Goal: Navigation & Orientation: Find specific page/section

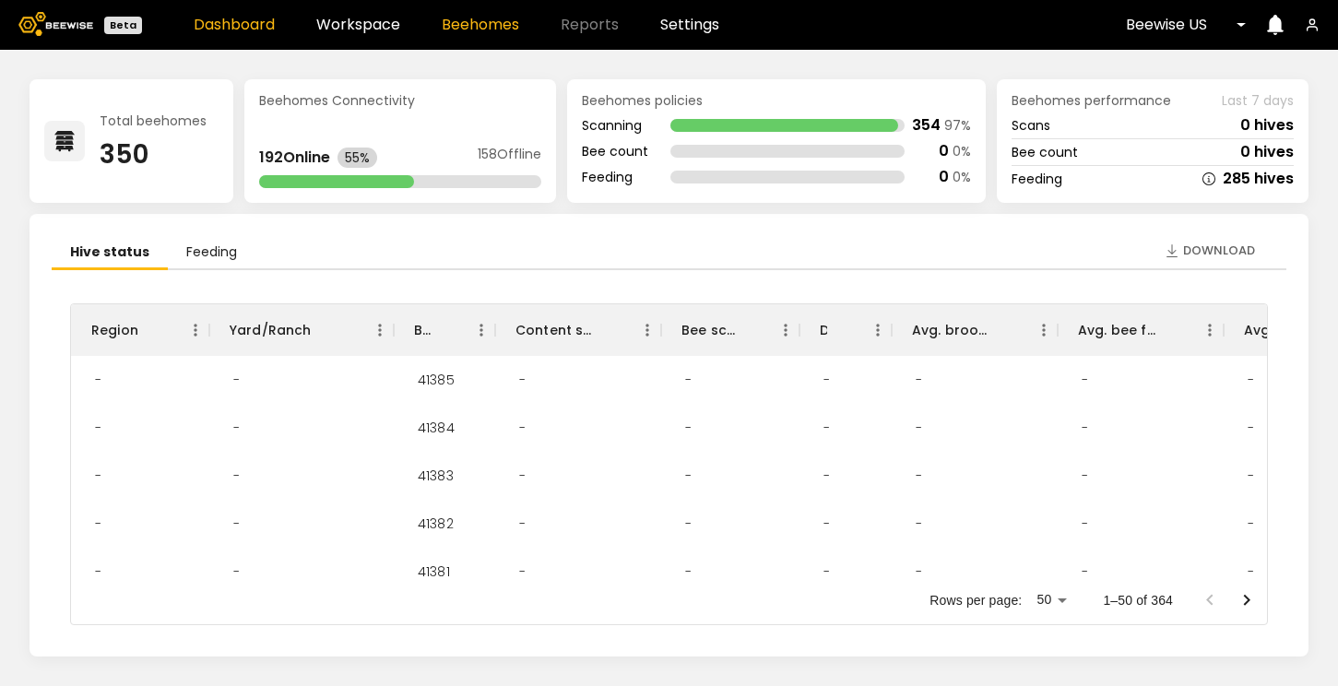
click at [484, 30] on link "Beehomes" at bounding box center [480, 25] width 77 height 15
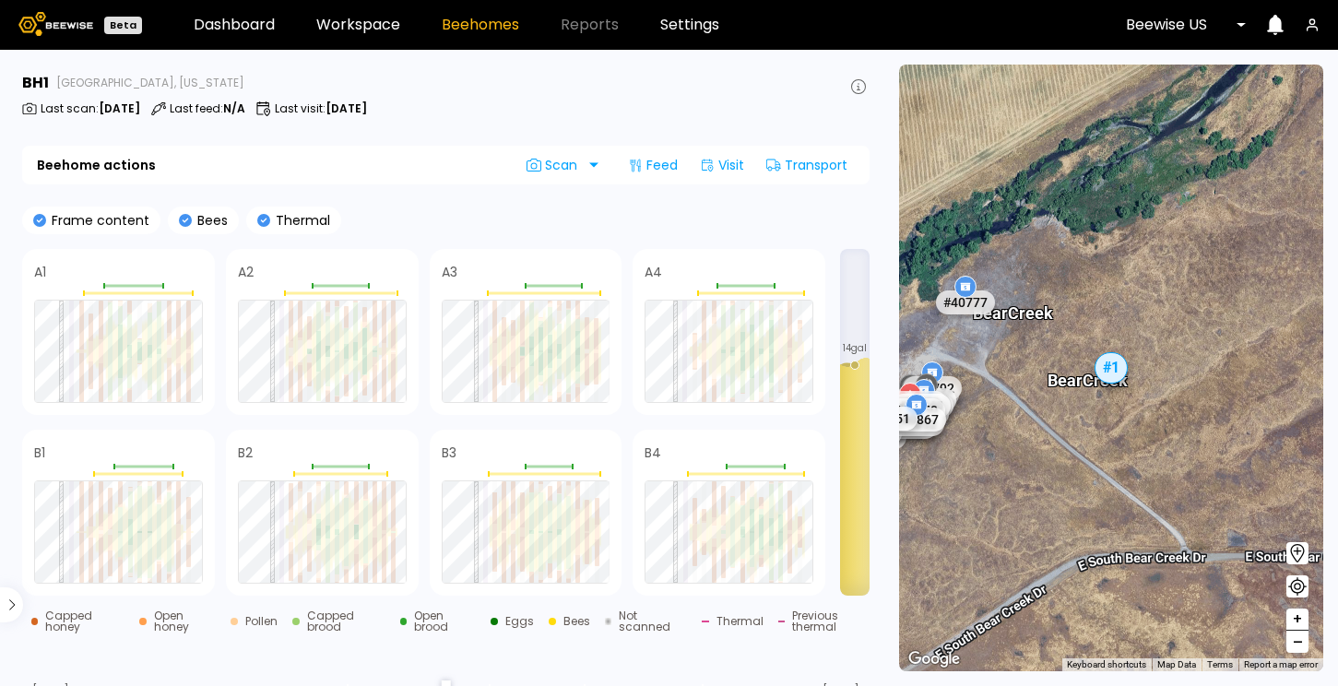
click at [1184, 28] on div at bounding box center [1179, 25] width 107 height 17
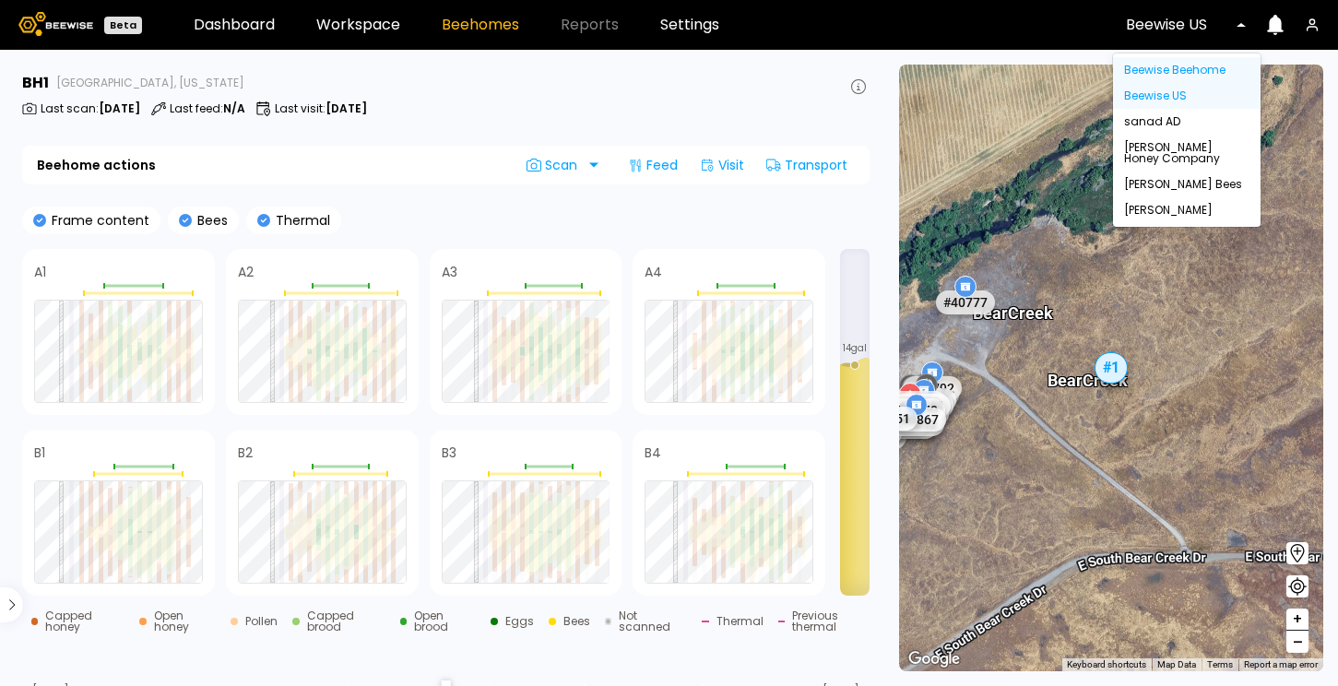
click at [1190, 69] on div "Beewise Beehome" at bounding box center [1187, 70] width 148 height 26
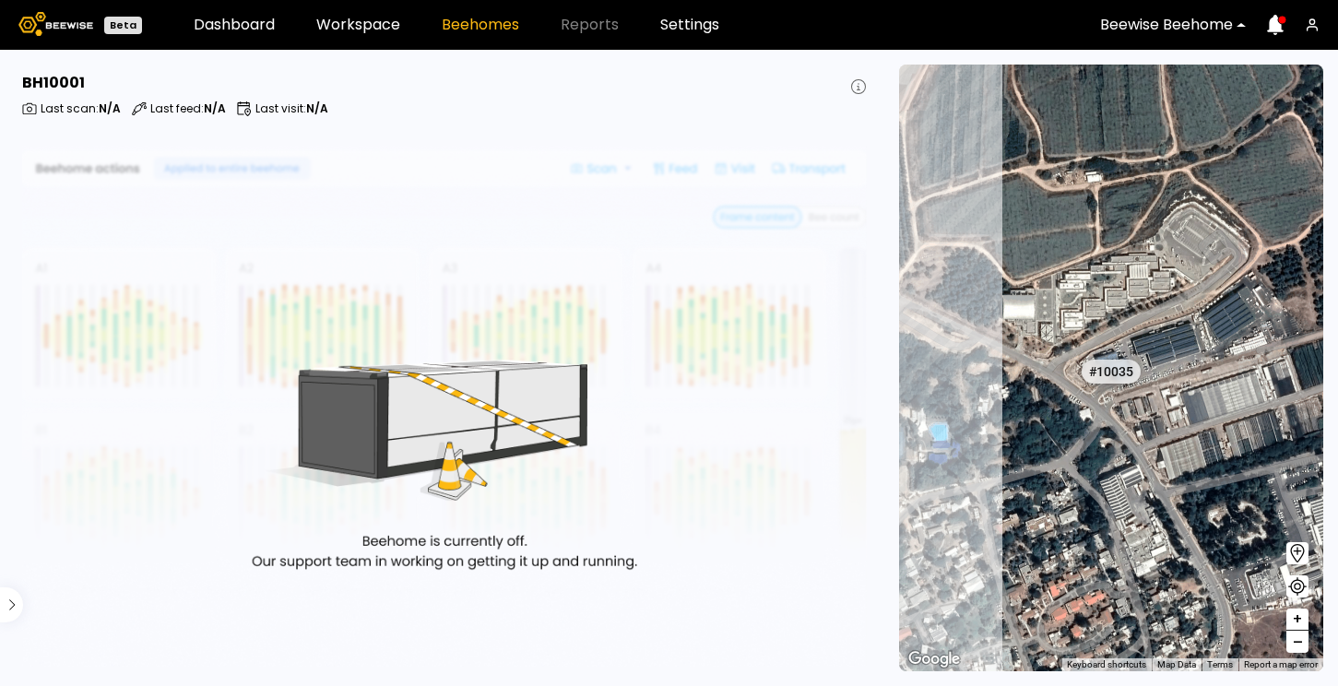
click at [478, 19] on link "Beehomes" at bounding box center [480, 25] width 77 height 15
click at [216, 10] on header "Beta Dashboard Workspace Beehomes Reports Settings Beewise Beehome" at bounding box center [669, 25] width 1338 height 50
click at [216, 18] on link "Dashboard" at bounding box center [234, 25] width 81 height 15
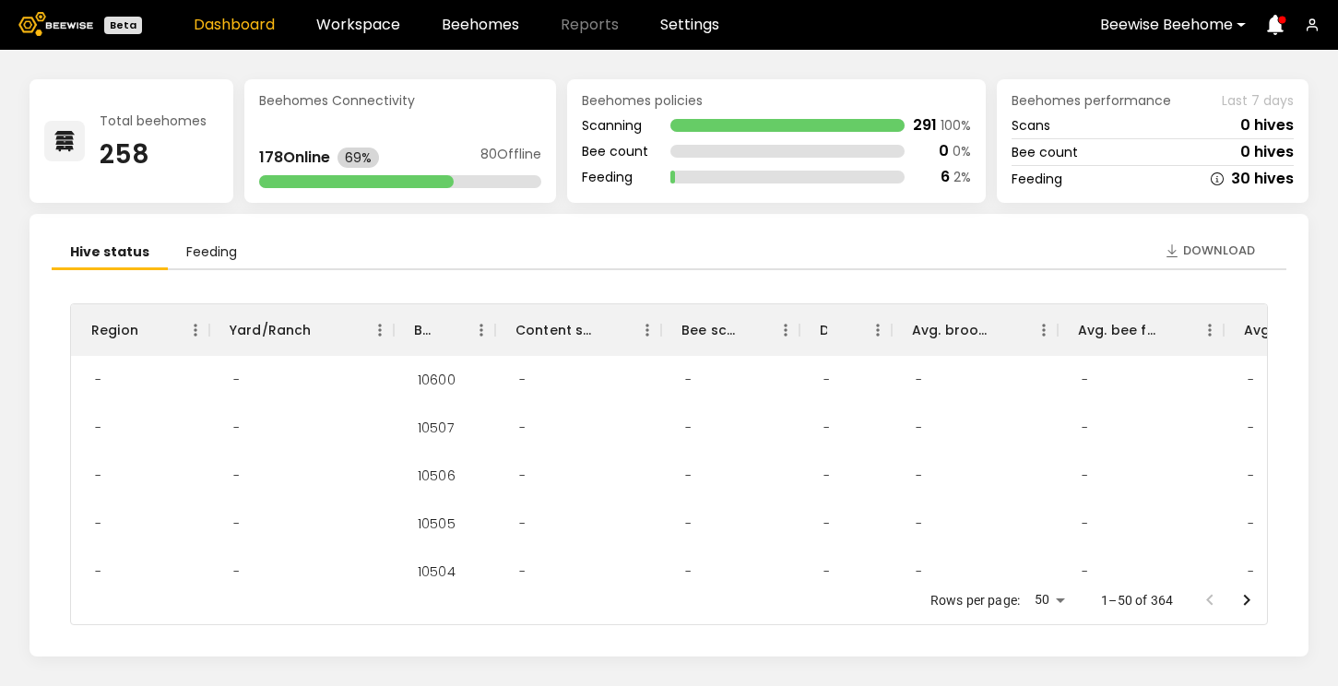
click at [1253, 25] on div at bounding box center [1253, 25] width 0 height 0
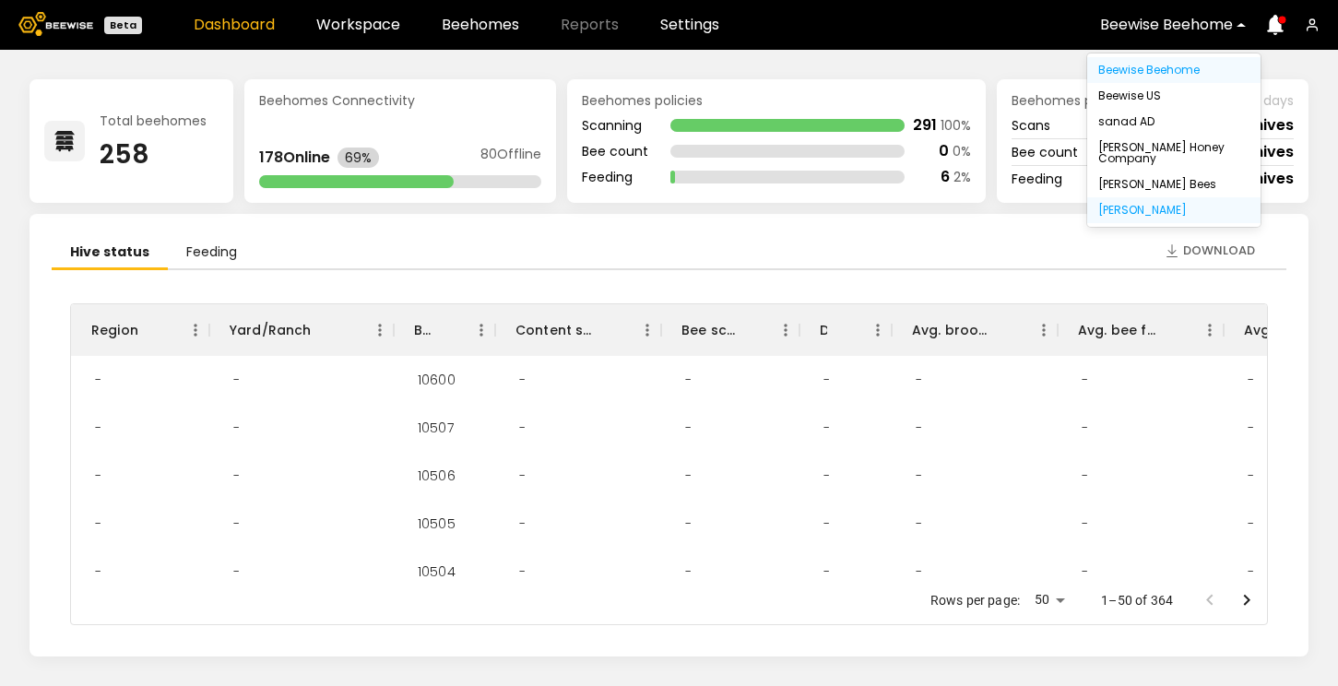
click at [1153, 204] on div "[PERSON_NAME]" at bounding box center [1173, 210] width 173 height 26
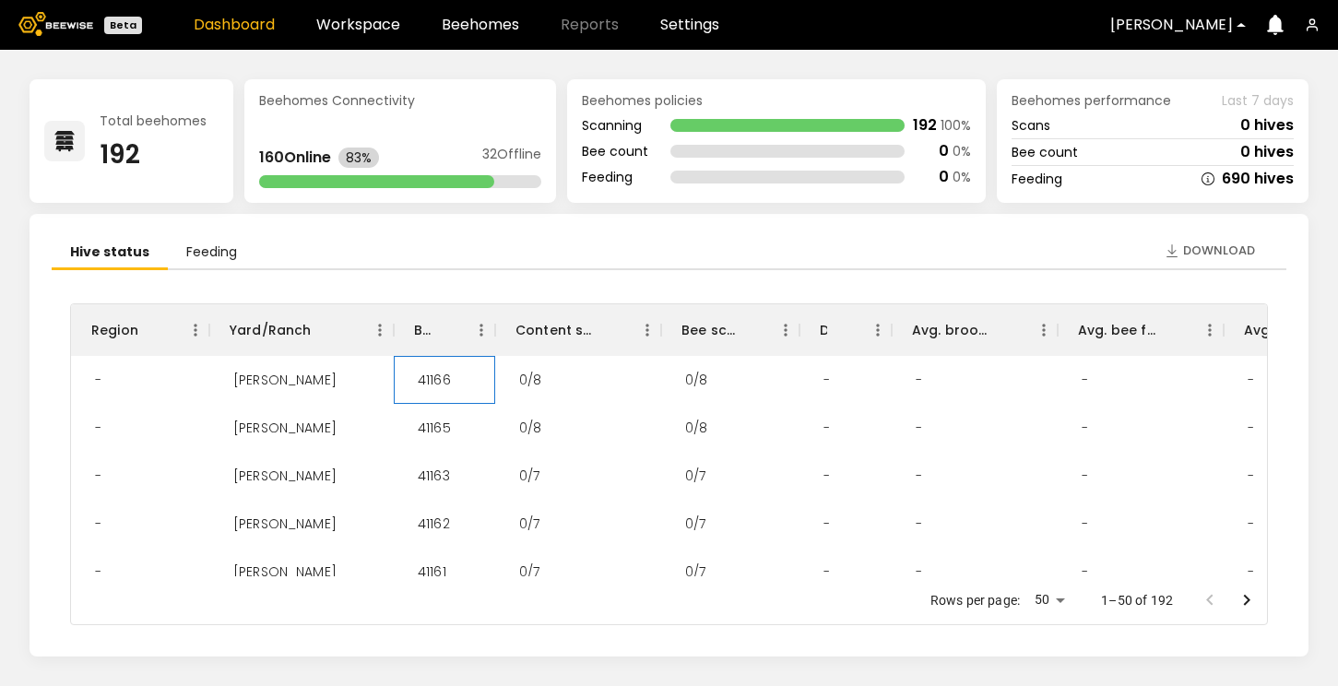
click at [429, 375] on div "41166" at bounding box center [434, 380] width 63 height 48
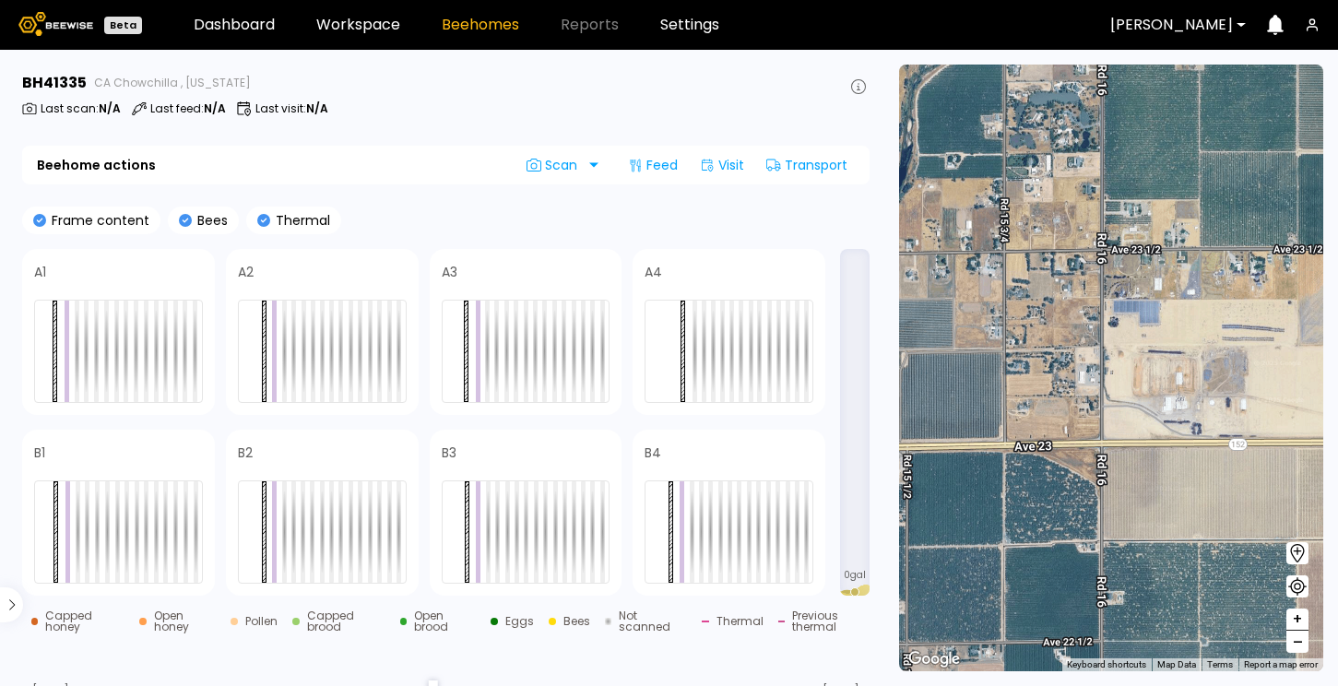
click at [1153, 44] on div "[PERSON_NAME]" at bounding box center [1171, 25] width 148 height 42
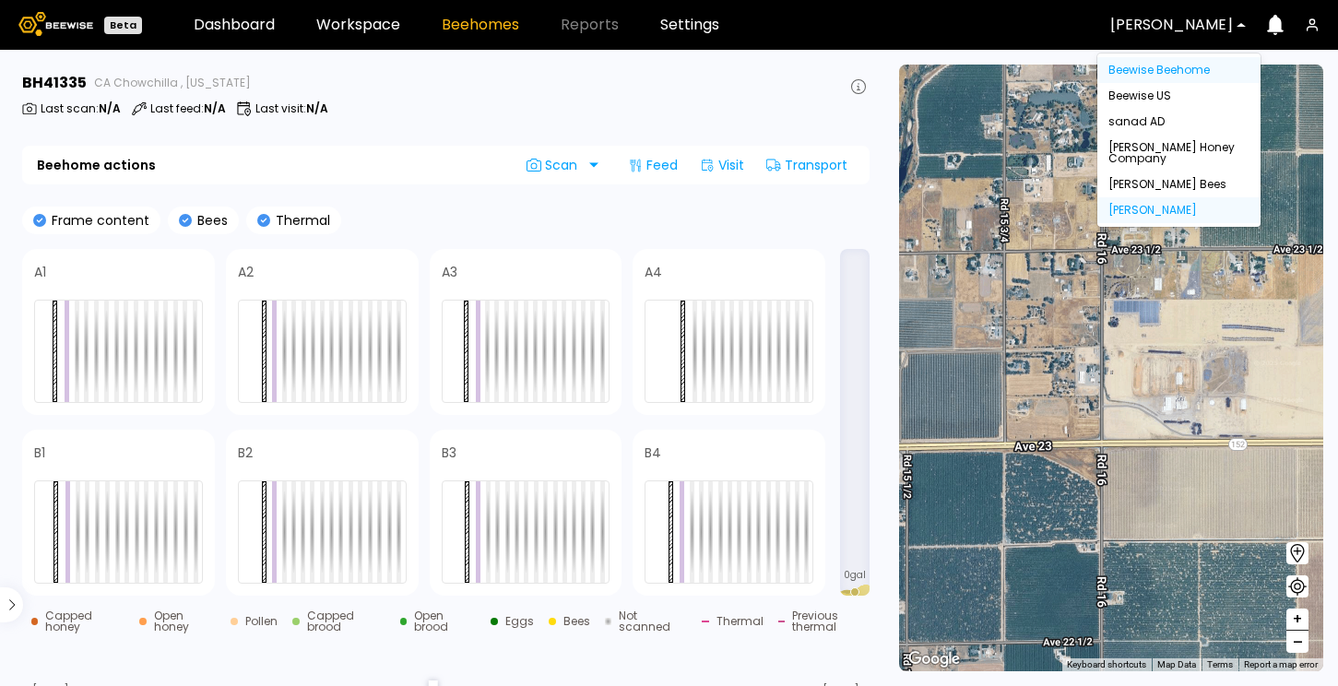
click at [1171, 64] on div "Beewise Beehome" at bounding box center [1178, 70] width 163 height 26
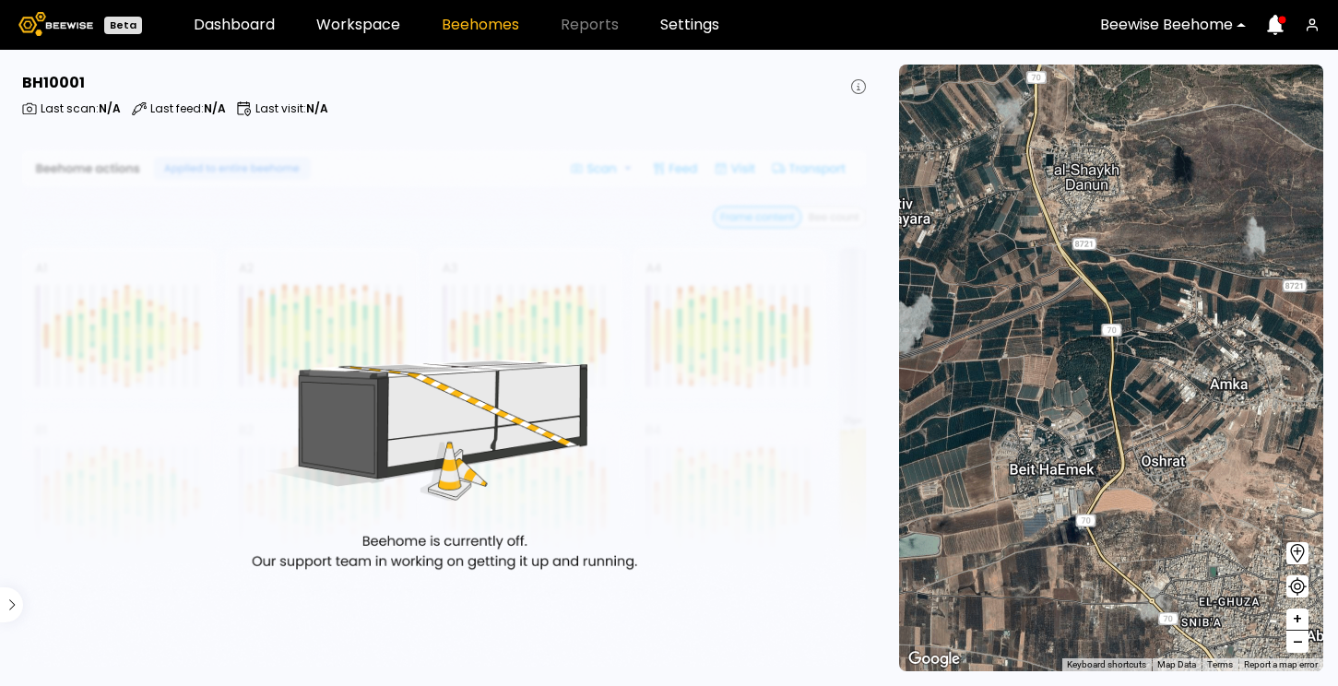
click at [1186, 27] on div at bounding box center [1166, 25] width 133 height 17
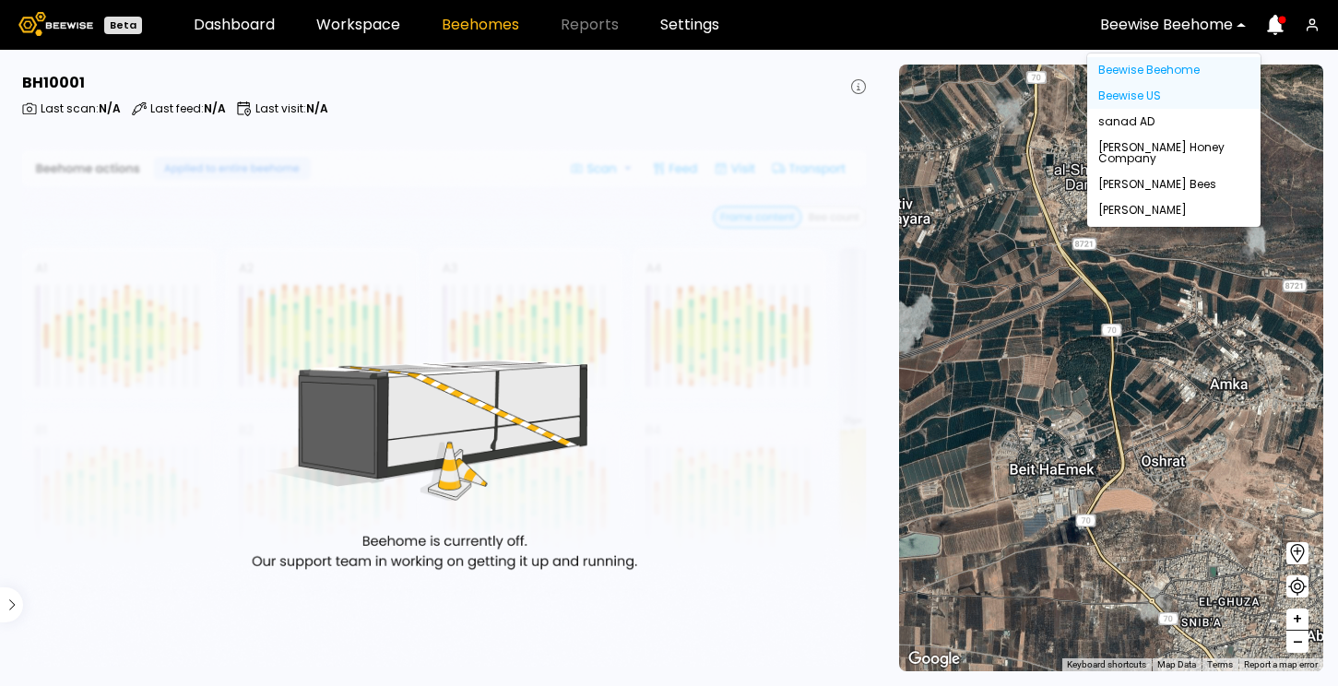
click at [1158, 89] on div "Beewise US" at bounding box center [1173, 96] width 173 height 26
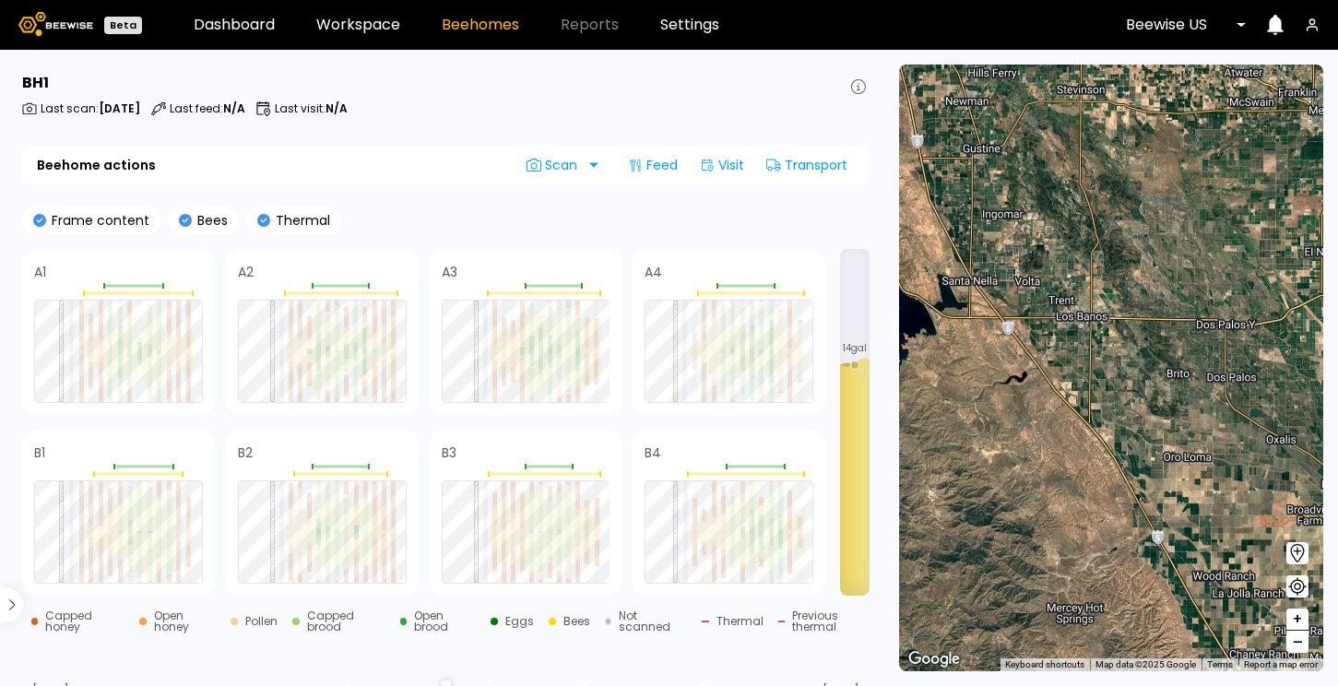
drag, startPoint x: 960, startPoint y: 476, endPoint x: 1343, endPoint y: 279, distance: 430.1
click at [1337, 279] on html "Beta Dashboard Workspace Beehomes Reports Settings Beewise US BH 1 Last scan : …" at bounding box center [669, 343] width 1338 height 686
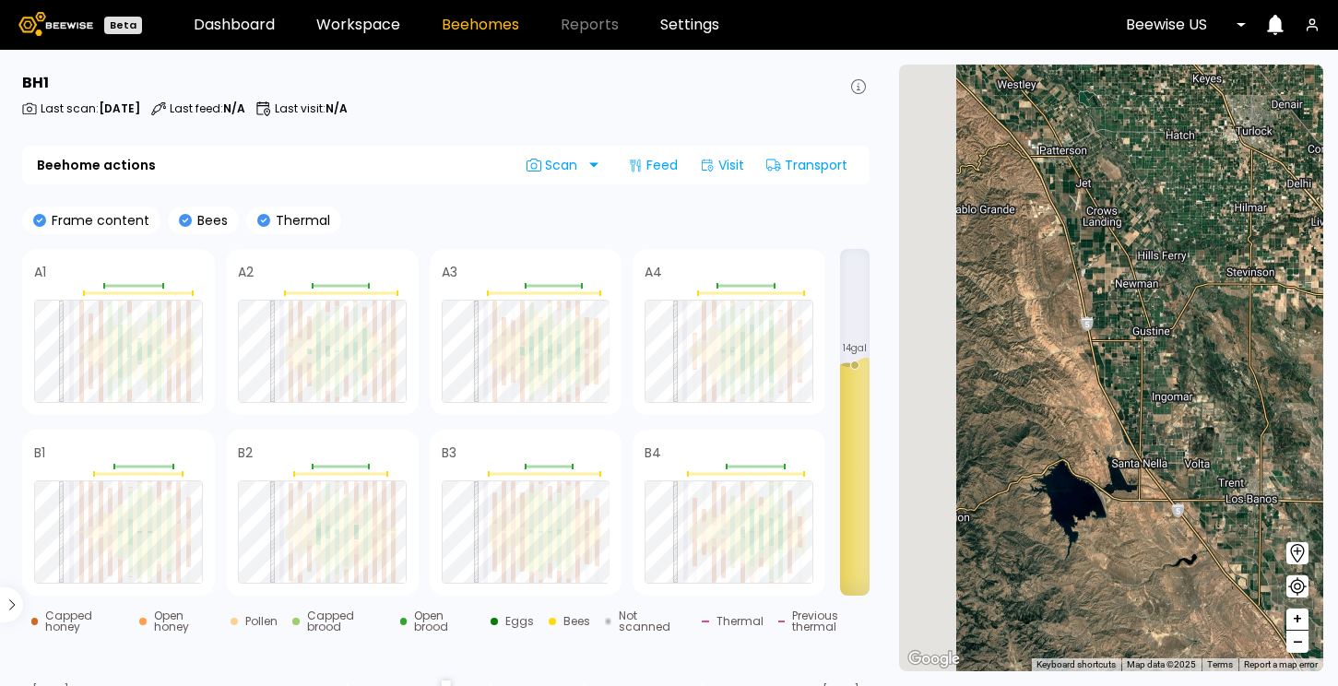
drag, startPoint x: 1168, startPoint y: 180, endPoint x: 1343, endPoint y: 362, distance: 252.4
click at [1337, 362] on html "Beta Dashboard Workspace Beehomes Reports Settings Beewise US BH 1 Last scan : …" at bounding box center [669, 343] width 1338 height 686
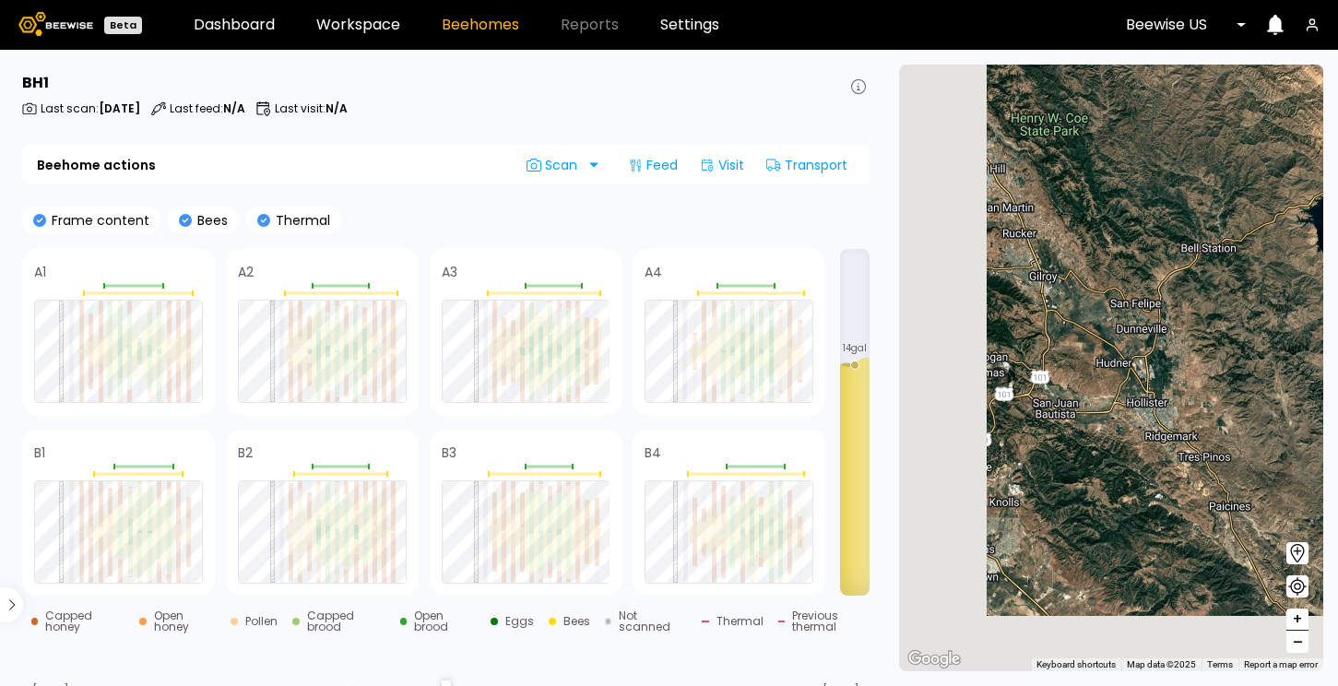
drag, startPoint x: 1074, startPoint y: 473, endPoint x: 1344, endPoint y: 197, distance: 385.4
click at [1337, 197] on html "Beta Dashboard Workspace Beehomes Reports Settings Beewise US BH 1 Last scan : …" at bounding box center [669, 343] width 1338 height 686
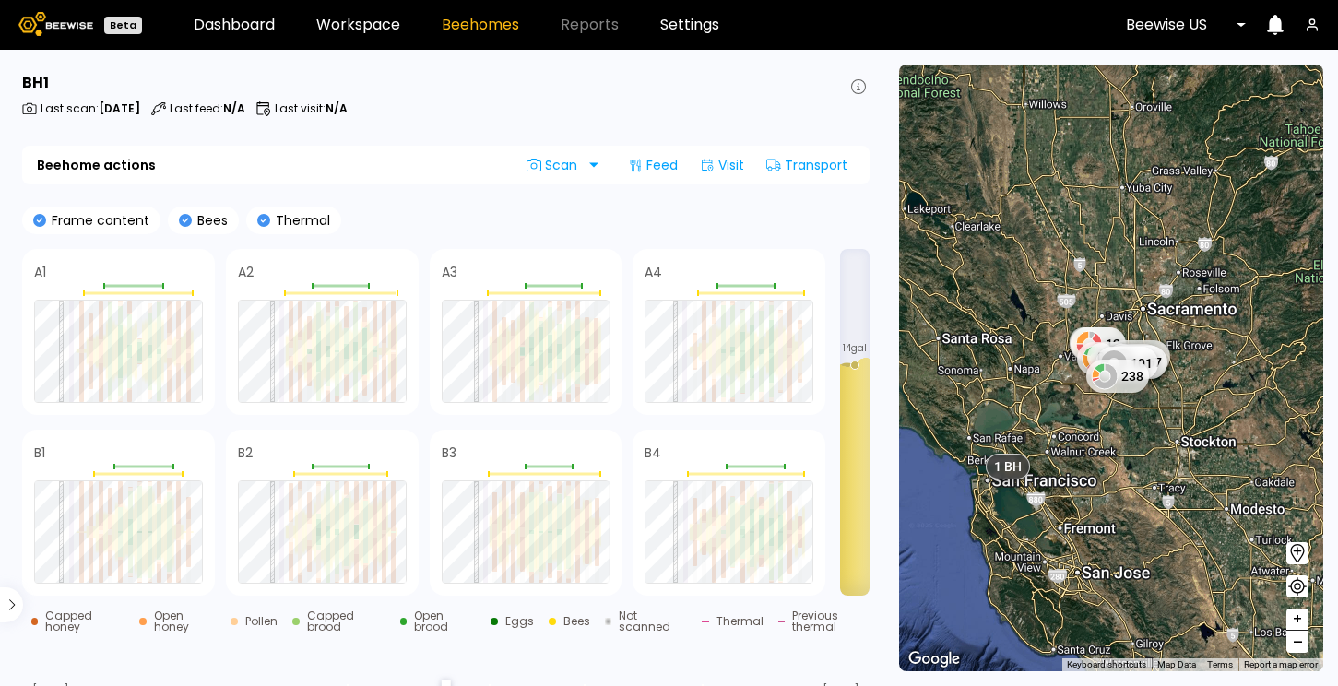
drag, startPoint x: 991, startPoint y: 261, endPoint x: 1069, endPoint y: 513, distance: 263.4
click at [1069, 513] on div "1 BH 1 BH 1 BH 1 BH 1 BH 1 BH 5 BH 0 49 12 222 87 0 40 0 93 157 101 238" at bounding box center [1111, 368] width 424 height 607
click at [1011, 470] on span "1 BH" at bounding box center [1007, 466] width 31 height 19
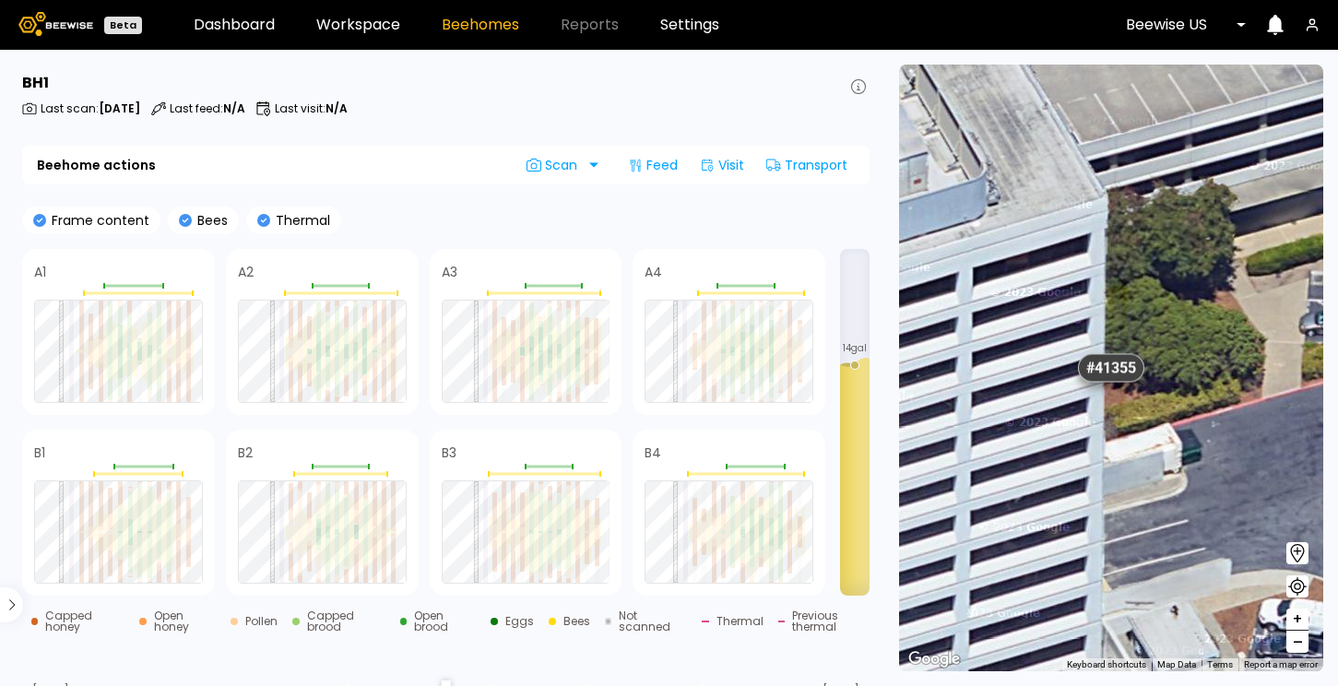
click at [1112, 372] on div "# 41355" at bounding box center [1111, 368] width 66 height 29
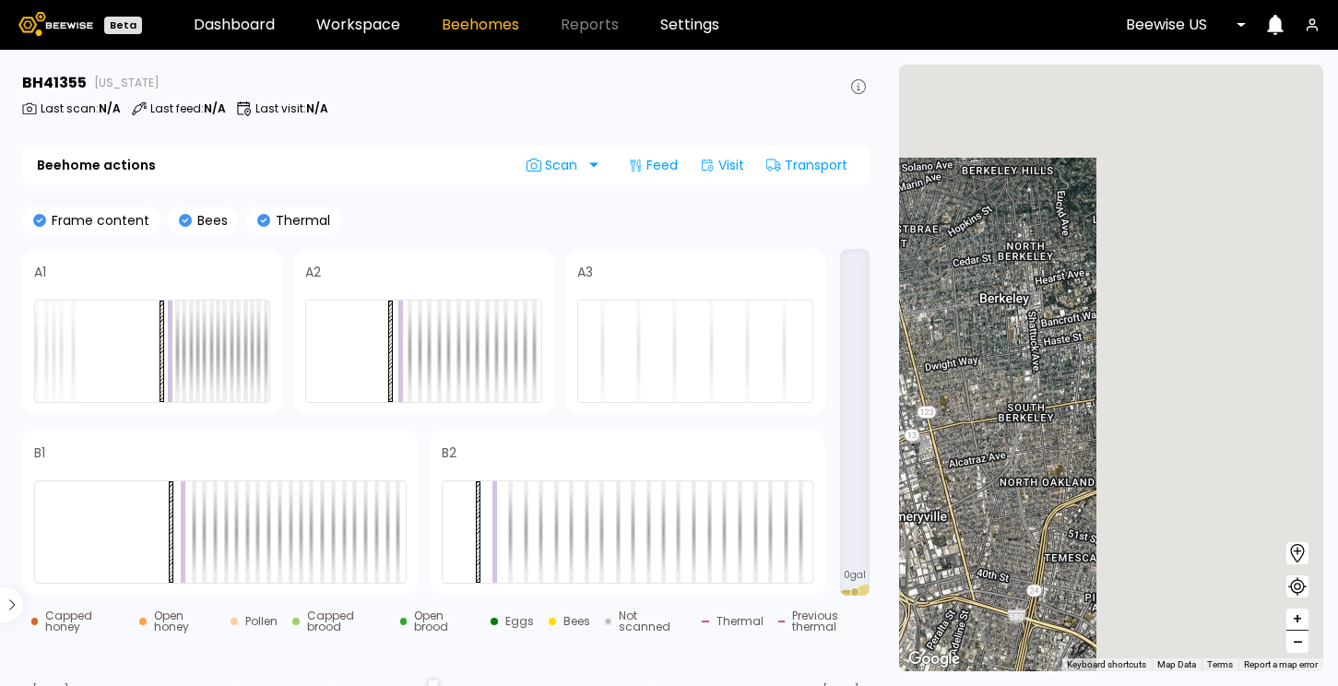
drag, startPoint x: 1237, startPoint y: 329, endPoint x: 900, endPoint y: 436, distance: 353.2
click at [899, 437] on div "1 BH 1 BH 1 BH 1 BH 1 BH 1 BH 5 BH" at bounding box center [1111, 368] width 424 height 607
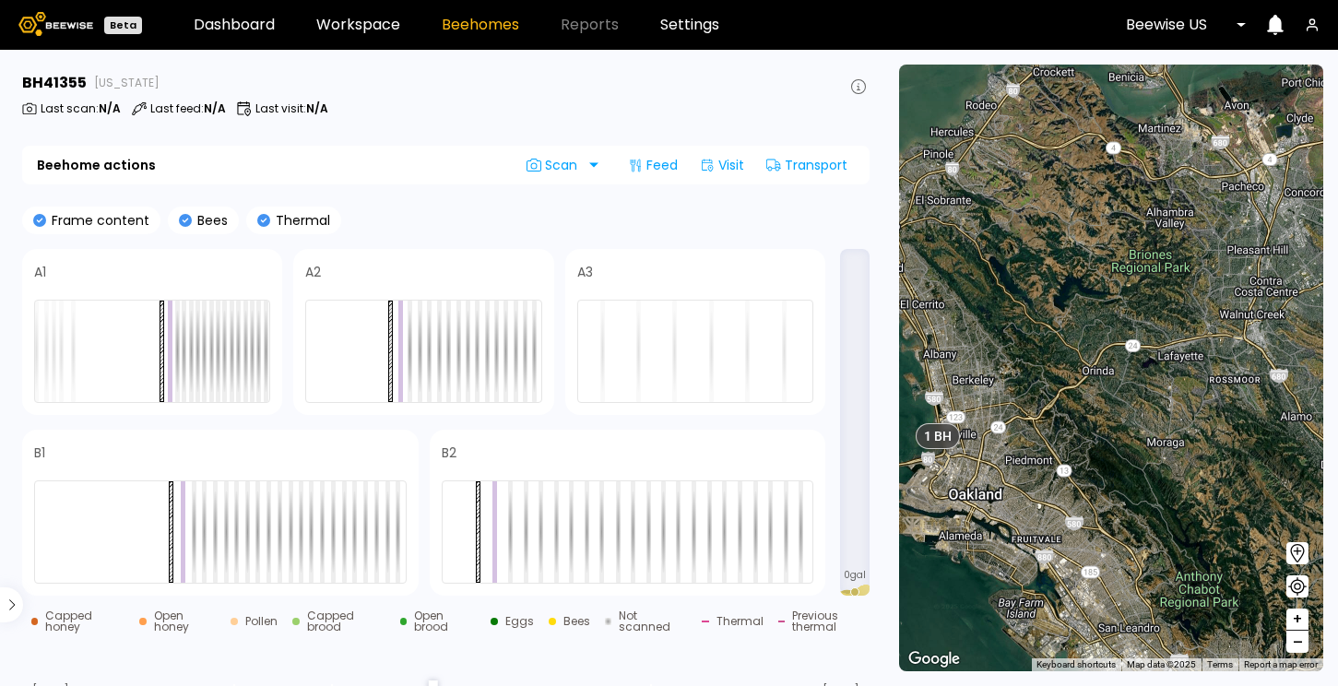
drag, startPoint x: 1308, startPoint y: 407, endPoint x: 1084, endPoint y: 423, distance: 224.7
click at [1084, 423] on div "1 BH 1 BH 1 BH 1 BH 1 BH 1 BH 5 BH" at bounding box center [1111, 368] width 424 height 607
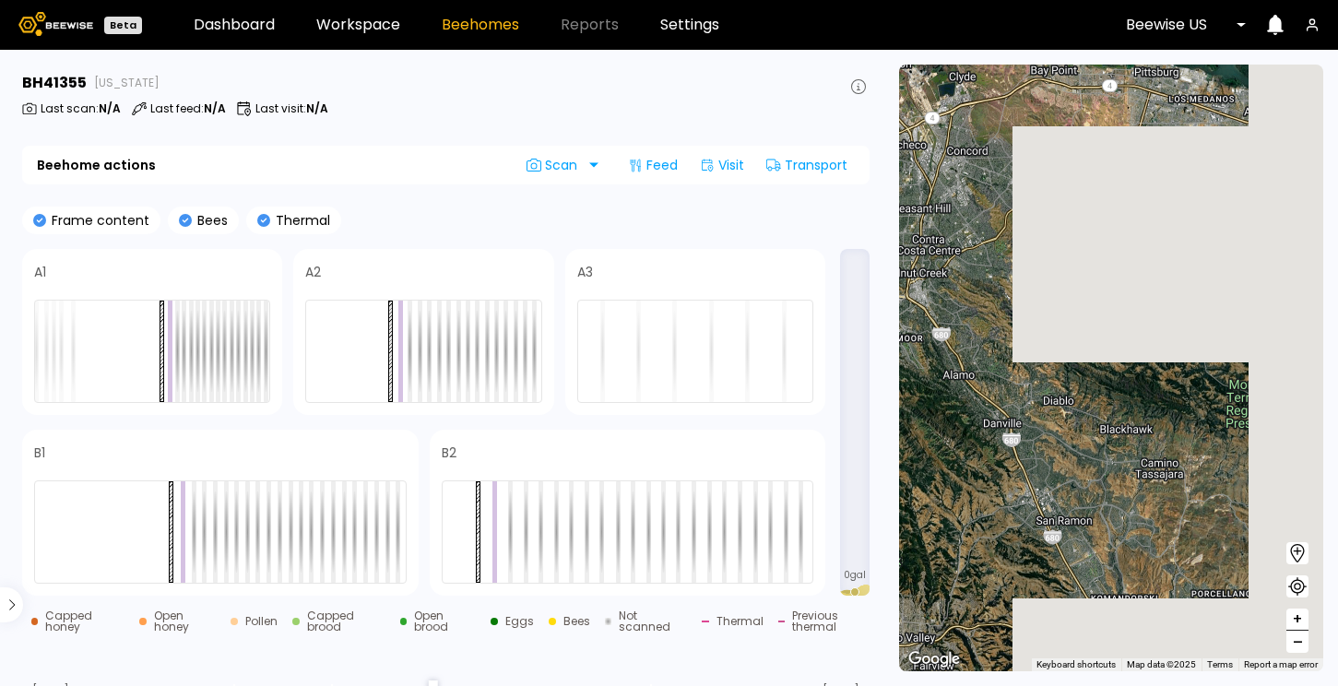
drag, startPoint x: 1246, startPoint y: 382, endPoint x: 919, endPoint y: 333, distance: 330.1
click at [919, 334] on div "1 BH 1 BH 1 BH 1 BH 1 BH 1 BH 5 BH" at bounding box center [1111, 368] width 424 height 607
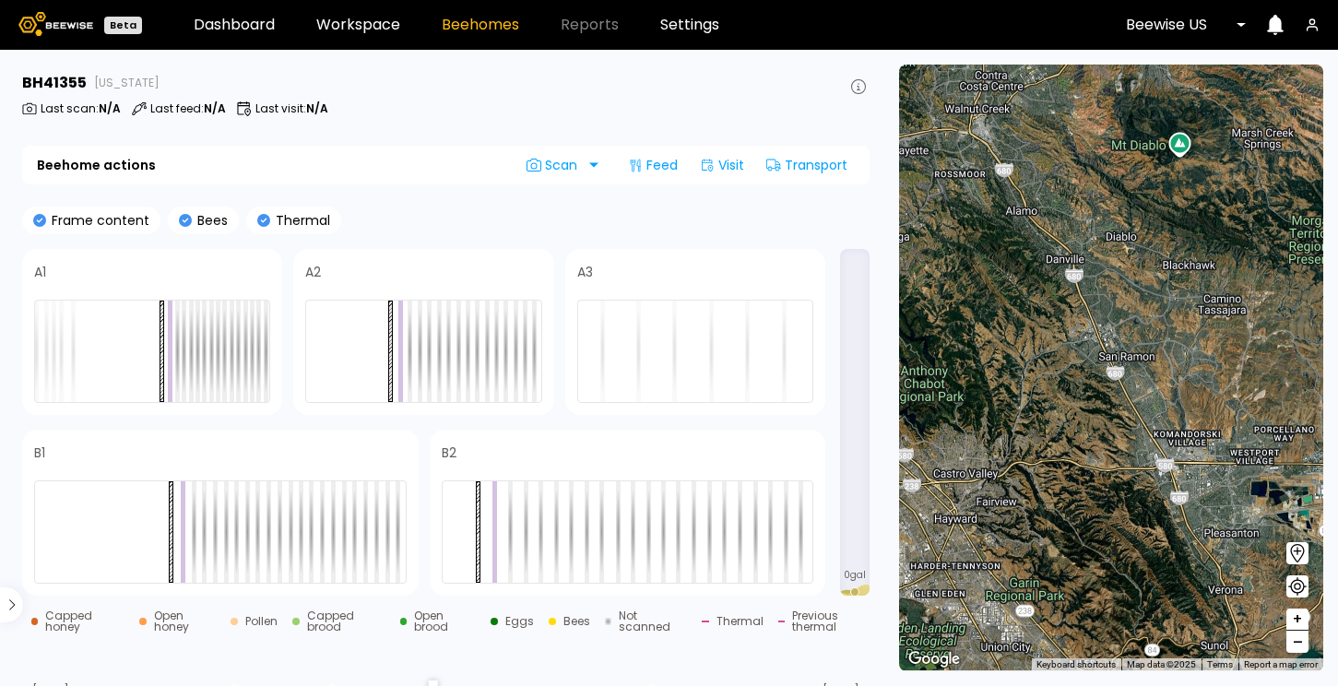
drag, startPoint x: 1127, startPoint y: 565, endPoint x: 1192, endPoint y: 392, distance: 185.3
click at [1192, 392] on div "1 BH 1 BH 1 BH 1 BH 1 BH 1 BH 5 BH" at bounding box center [1111, 368] width 424 height 607
click at [1123, 313] on div "1 BH 1 BH 1 BH 1 BH 1 BH 1 BH 5 BH" at bounding box center [1111, 368] width 424 height 607
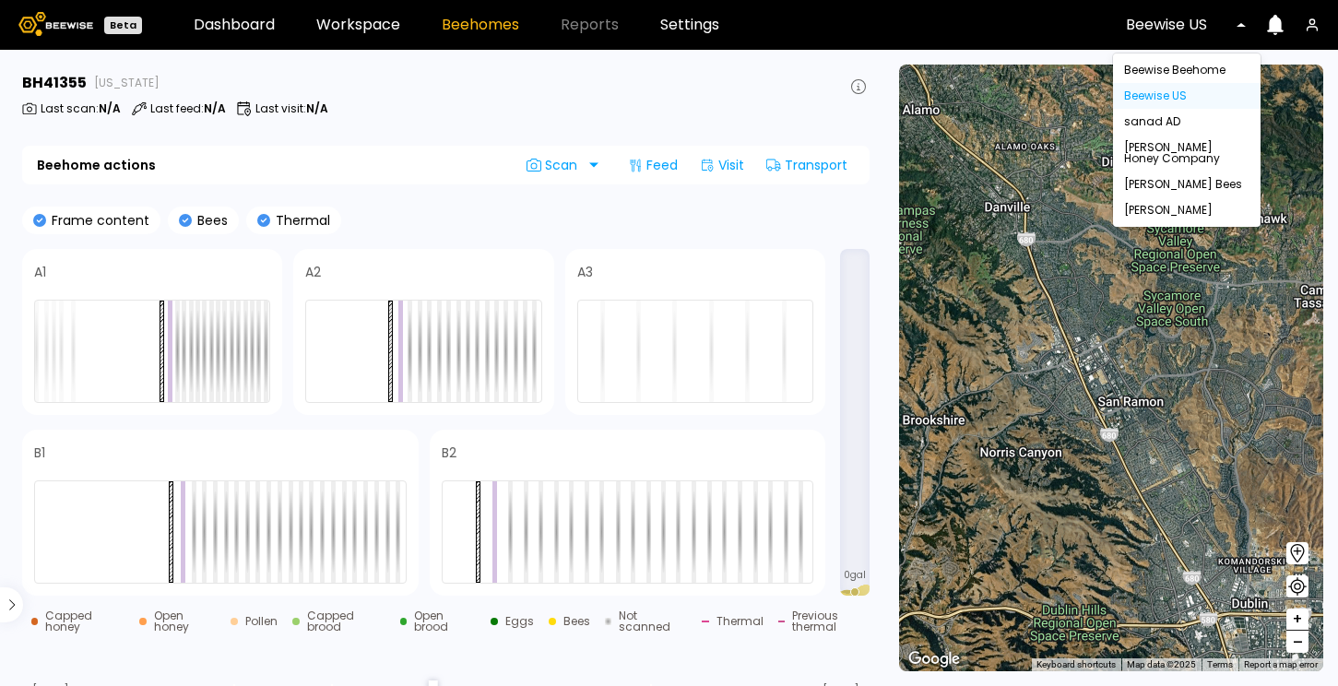
click at [1207, 28] on div at bounding box center [1179, 25] width 107 height 17
click at [1166, 158] on div "[PERSON_NAME] Honey Company" at bounding box center [1187, 153] width 148 height 37
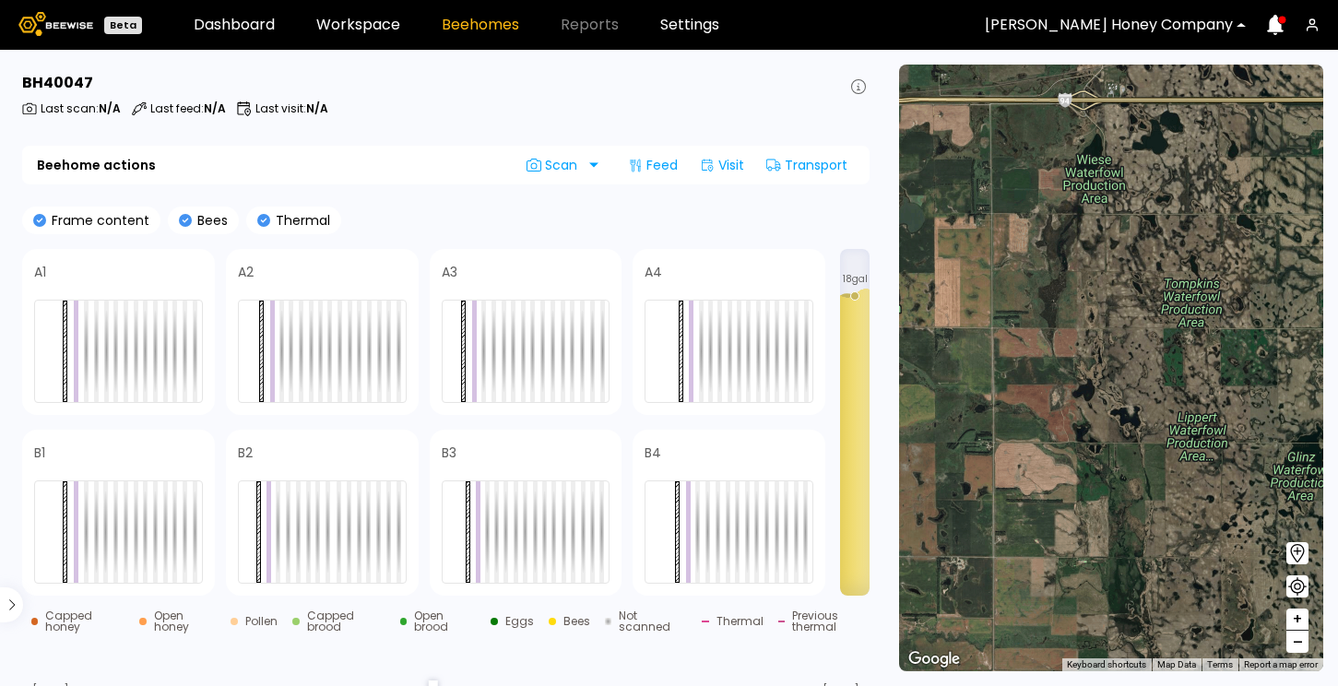
click at [1297, 586] on icon at bounding box center [1297, 586] width 22 height 22
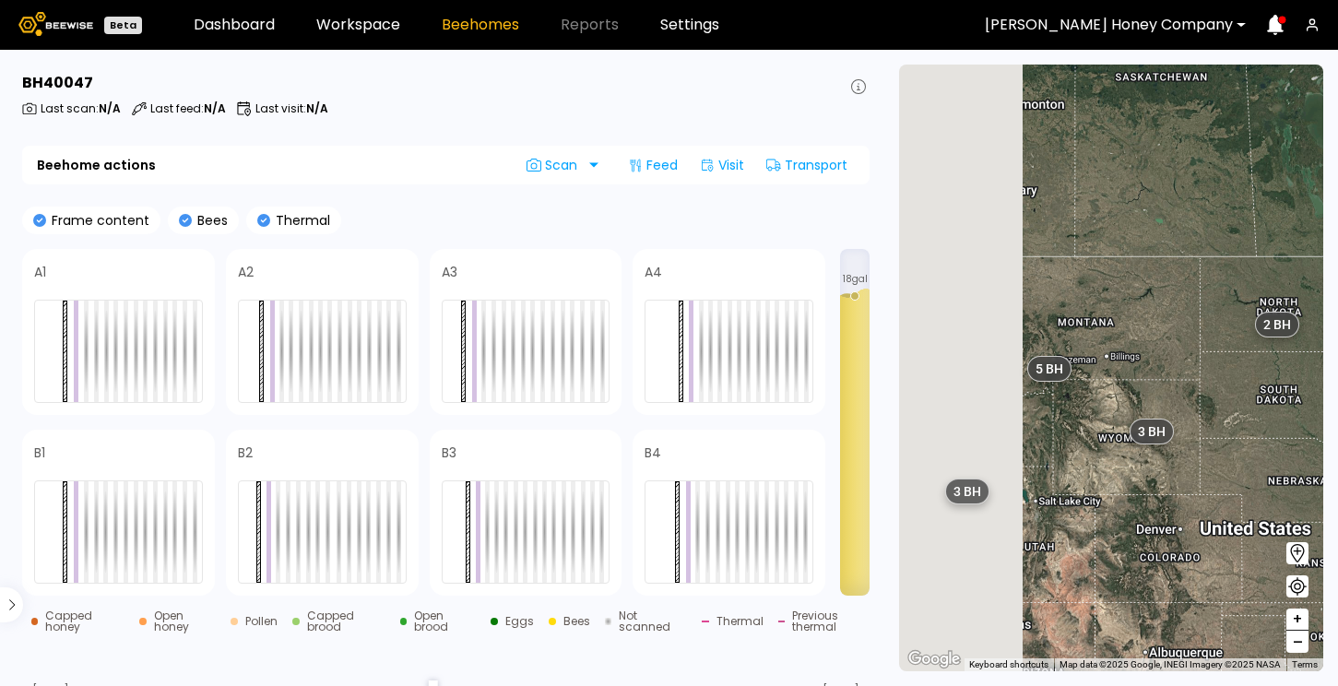
drag, startPoint x: 967, startPoint y: 574, endPoint x: 1239, endPoint y: 422, distance: 311.2
click at [1239, 423] on div "6 BH 8 BH 3 BH 5 BH 2 BH 37 BH 3 BH" at bounding box center [1111, 368] width 424 height 607
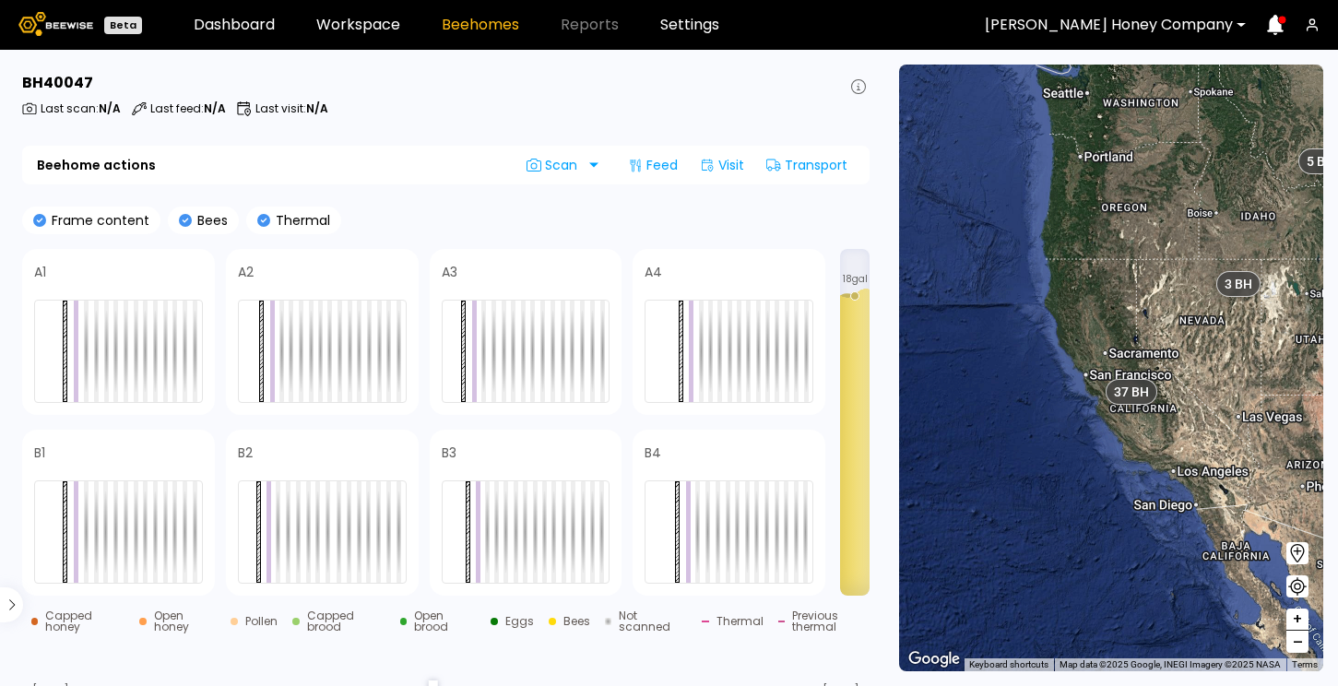
drag, startPoint x: 993, startPoint y: 506, endPoint x: 1268, endPoint y: 296, distance: 346.0
click at [1268, 296] on div "3 BH" at bounding box center [1260, 297] width 44 height 26
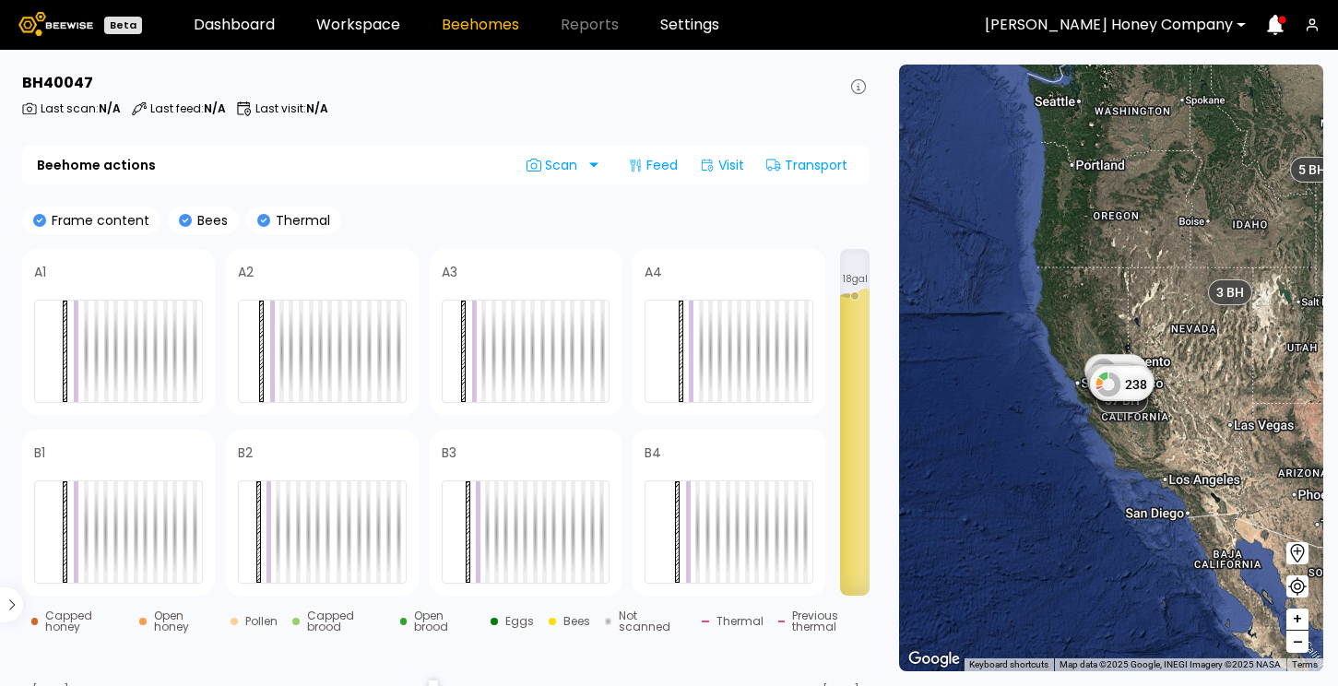
click at [1152, 467] on div "6 BH 8 BH 3 BH 5 BH 2 BH 37 BH 3 BH 124 126 0 49 12 222 87 0 40 0 93 157 101 238" at bounding box center [1111, 368] width 424 height 607
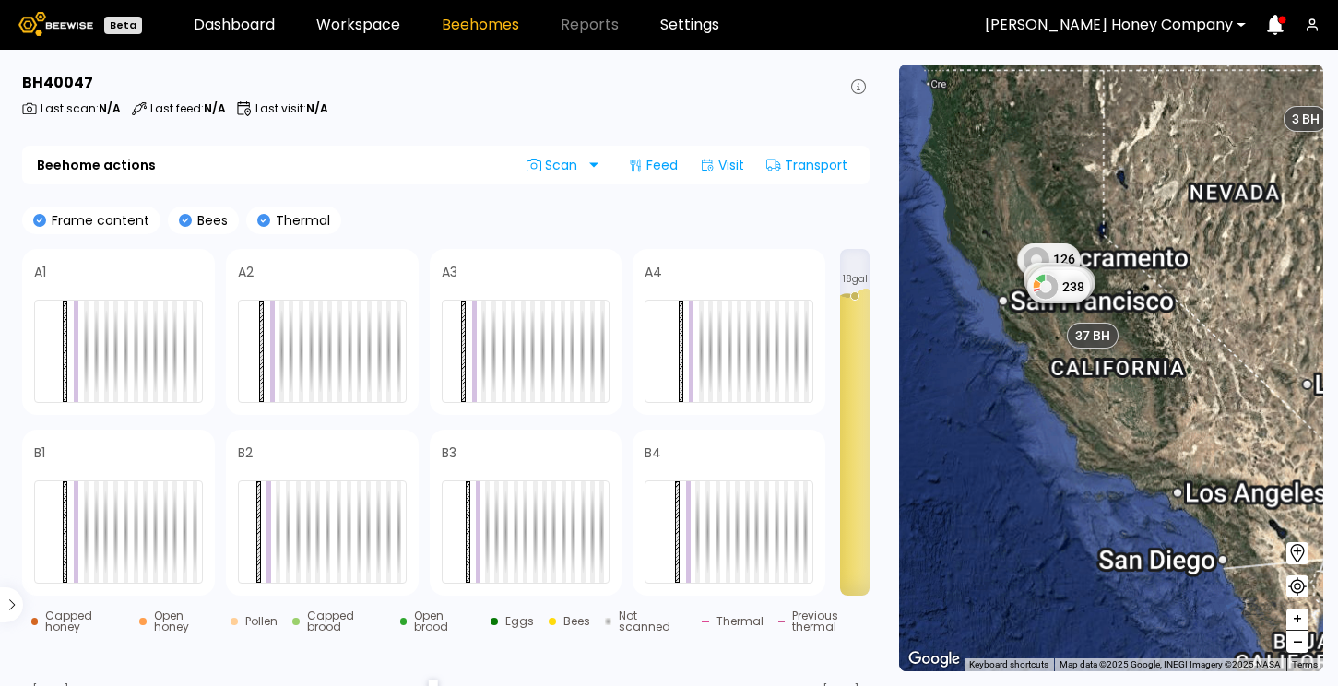
click at [1152, 467] on div "6 BH 8 BH 3 BH 5 BH 2 BH 37 BH 3 BH 124 126 0 49 12 222 87 0 40 0 93 157 101 238" at bounding box center [1111, 368] width 424 height 607
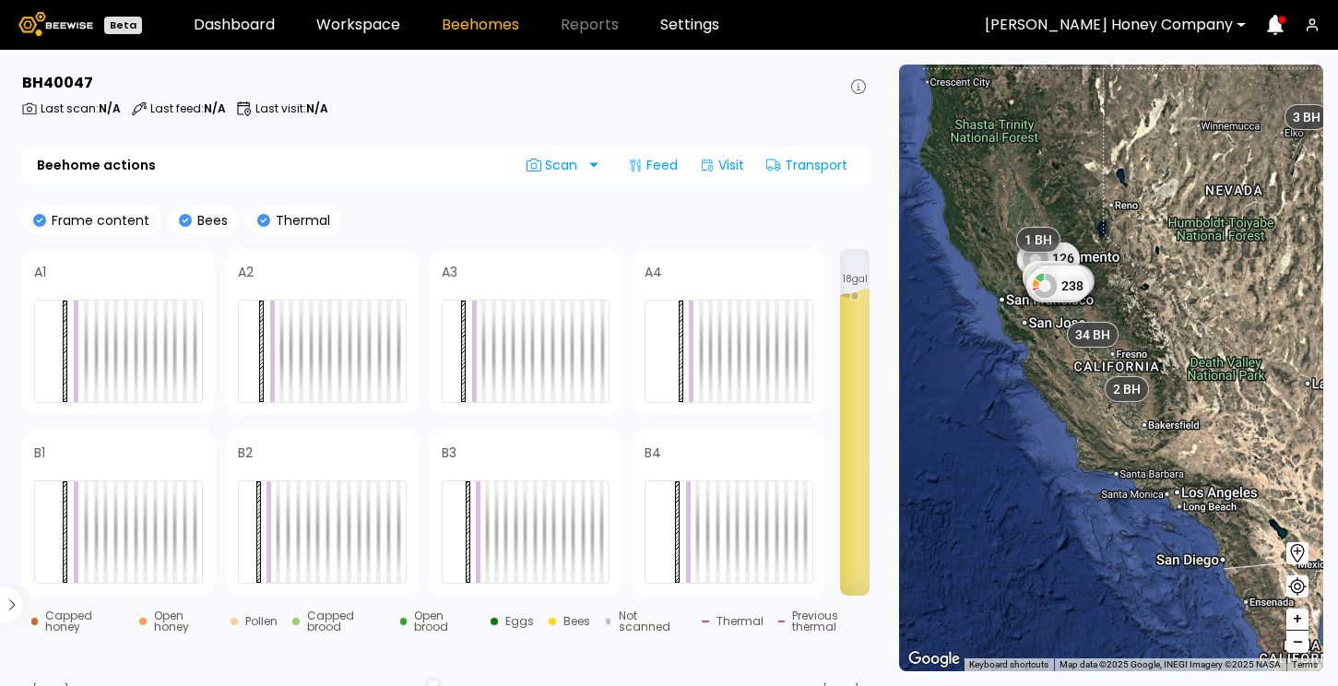
click at [1152, 467] on div "6 BH 8 BH 3 BH 5 BH 2 BH 124 126 0 49 12 222 87 0 40 0 93 157 101 238 34 BH 2 B…" at bounding box center [1111, 368] width 424 height 607
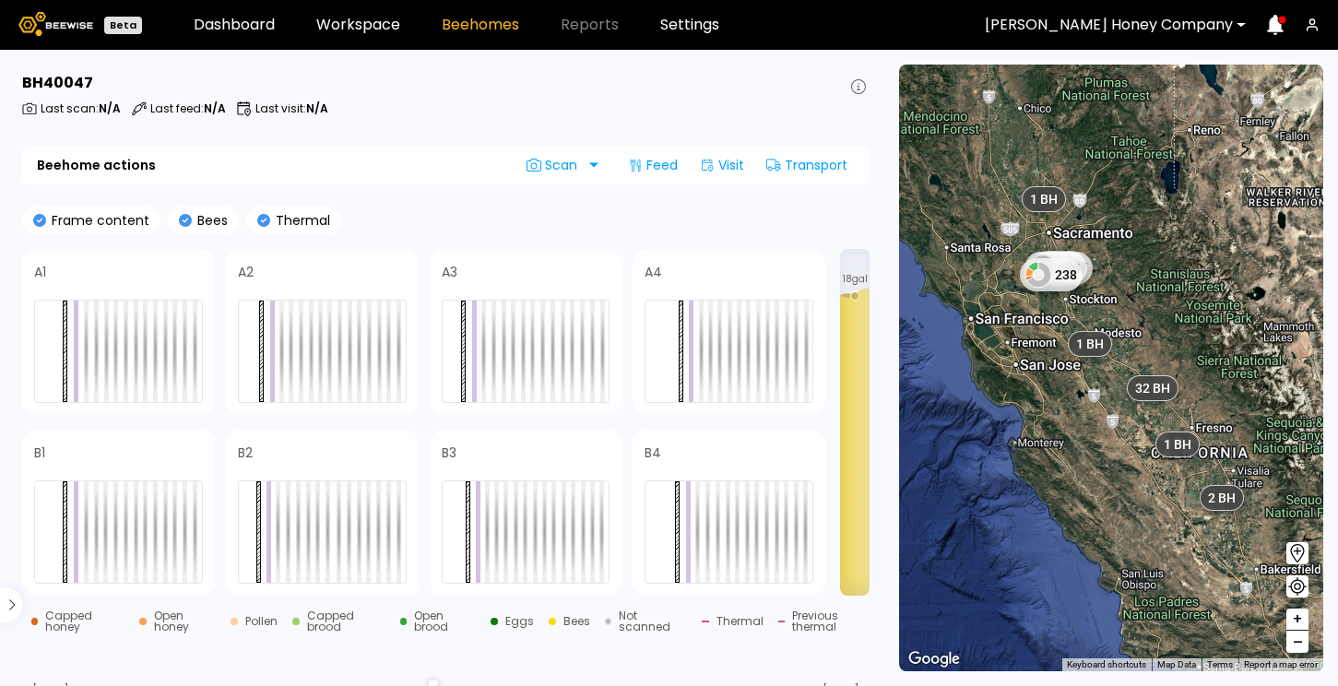
drag, startPoint x: 999, startPoint y: 262, endPoint x: 1120, endPoint y: 451, distance: 224.8
click at [1121, 451] on div "6 BH 8 BH 93 157 101 238 2 BH 1 BH 2 BH 1 BH 32 BH 2 BH 4 BH 1 BH 1 BH 1 BH 1 B…" at bounding box center [1111, 368] width 424 height 607
click at [1143, 286] on div "6 BH 8 BH 93 157 101 238 2 BH 1 BH 2 BH 1 BH 32 BH 2 BH 4 BH 1 BH 1 BH 1 BH 1 B…" at bounding box center [1111, 368] width 424 height 607
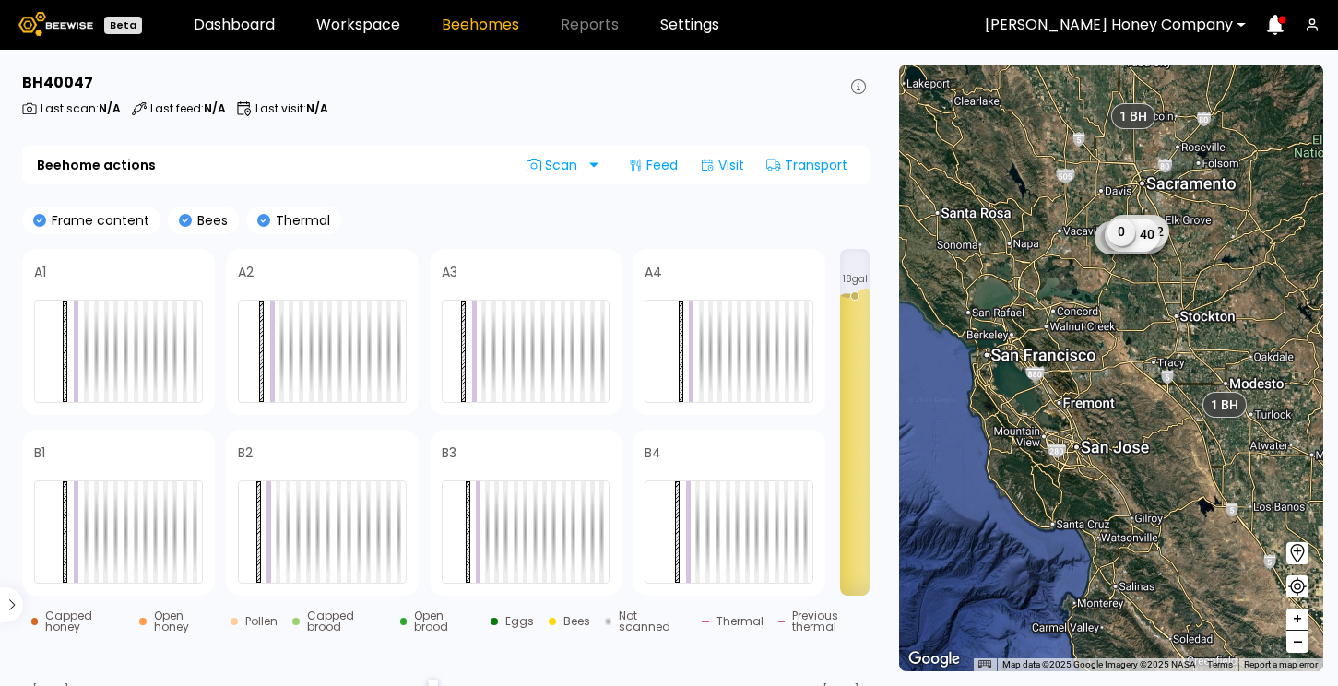
drag, startPoint x: 1001, startPoint y: 335, endPoint x: 1194, endPoint y: 339, distance: 192.8
click at [1194, 339] on div "6 BH 8 BH 93 157 101 2 BH 1 BH 2 BH 1 BH 32 BH 1 BH 1 BH 1 BH 1 BH 1 BH 1 BH 22…" at bounding box center [1111, 368] width 424 height 607
click at [1124, 405] on div "6 BH 8 BH 93 157 101 2 BH 1 BH 2 BH 1 BH 32 BH 1 BH 1 BH 1 BH 1 BH 1 BH 1 BH 22…" at bounding box center [1111, 368] width 424 height 607
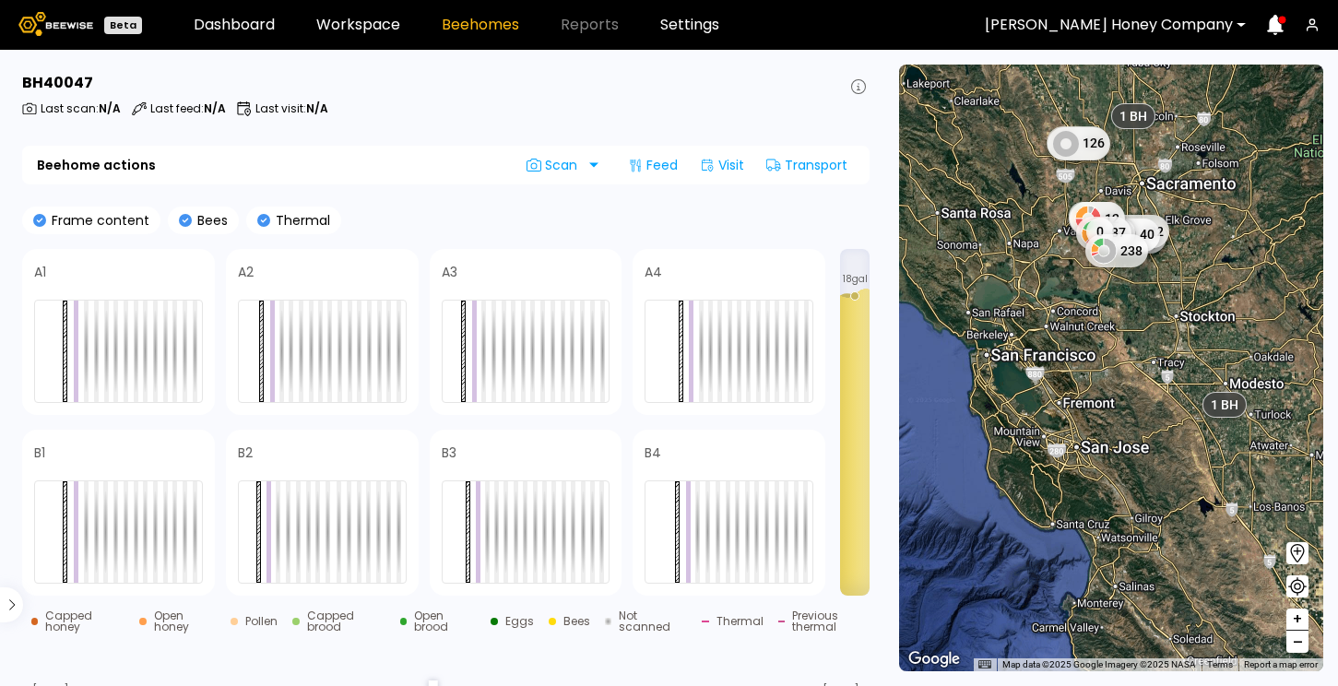
click at [1124, 405] on div "6 BH 8 BH 93 157 101 2 BH 1 BH 2 BH 1 BH 32 BH 1 BH 1 BH 1 BH 1 BH 1 BH 1 BH 22…" at bounding box center [1111, 368] width 424 height 607
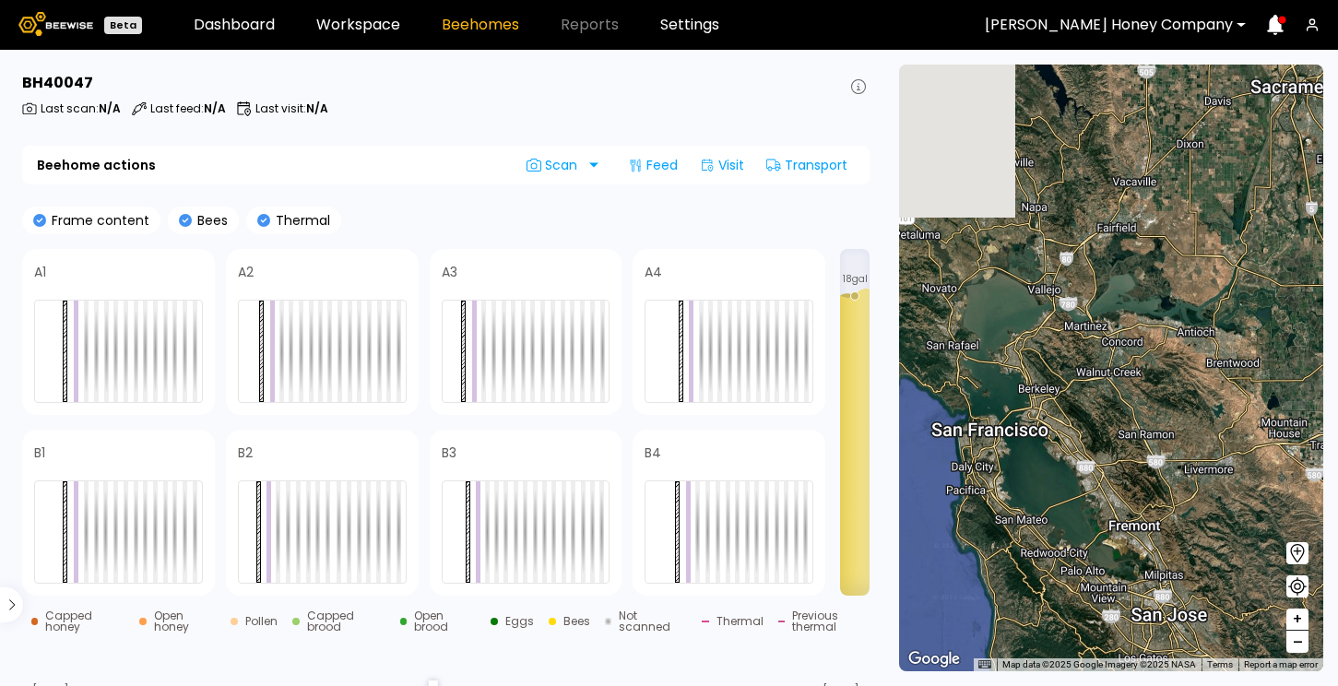
drag, startPoint x: 1093, startPoint y: 374, endPoint x: 1235, endPoint y: 500, distance: 189.5
click at [1235, 500] on div "6 BH 2 BH 1 BH 1 BH 1 BH 1 BH 1 BH 1 BH 1 BH 1 BH 1 BH 1 BH 3 BH 1 BH 27 BH 2 B…" at bounding box center [1111, 368] width 424 height 607
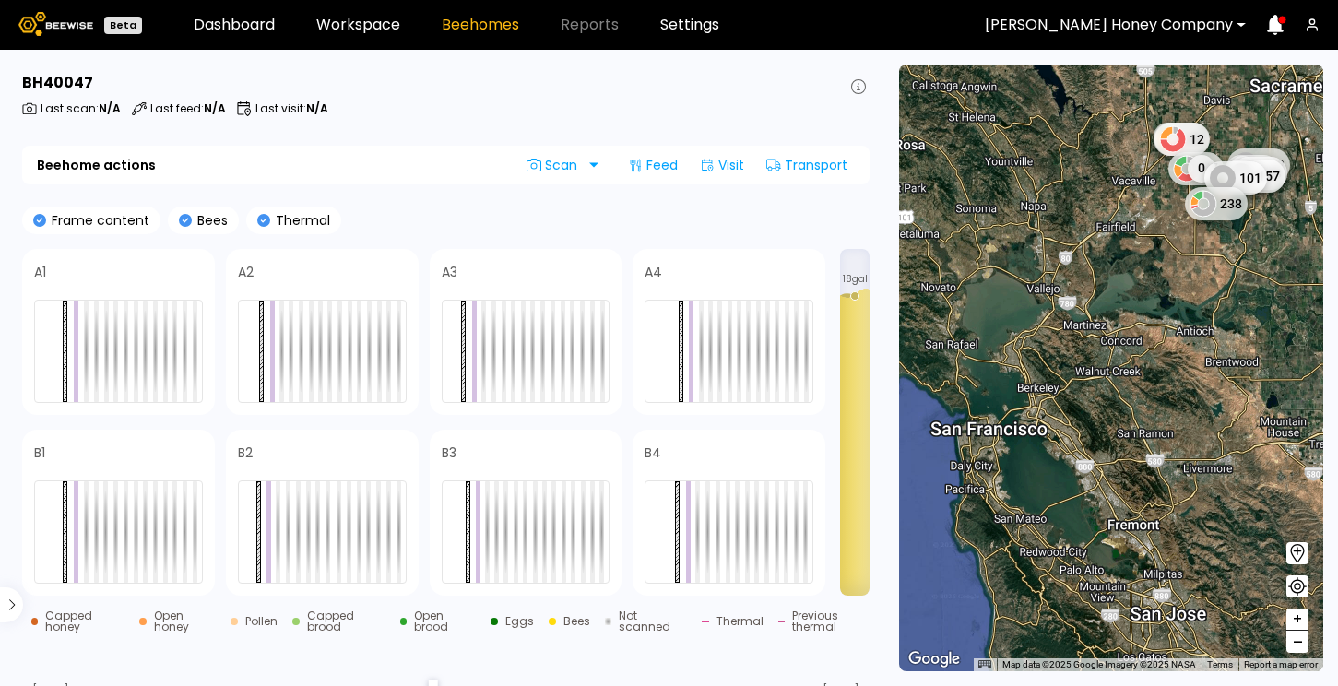
click at [1173, 41] on div "[PERSON_NAME] Honey Company" at bounding box center [1109, 25] width 274 height 42
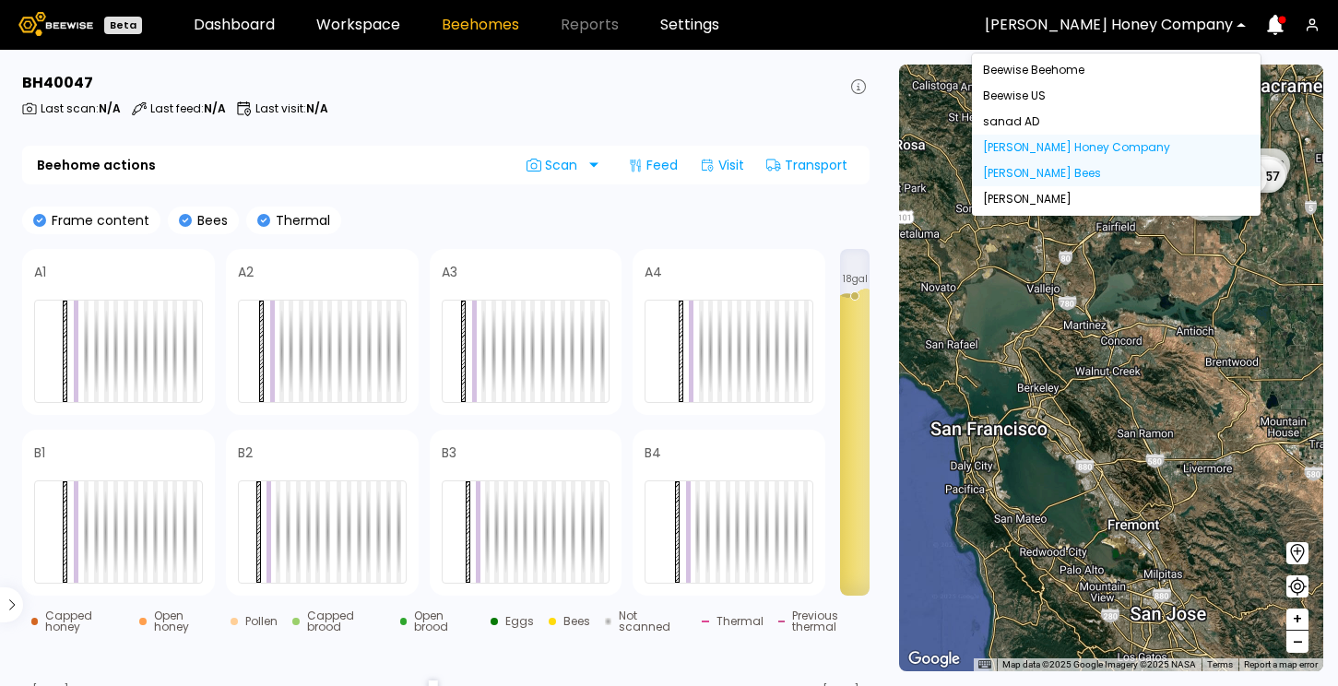
click at [1122, 167] on div "[PERSON_NAME] Bees" at bounding box center [1116, 173] width 289 height 26
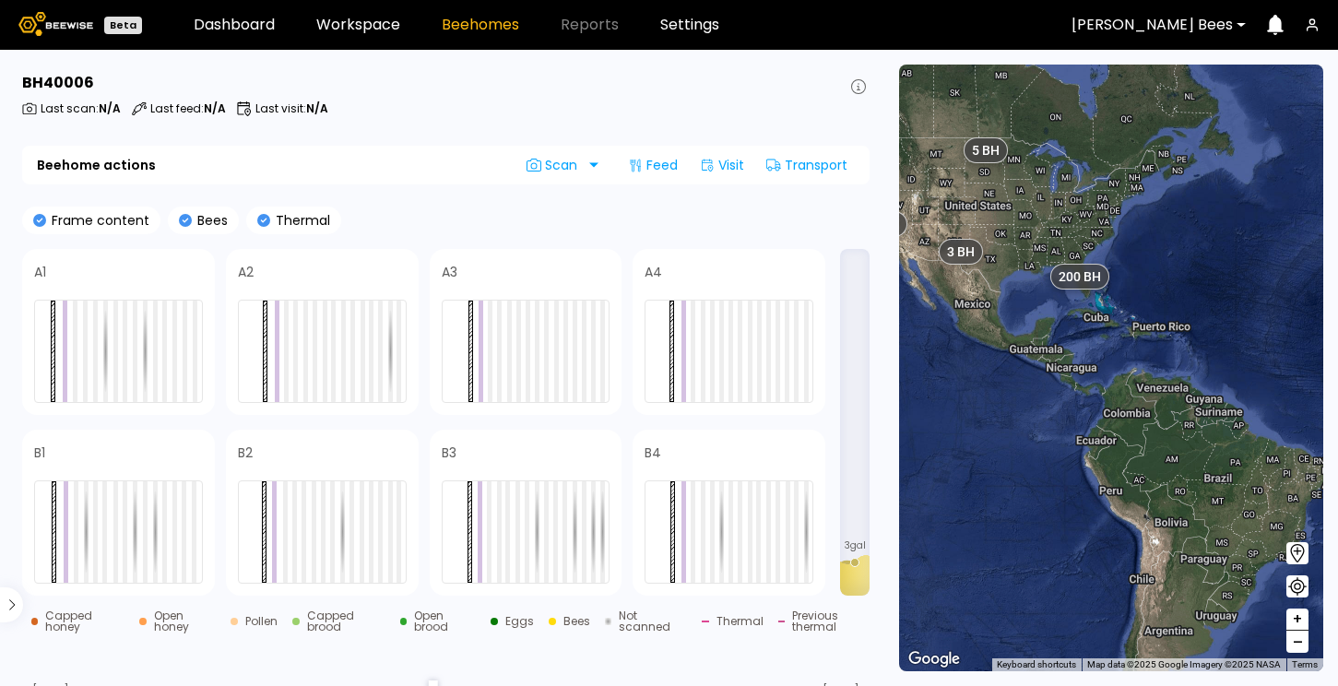
drag, startPoint x: 905, startPoint y: 416, endPoint x: 1273, endPoint y: 406, distance: 369.0
click at [1273, 406] on div "200 BH 39 BH 5 BH 3 BH" at bounding box center [1111, 368] width 424 height 607
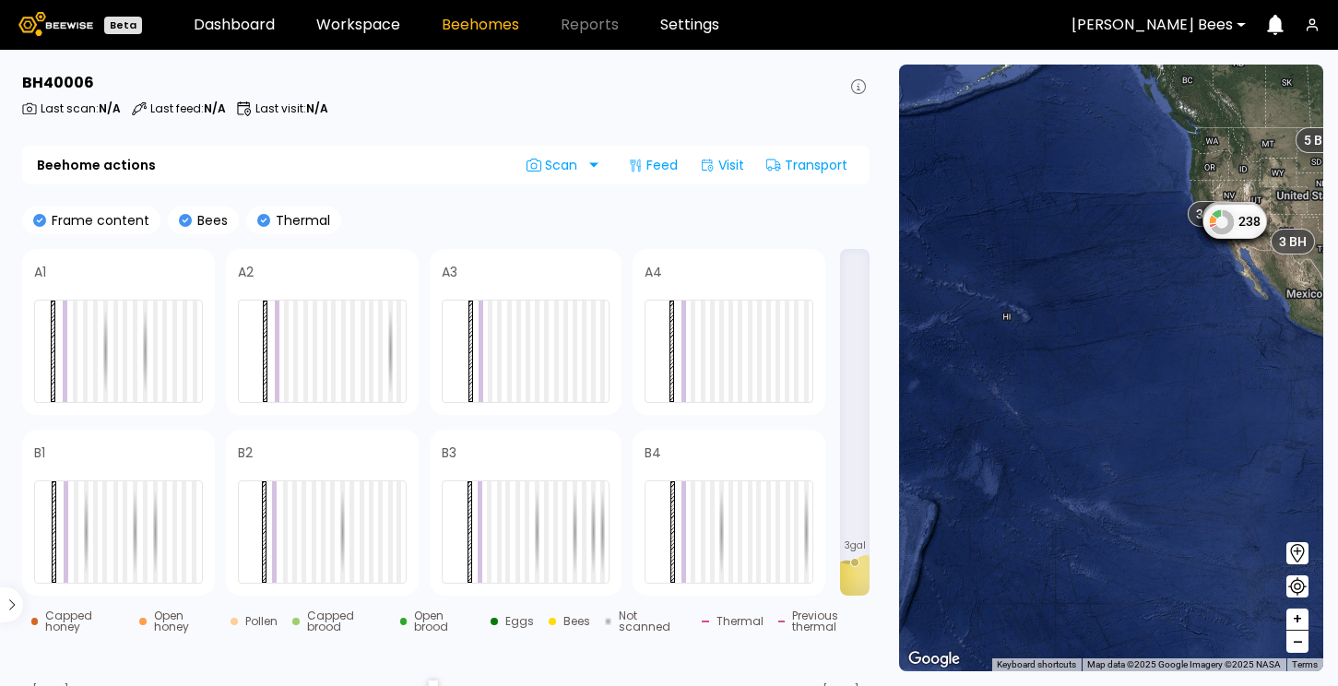
click at [1220, 281] on div "200 BH 39 BH 5 BH 3 BH 124 126 0 49 12 222 87 0 40 0 93 157 101 238" at bounding box center [1111, 368] width 424 height 607
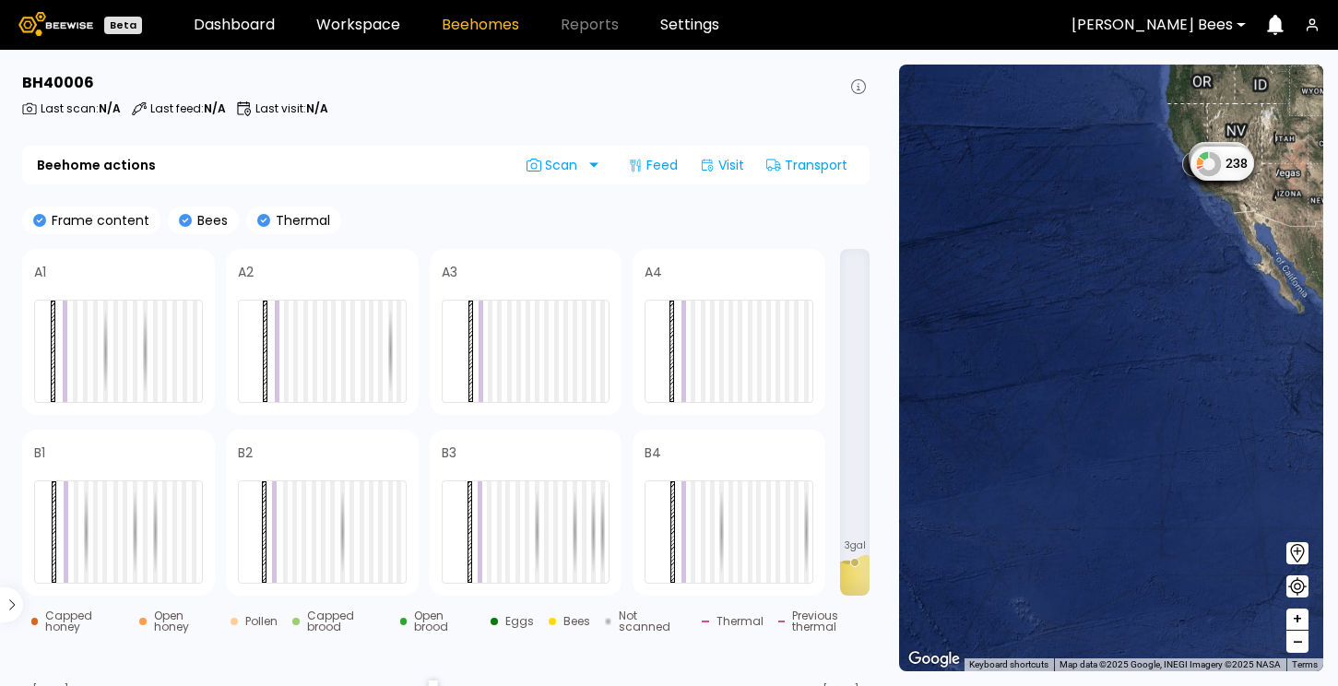
click at [1220, 281] on div "200 BH 39 BH 5 BH 3 BH 124 126 0 49 12 222 87 0 40 0 93 157 101 238" at bounding box center [1111, 368] width 424 height 607
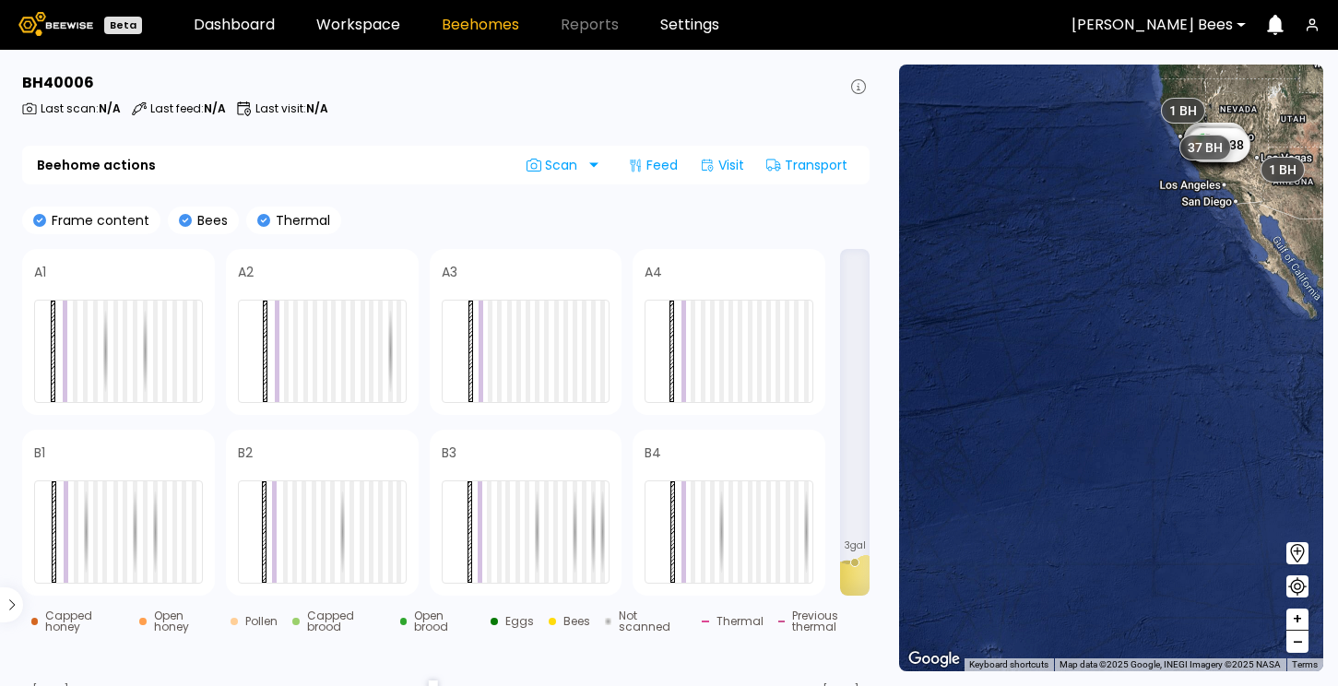
click at [1220, 281] on div "200 BH 124 126 0 49 12 222 87 0 40 0 93 157 101 238 37 BH 1 BH 2 BH 3 BH 1 BH 2…" at bounding box center [1111, 368] width 424 height 607
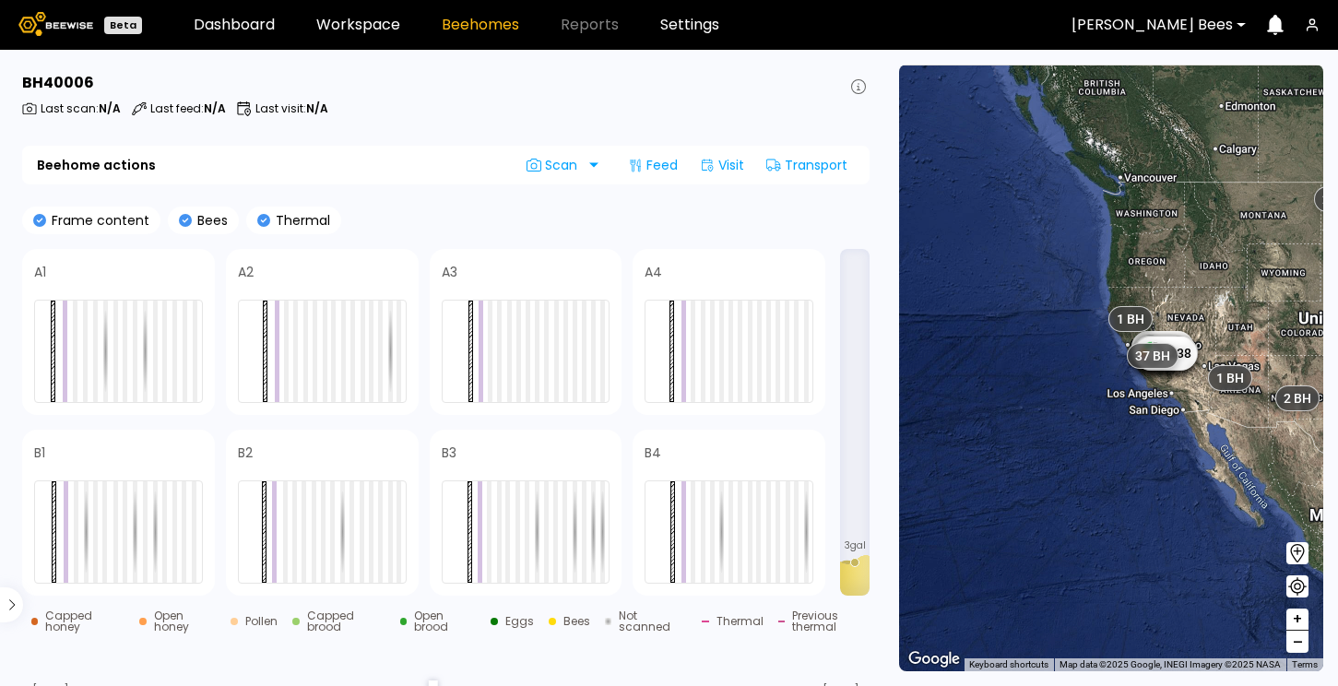
drag, startPoint x: 1273, startPoint y: 195, endPoint x: 1221, endPoint y: 405, distance: 215.8
click at [1221, 405] on div "200 BH 124 126 0 49 12 222 87 0 40 0 93 157 101 238 37 BH 1 BH 2 BH 3 BH 1 BH 2…" at bounding box center [1111, 368] width 424 height 607
click at [1298, 616] on span "+" at bounding box center [1297, 620] width 11 height 23
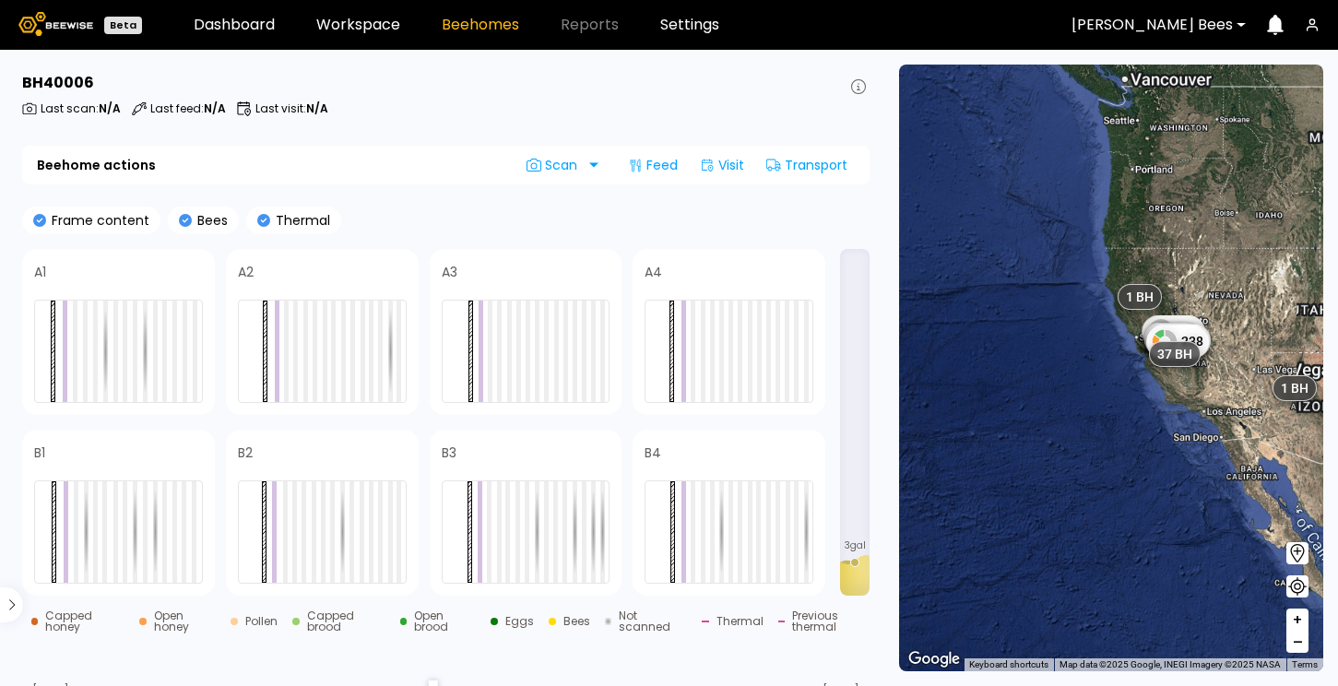
click at [1298, 616] on span "+" at bounding box center [1297, 620] width 11 height 23
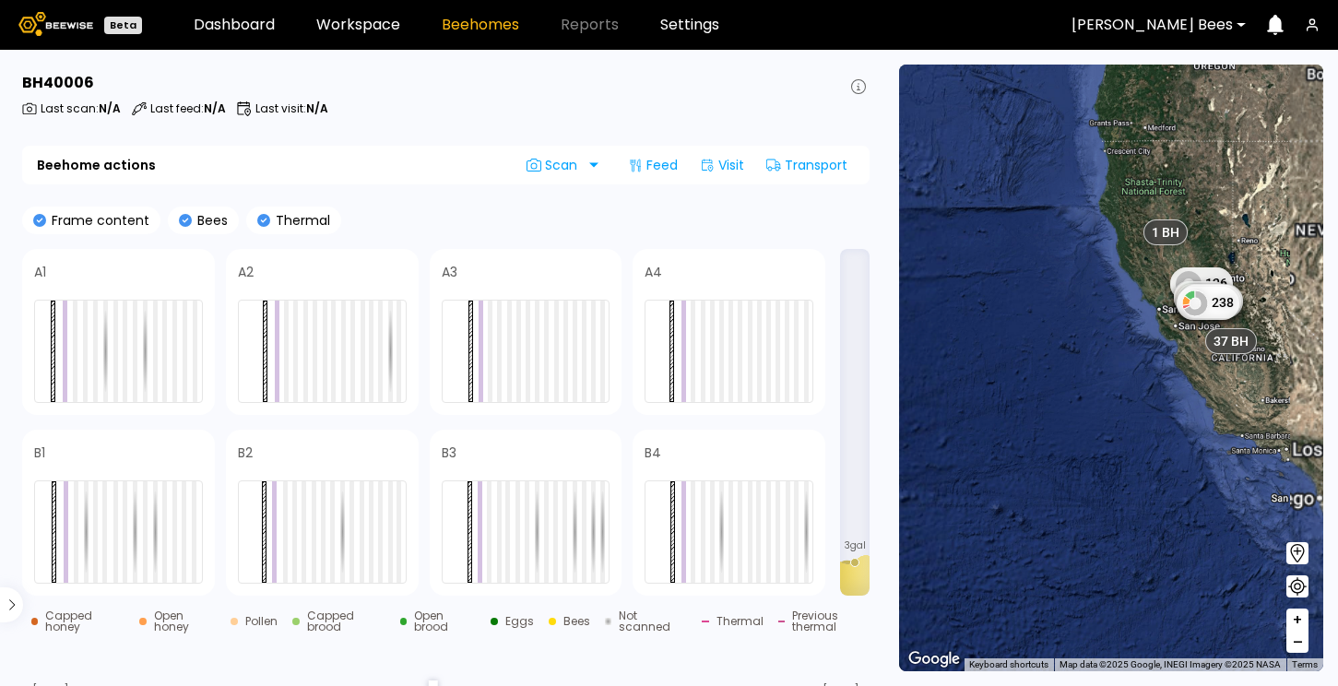
click at [1298, 616] on span "+" at bounding box center [1297, 620] width 11 height 23
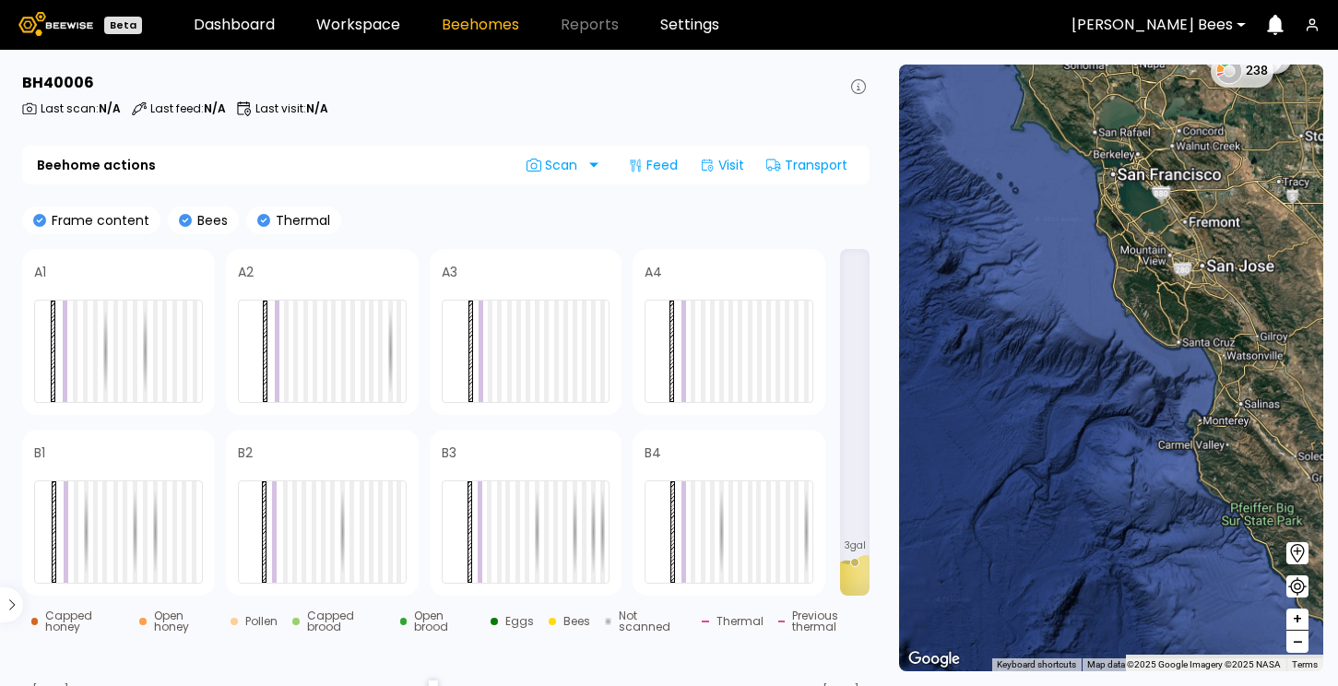
drag, startPoint x: 1202, startPoint y: 395, endPoint x: 831, endPoint y: 593, distance: 421.2
click at [831, 593] on main "BH 40006 Last scan : N/A Last feed : N/A Last visit : N/A Beehome actions Scan …" at bounding box center [669, 368] width 1338 height 636
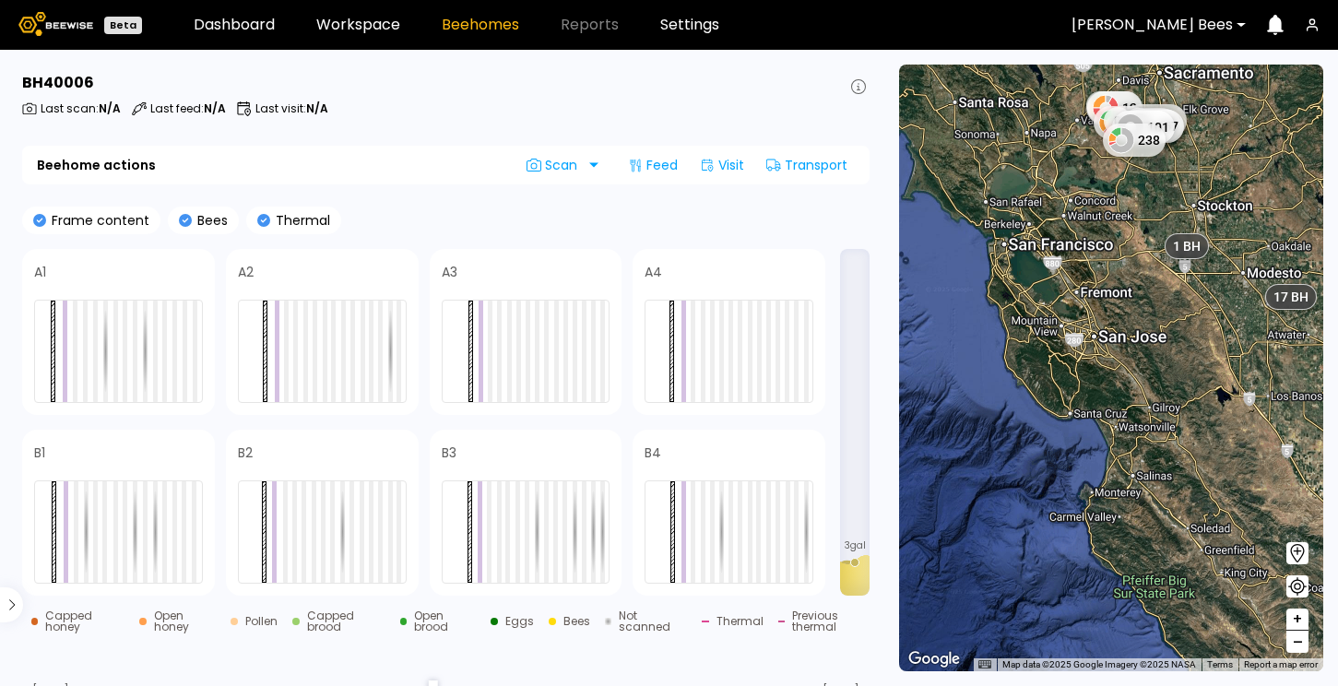
click at [1130, 282] on div "0 49 12 222 87 0 40 0 93 157 101 238 1 BH 1 BH 1 BH 62 BH 123 BH 1 BH 2 BH 17 B…" at bounding box center [1111, 368] width 424 height 607
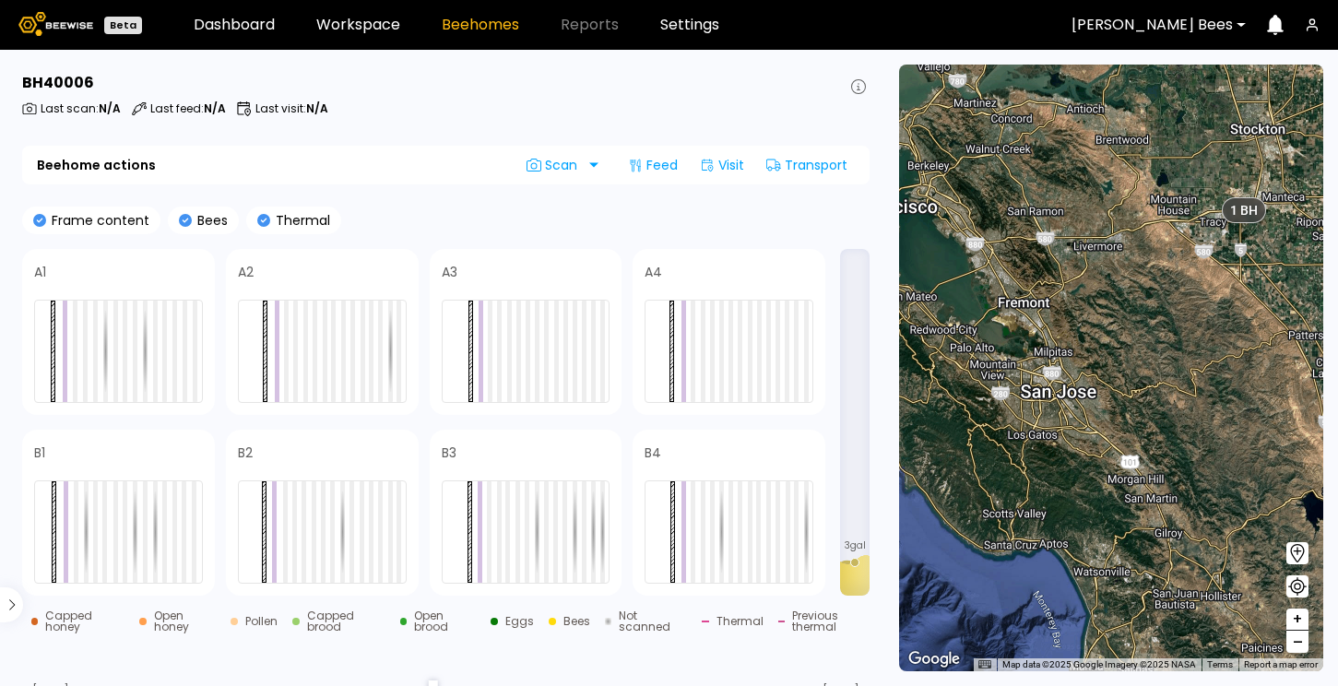
click at [1081, 288] on div "1 BH 1 BH 1 BH 1 BH 17 BH 5 BH 1 BH 1 BH 1 BH 1 BH 1 BH 1 BH 2 BH 1 BH 1 BH 1 B…" at bounding box center [1111, 368] width 424 height 607
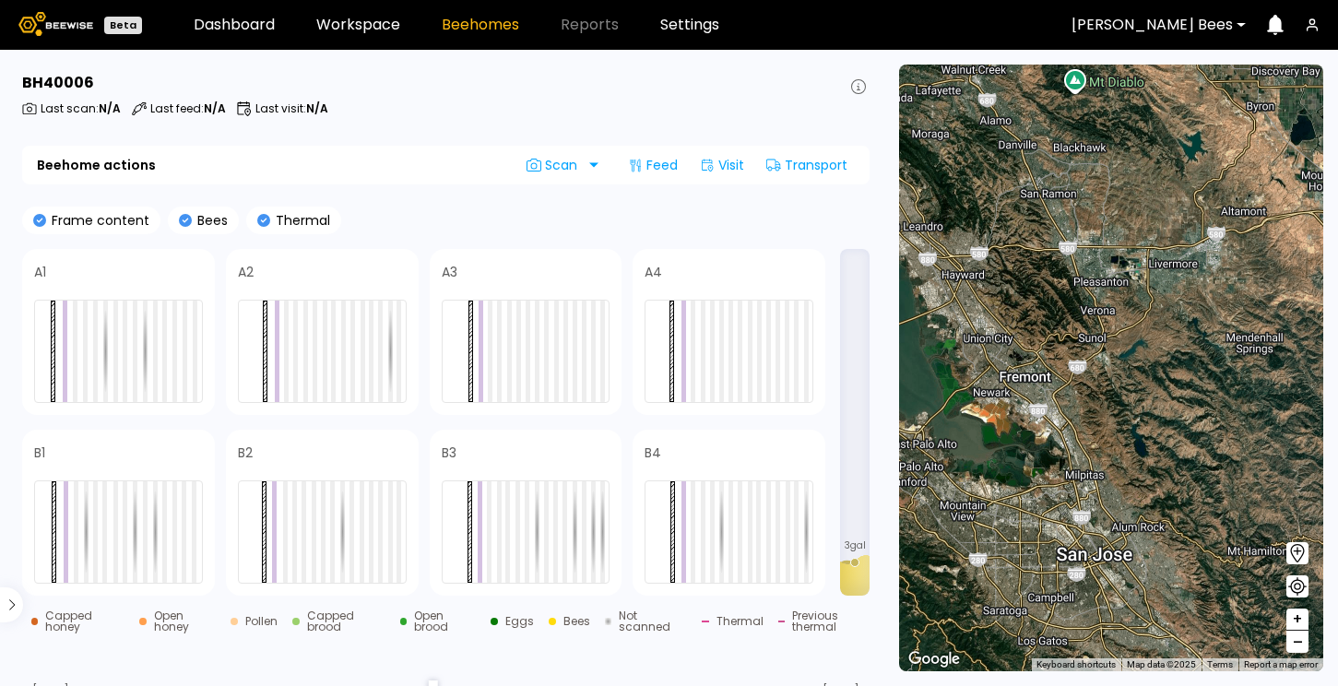
drag, startPoint x: 1077, startPoint y: 156, endPoint x: 1181, endPoint y: 277, distance: 159.5
click at [1181, 277] on div "1 BH 1 BH 1 BH 1 BH 17 BH 5 BH 1 BH 1 BH 1 BH 1 BH 1 BH 1 BH 2 BH 1 BH 1 BH 1 B…" at bounding box center [1111, 368] width 424 height 607
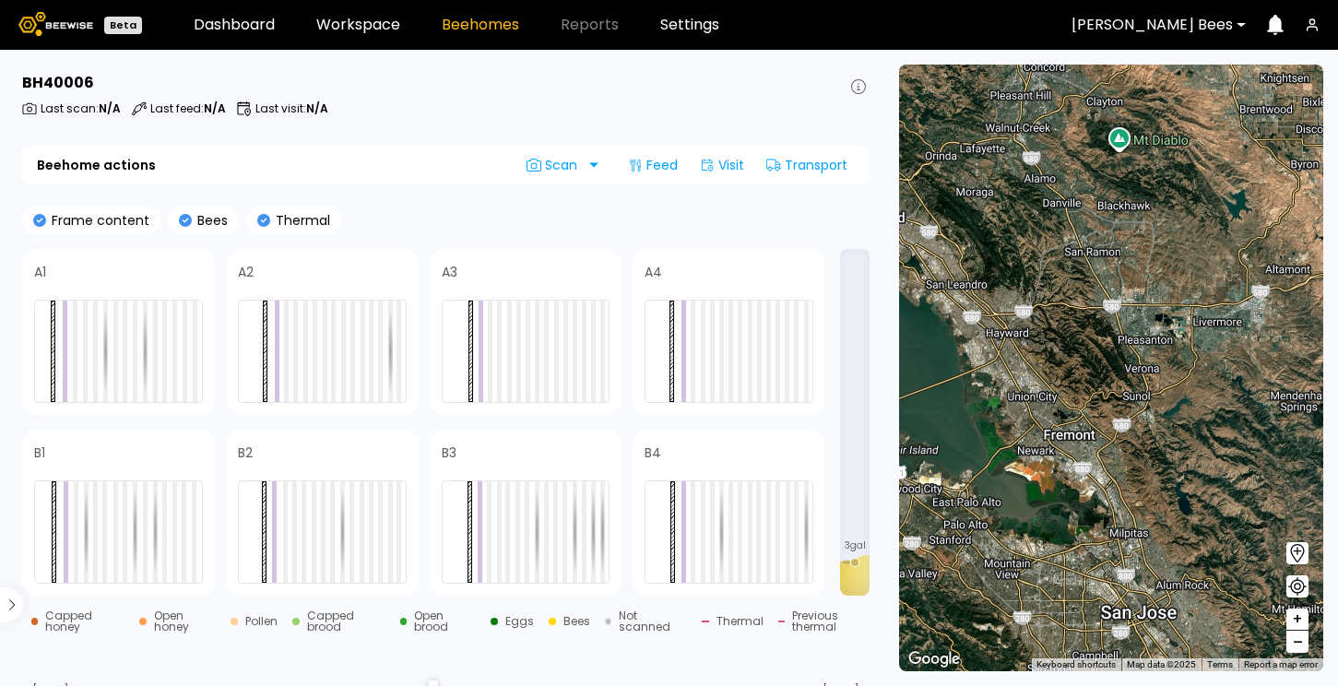
click at [1181, 277] on div "1 BH 1 BH 1 BH 1 BH 17 BH 5 BH 1 BH 1 BH 1 BH 1 BH 1 BH 1 BH 2 BH 1 BH 1 BH 1 B…" at bounding box center [1111, 368] width 424 height 607
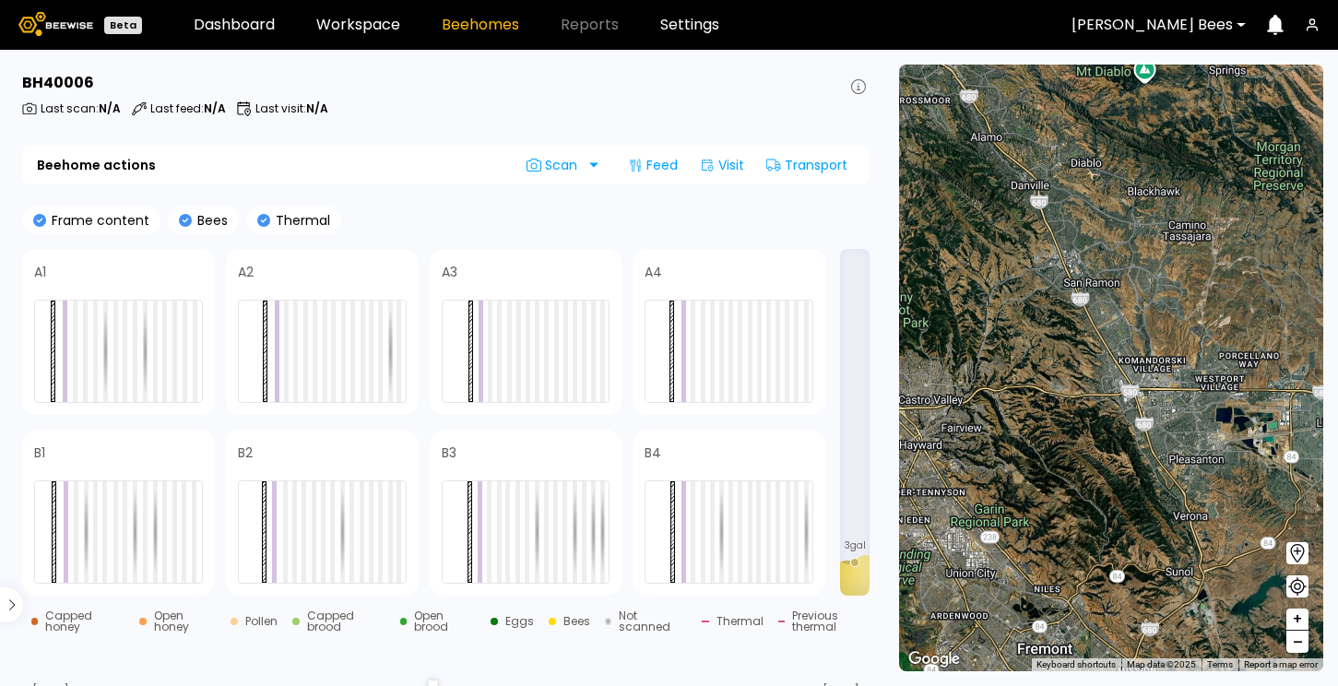
drag, startPoint x: 1075, startPoint y: 276, endPoint x: 1218, endPoint y: 376, distance: 174.7
click at [1218, 376] on div "1 BH 1 BH 1 BH 1 BH 17 BH 5 BH 1 BH 1 BH 1 BH 1 BH 1 BH 1 BH 1 BH 1 BH 1 BH 1 B…" at bounding box center [1111, 368] width 424 height 607
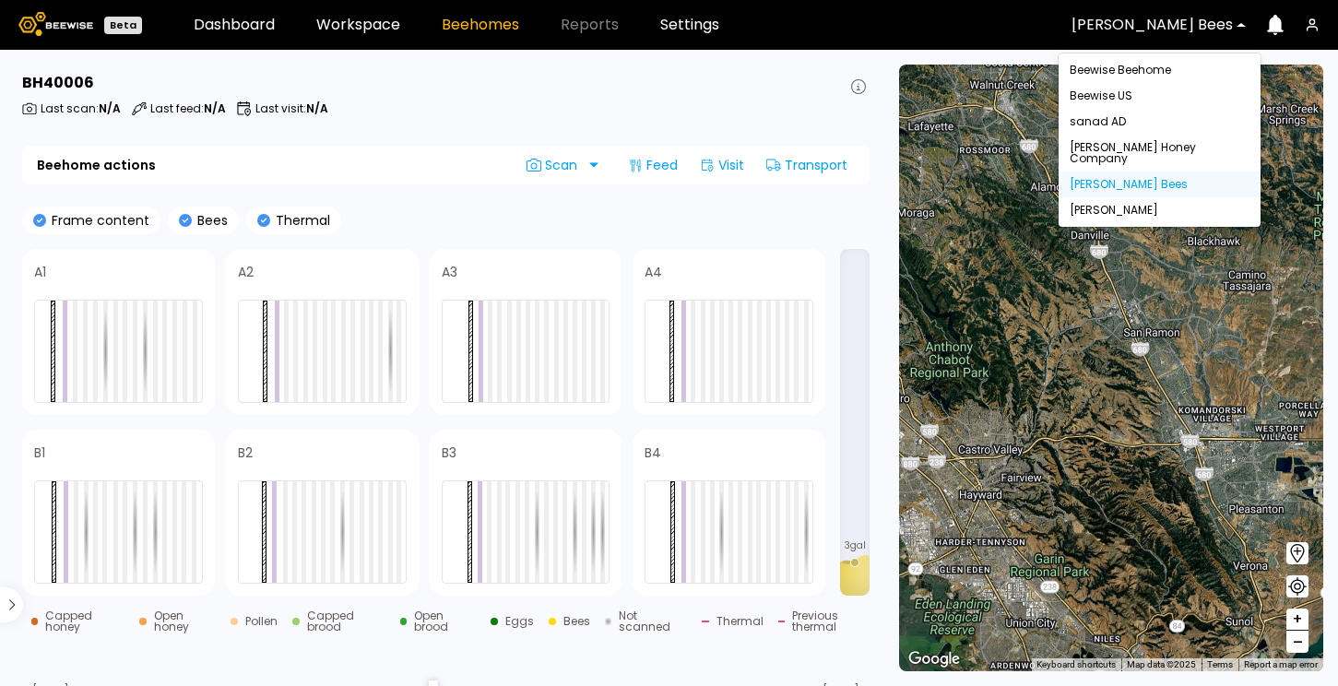
click at [1206, 19] on div at bounding box center [1152, 25] width 161 height 17
click at [1107, 197] on div "[PERSON_NAME]" at bounding box center [1160, 210] width 202 height 26
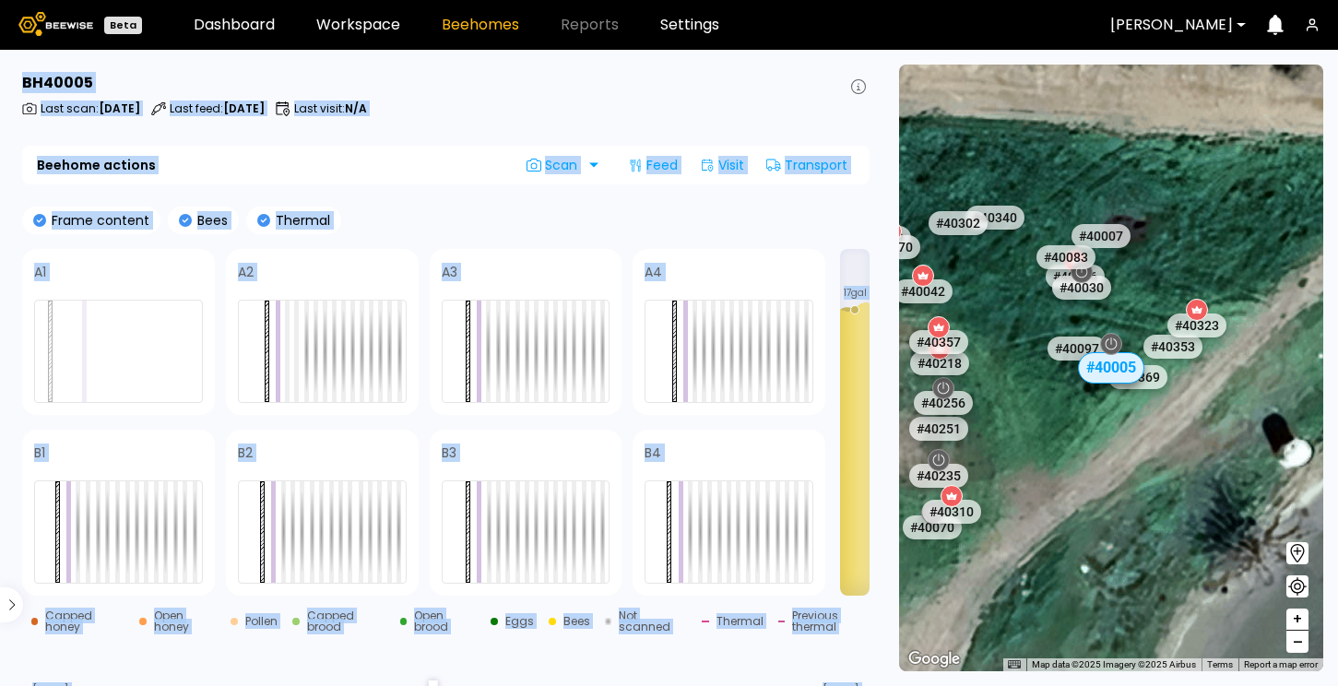
drag, startPoint x: 1018, startPoint y: 442, endPoint x: 1131, endPoint y: 290, distance: 189.2
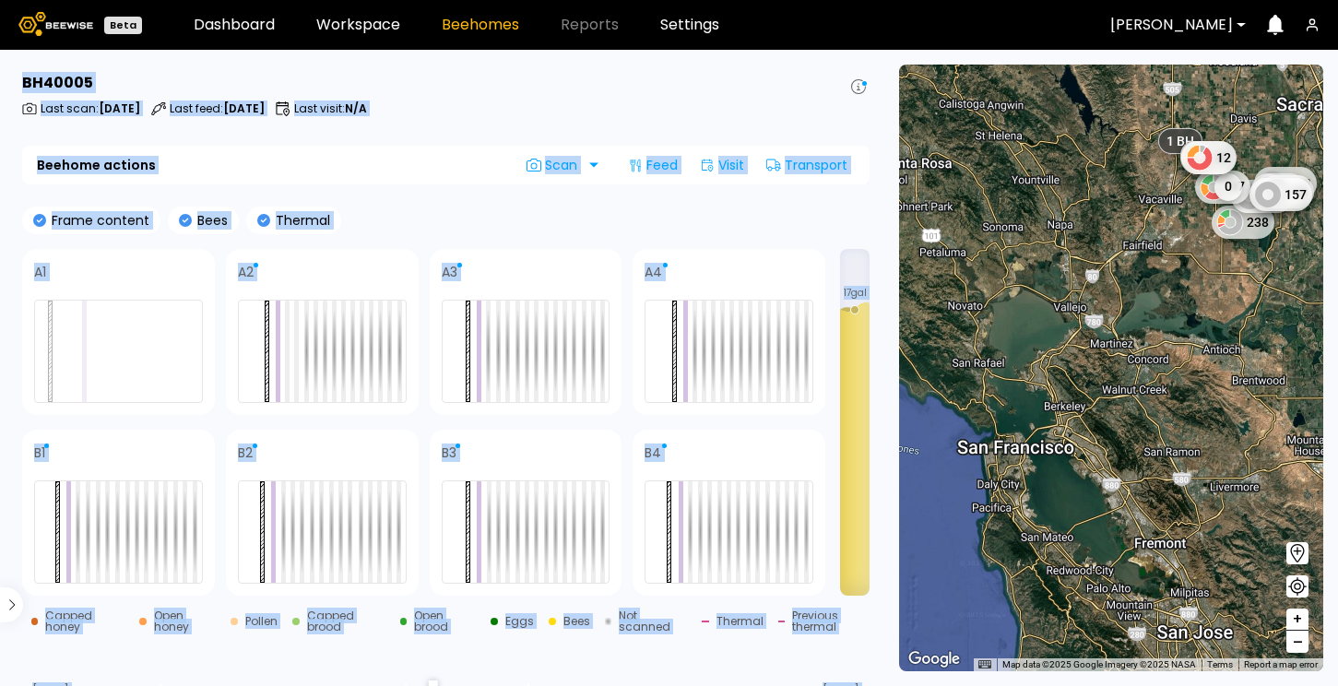
drag, startPoint x: 1010, startPoint y: 407, endPoint x: 1087, endPoint y: 267, distance: 159.3
click at [1087, 263] on div "1 BH 238 101 222 87 0 40 0 93 157 0 49 12 124 126" at bounding box center [1111, 368] width 424 height 607
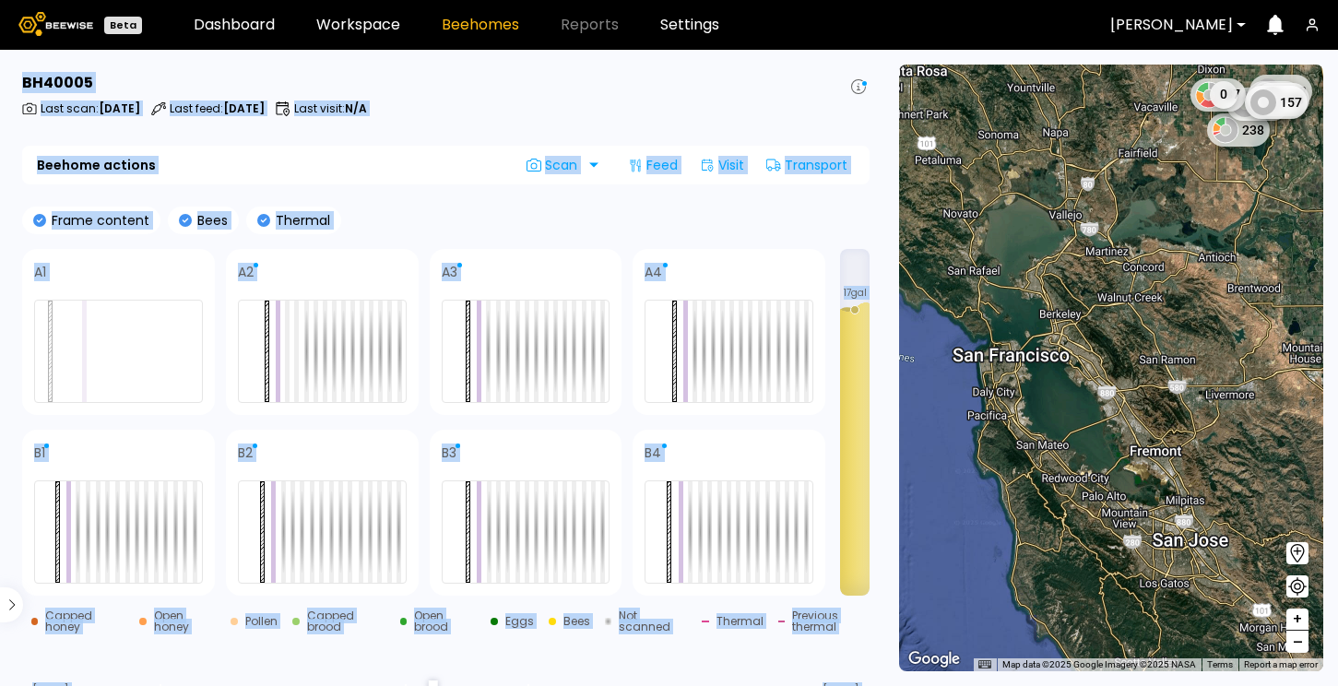
click at [1206, 374] on div "1 BH 238 101 222 87 0 40 0 93 157" at bounding box center [1111, 368] width 424 height 607
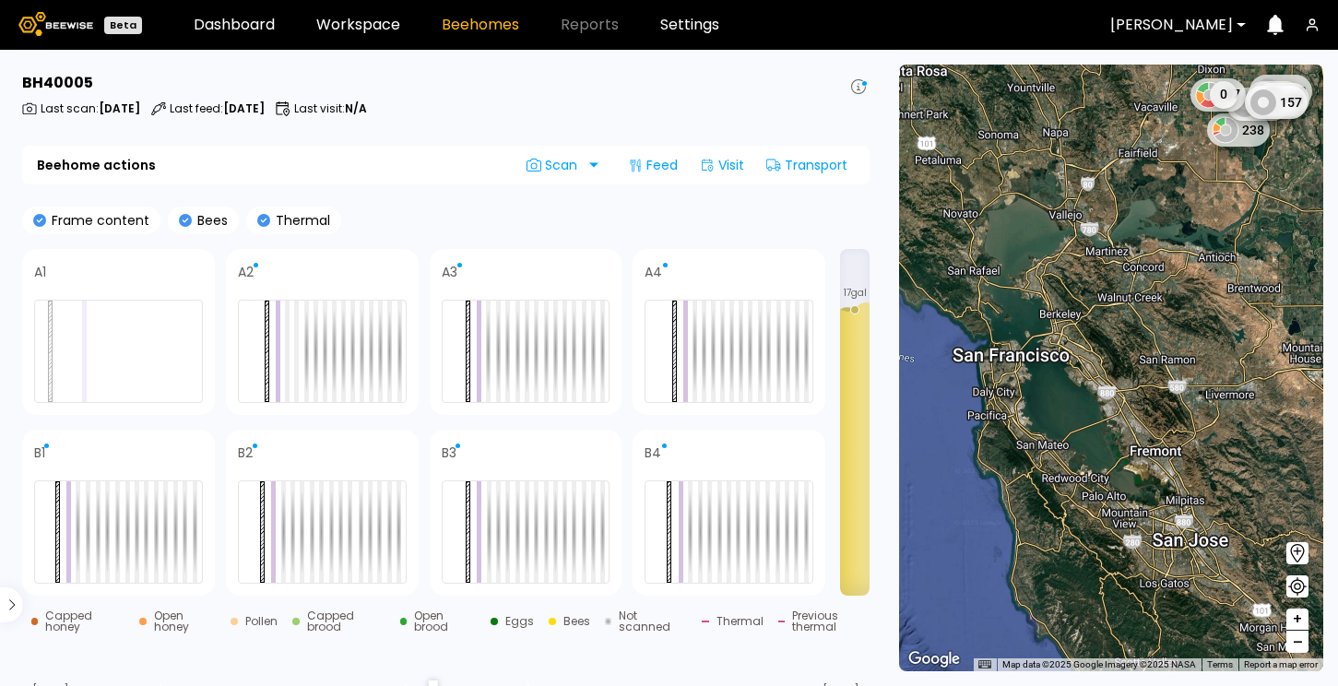
click at [1206, 374] on div "1 BH 238 101 222 87 0 40 0 93 157" at bounding box center [1111, 368] width 424 height 607
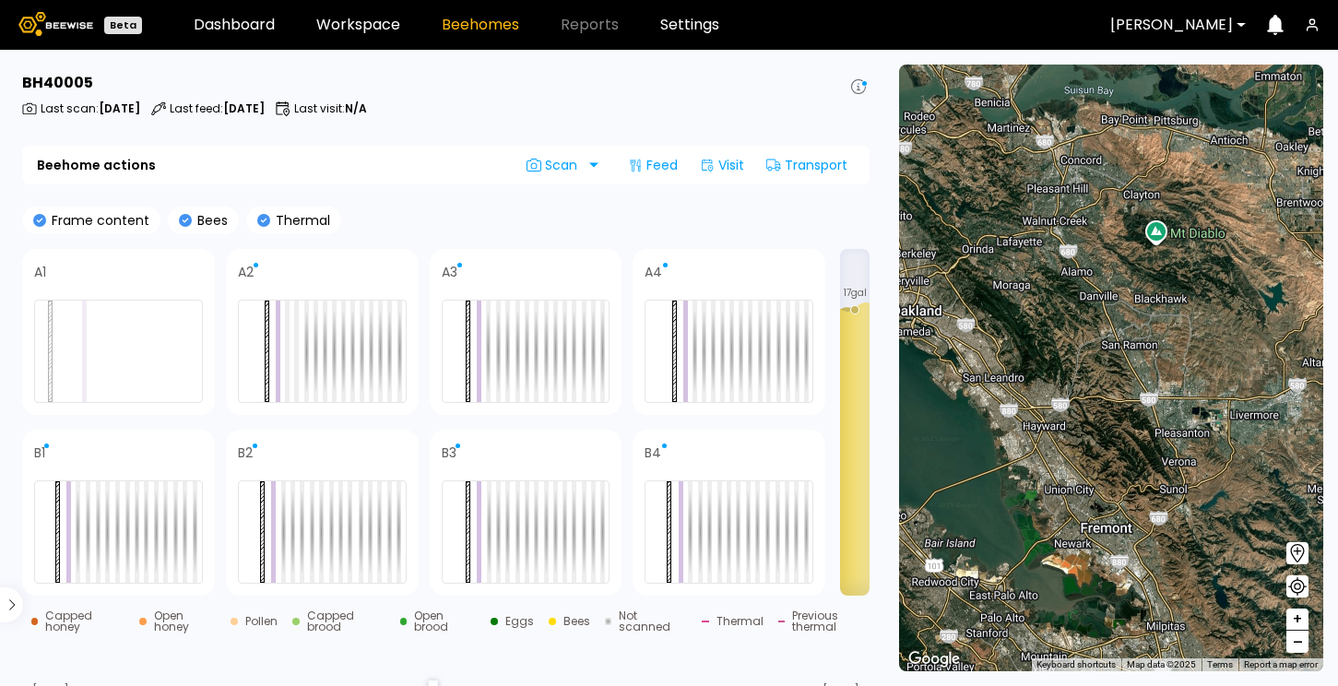
click at [1206, 374] on div "1 BH" at bounding box center [1111, 368] width 424 height 607
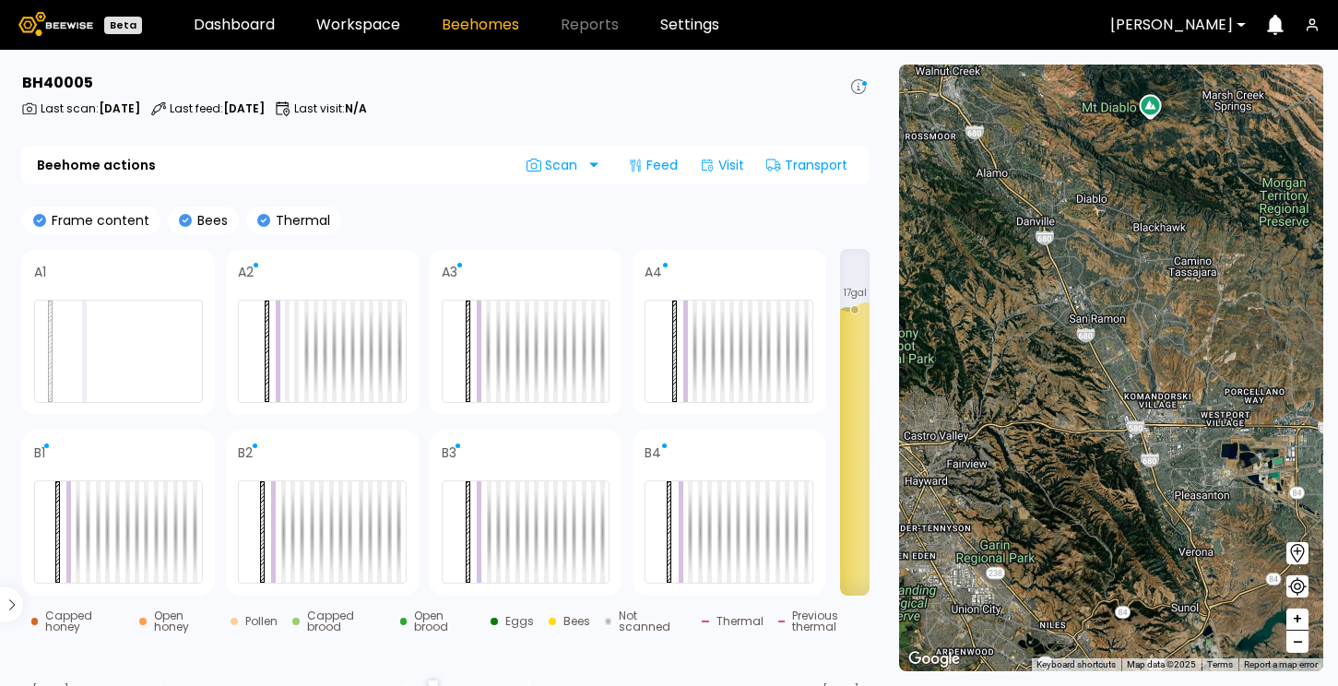
drag, startPoint x: 1095, startPoint y: 364, endPoint x: 1153, endPoint y: 372, distance: 57.6
click at [1153, 372] on div "1 BH" at bounding box center [1111, 368] width 424 height 607
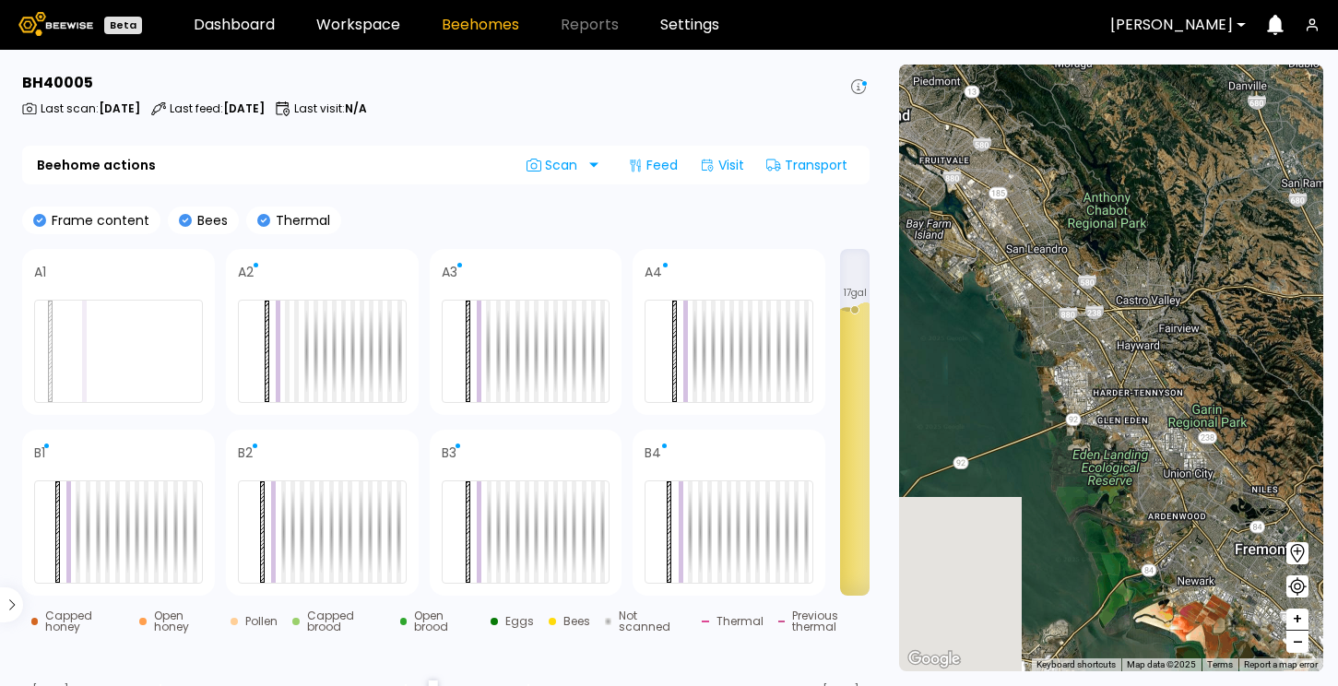
drag, startPoint x: 993, startPoint y: 409, endPoint x: 1180, endPoint y: 263, distance: 237.2
click at [1180, 263] on div "1 BH" at bounding box center [1111, 368] width 424 height 607
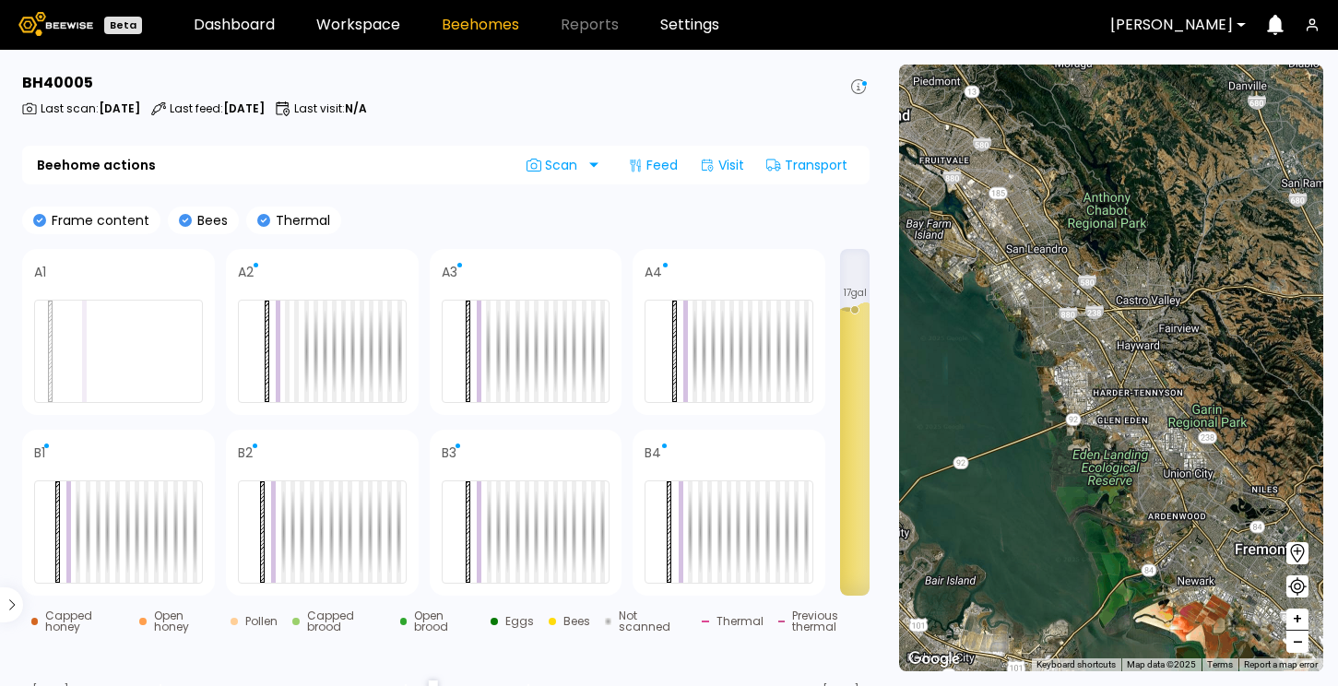
click at [1188, 29] on div at bounding box center [1171, 25] width 123 height 17
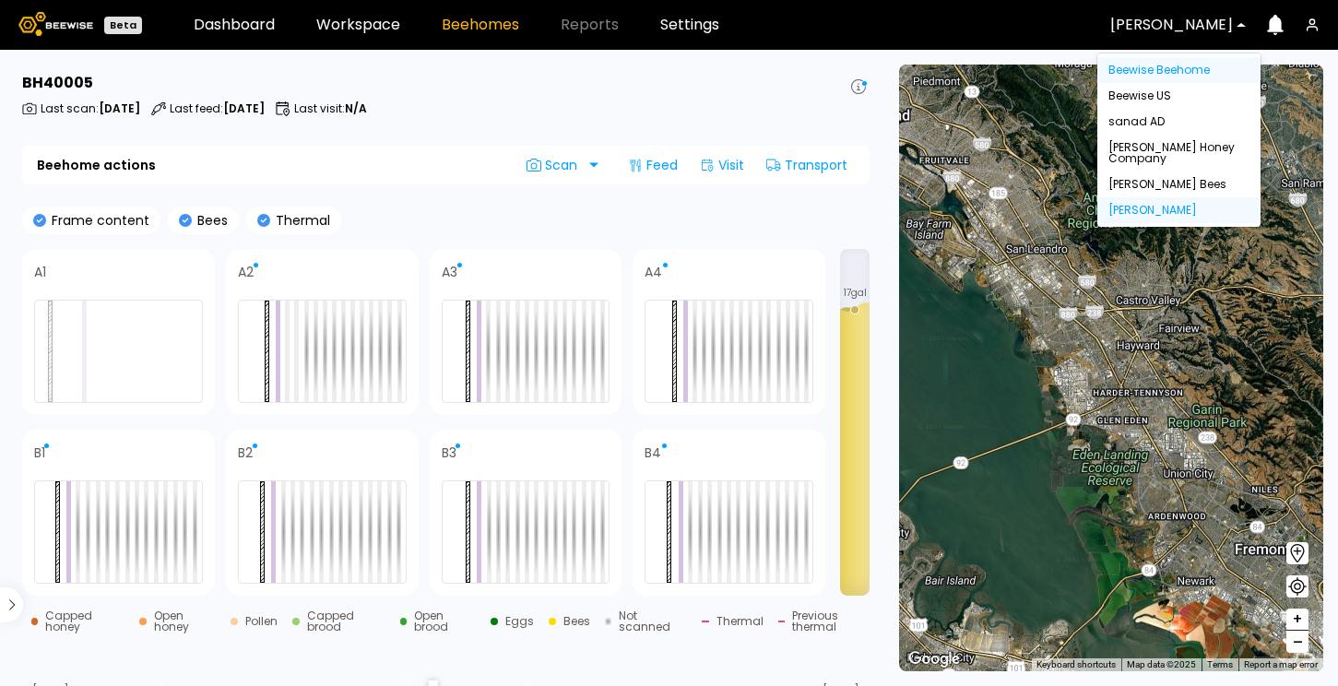
click at [1179, 72] on div "Beewise Beehome" at bounding box center [1178, 70] width 163 height 26
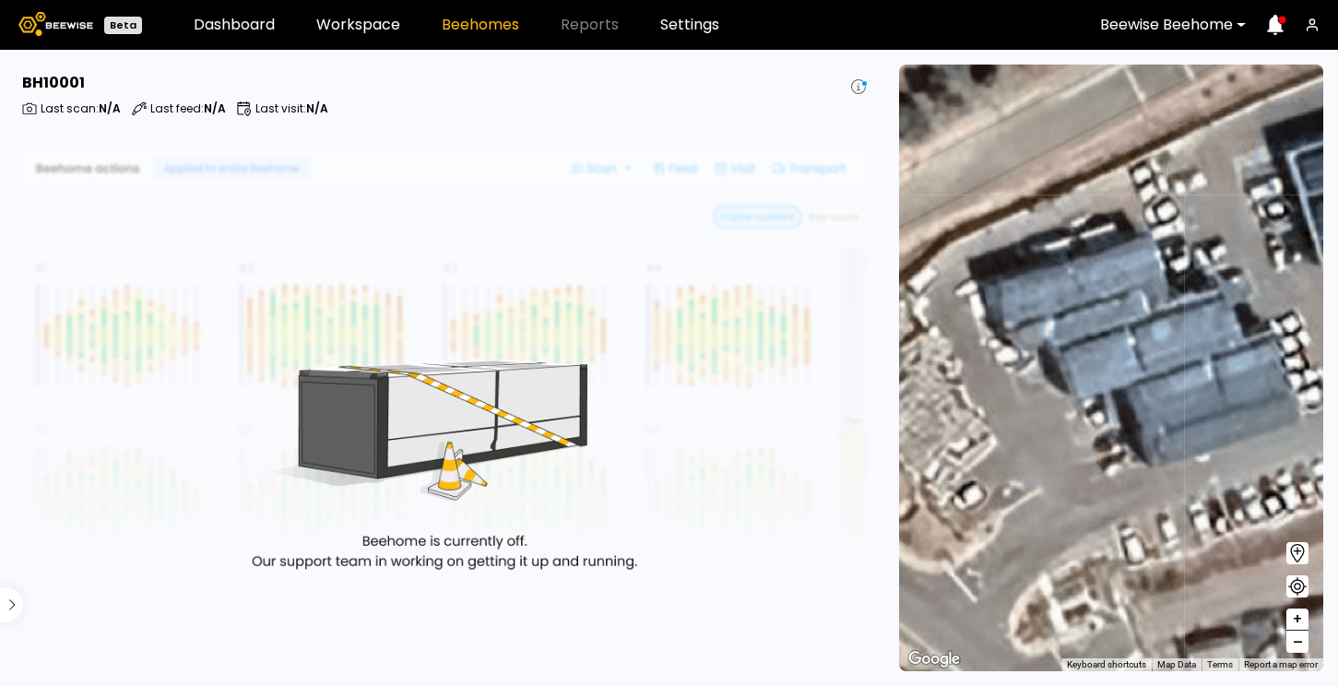
click at [1302, 638] on span "–" at bounding box center [1298, 642] width 10 height 23
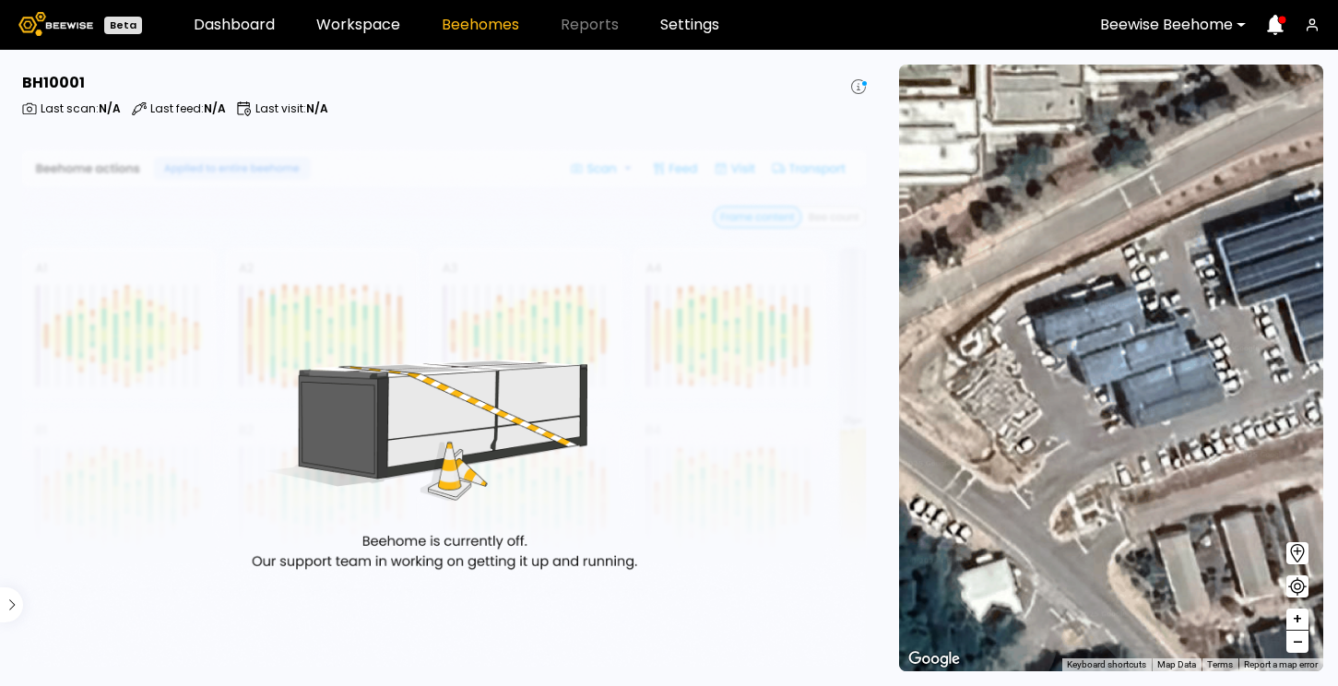
click at [1302, 640] on span "–" at bounding box center [1298, 642] width 10 height 23
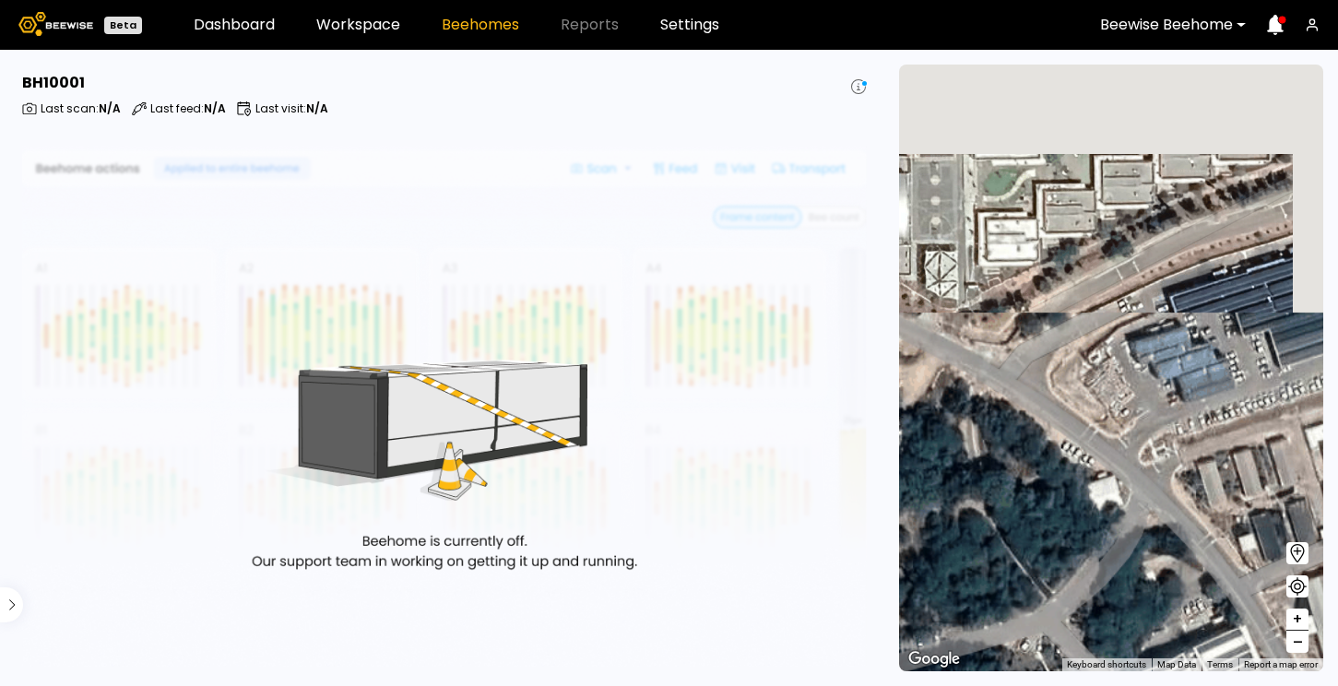
click at [1302, 640] on span "–" at bounding box center [1298, 642] width 10 height 23
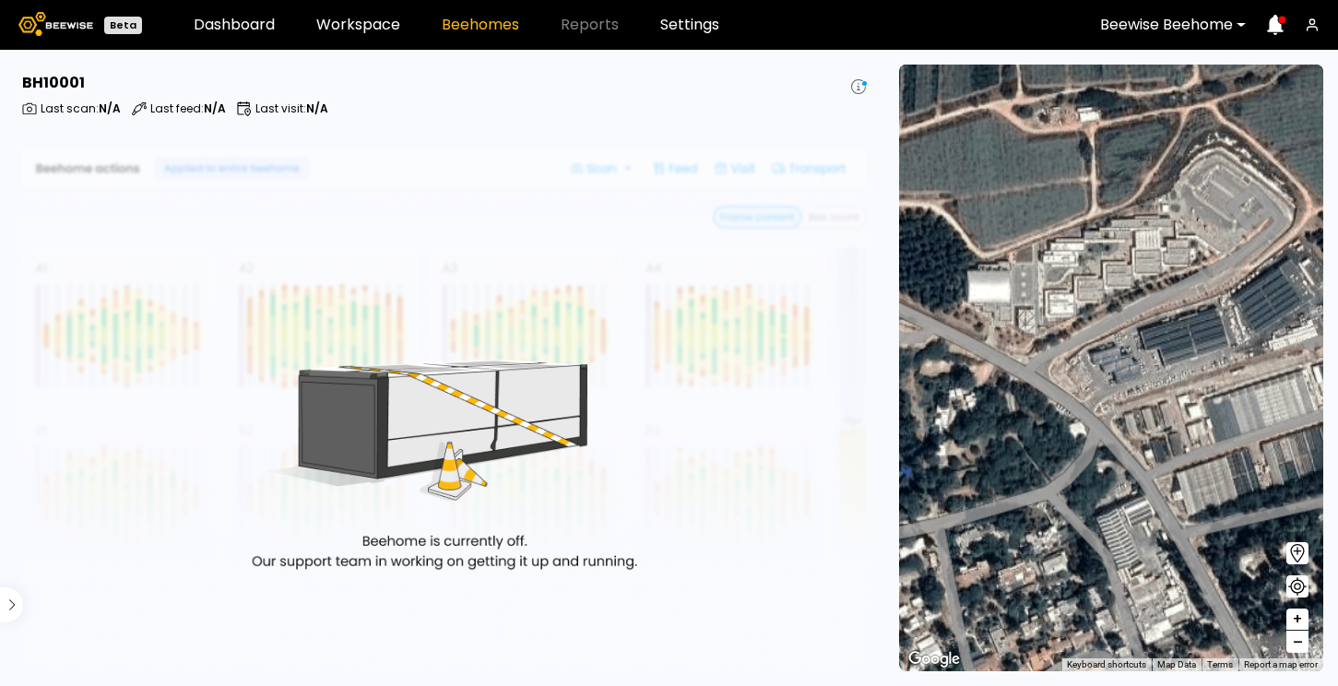
click at [1302, 640] on span "–" at bounding box center [1298, 642] width 10 height 23
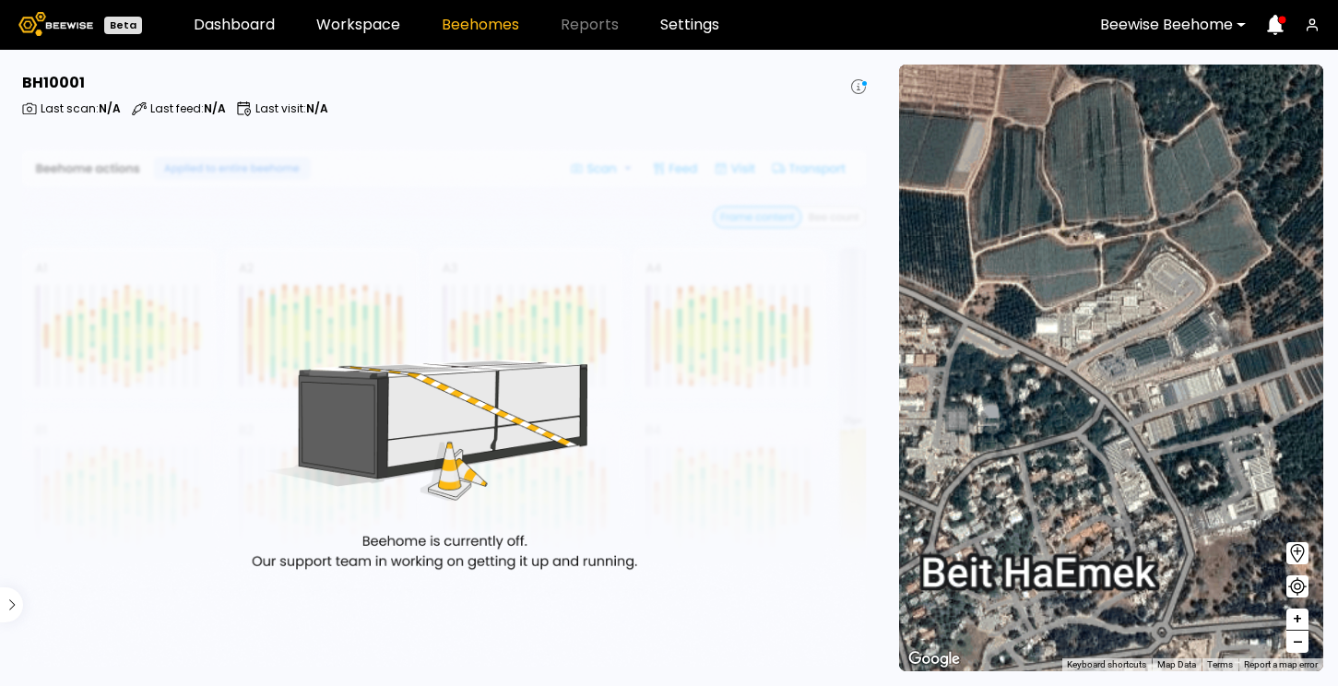
click at [1302, 640] on span "–" at bounding box center [1298, 642] width 10 height 23
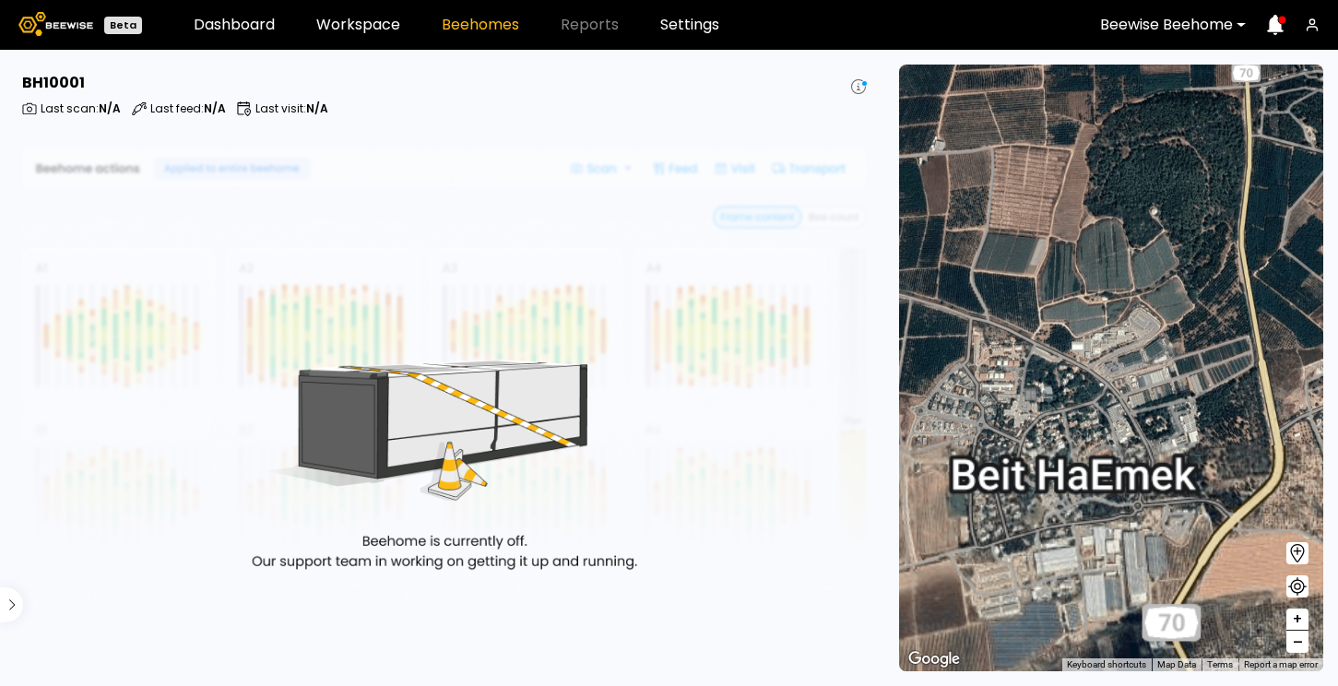
click at [1302, 640] on span "–" at bounding box center [1298, 642] width 10 height 23
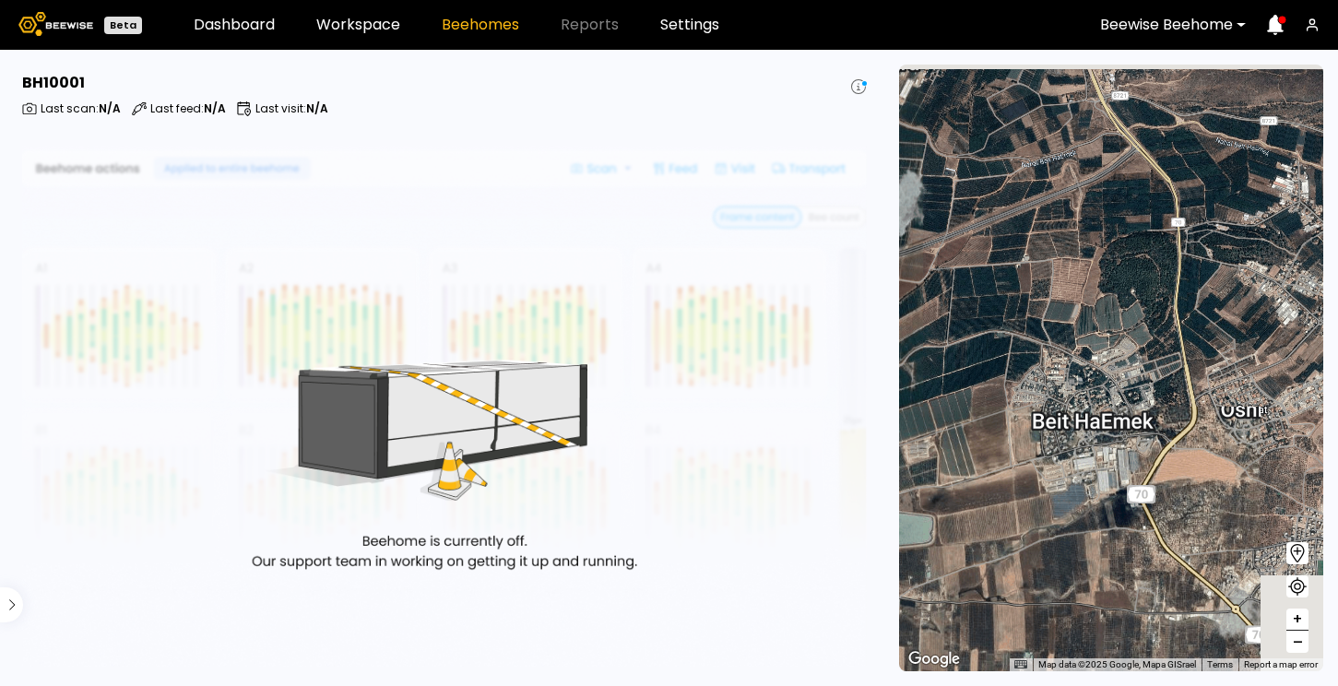
click at [1302, 640] on span "–" at bounding box center [1298, 642] width 10 height 23
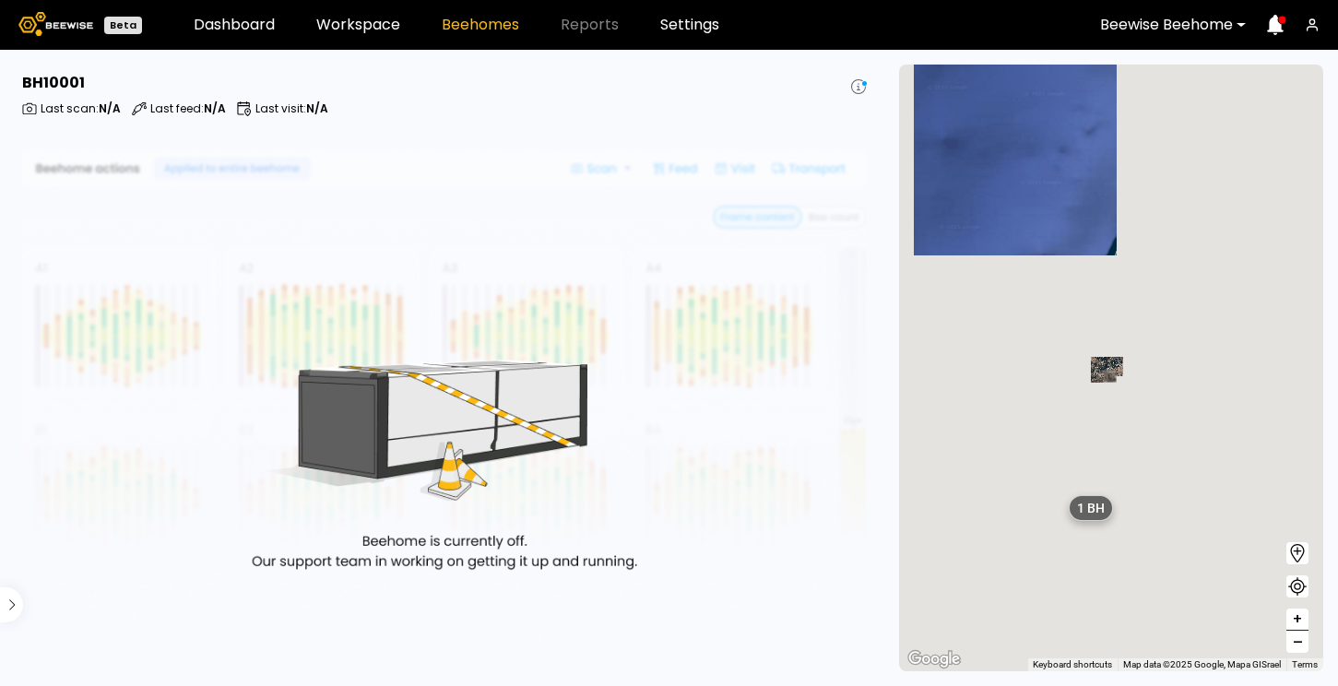
click at [1302, 640] on span "–" at bounding box center [1298, 642] width 10 height 23
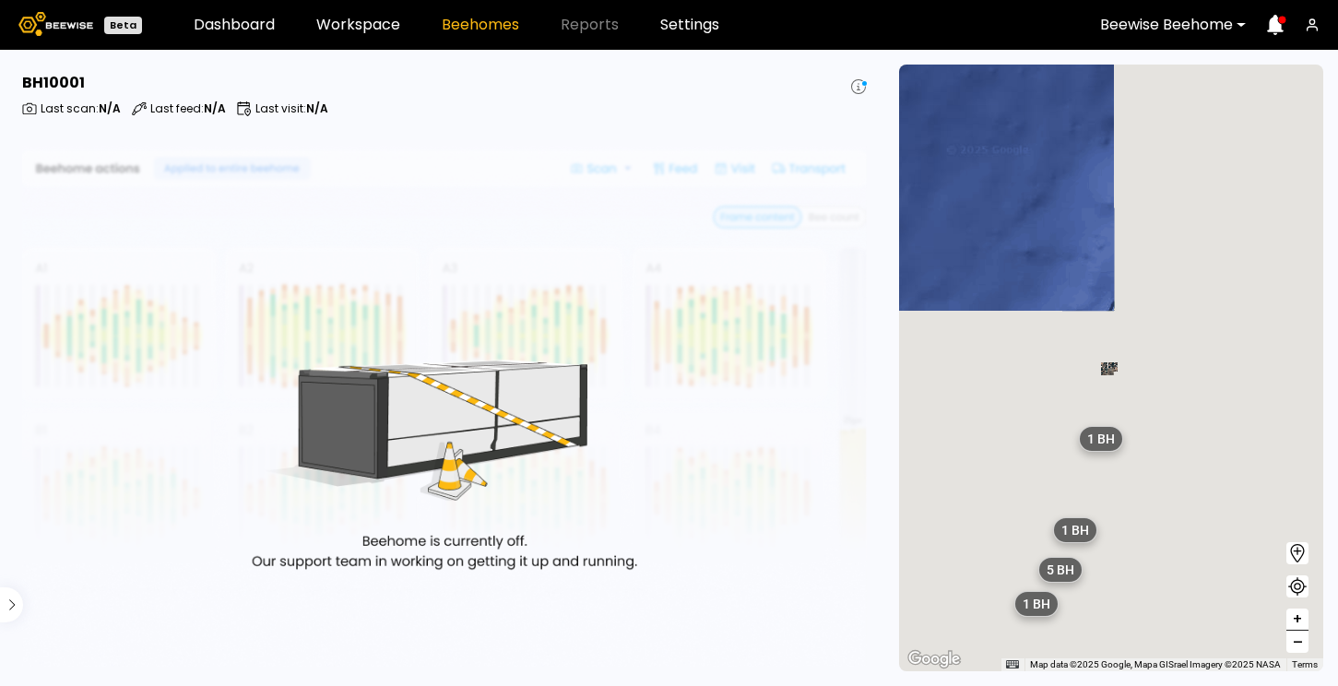
click at [1302, 640] on span "–" at bounding box center [1298, 642] width 10 height 23
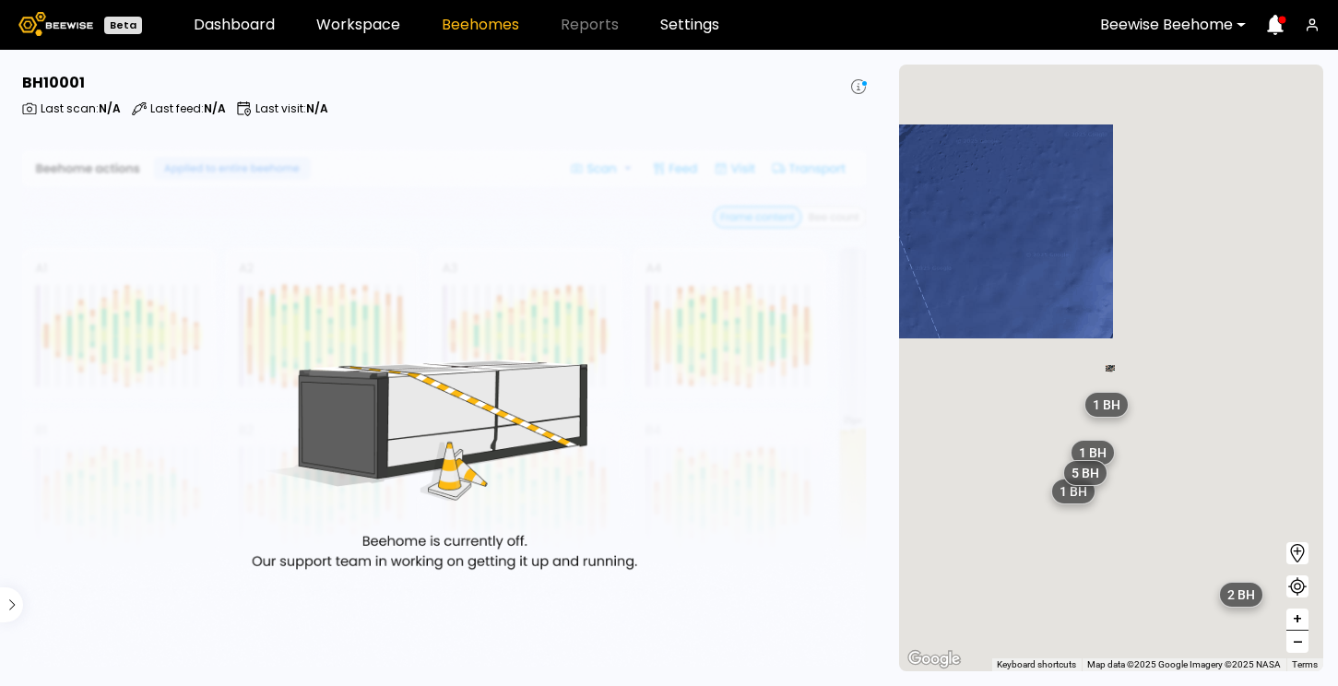
click at [1302, 640] on span "–" at bounding box center [1298, 642] width 10 height 23
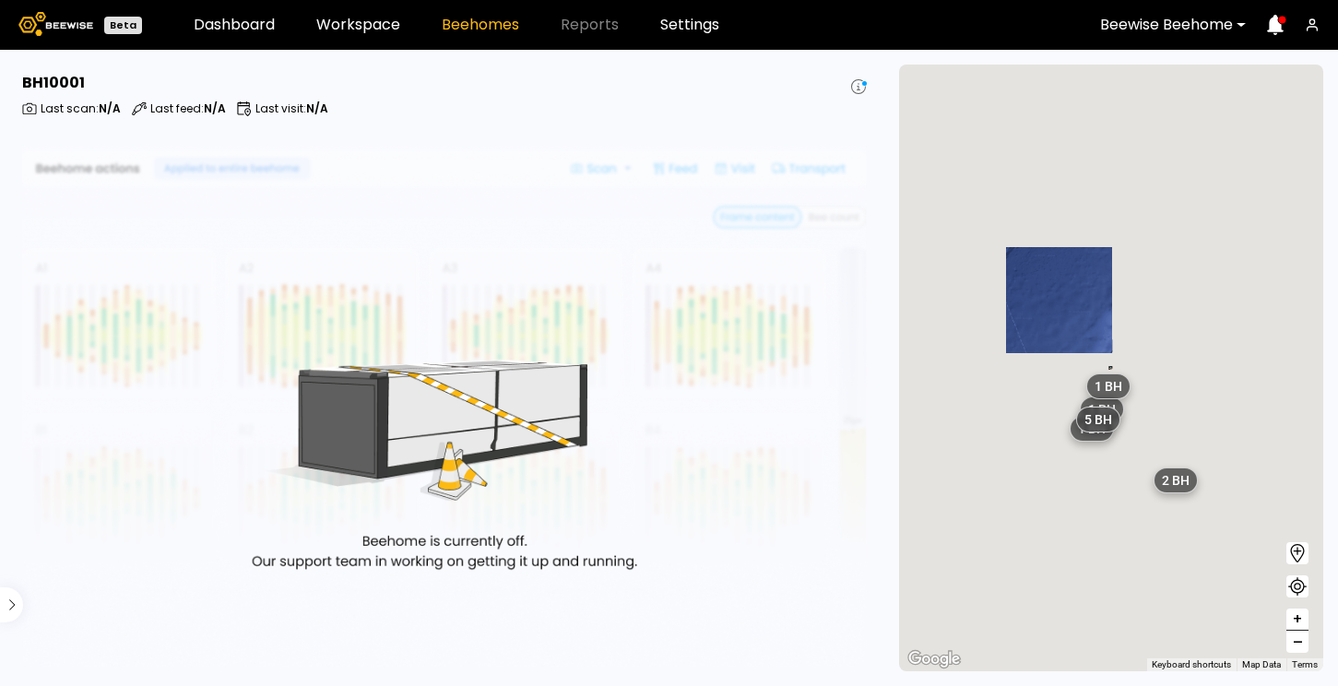
click at [1302, 640] on span "–" at bounding box center [1298, 642] width 10 height 23
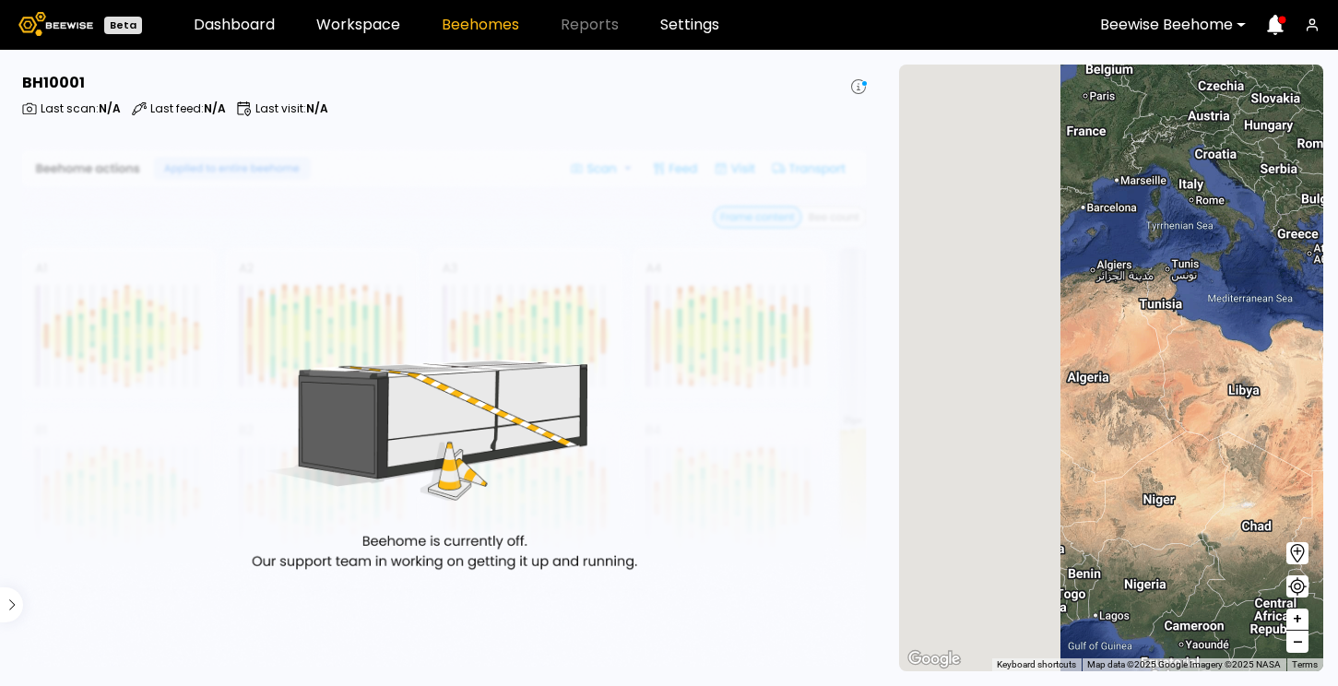
drag, startPoint x: 957, startPoint y: 489, endPoint x: 1331, endPoint y: 443, distance: 376.3
click at [1335, 442] on section "← Move left → Move right ↑ Move up ↓ Move down + Zoom in - Zoom out Home Jump l…" at bounding box center [1111, 368] width 454 height 636
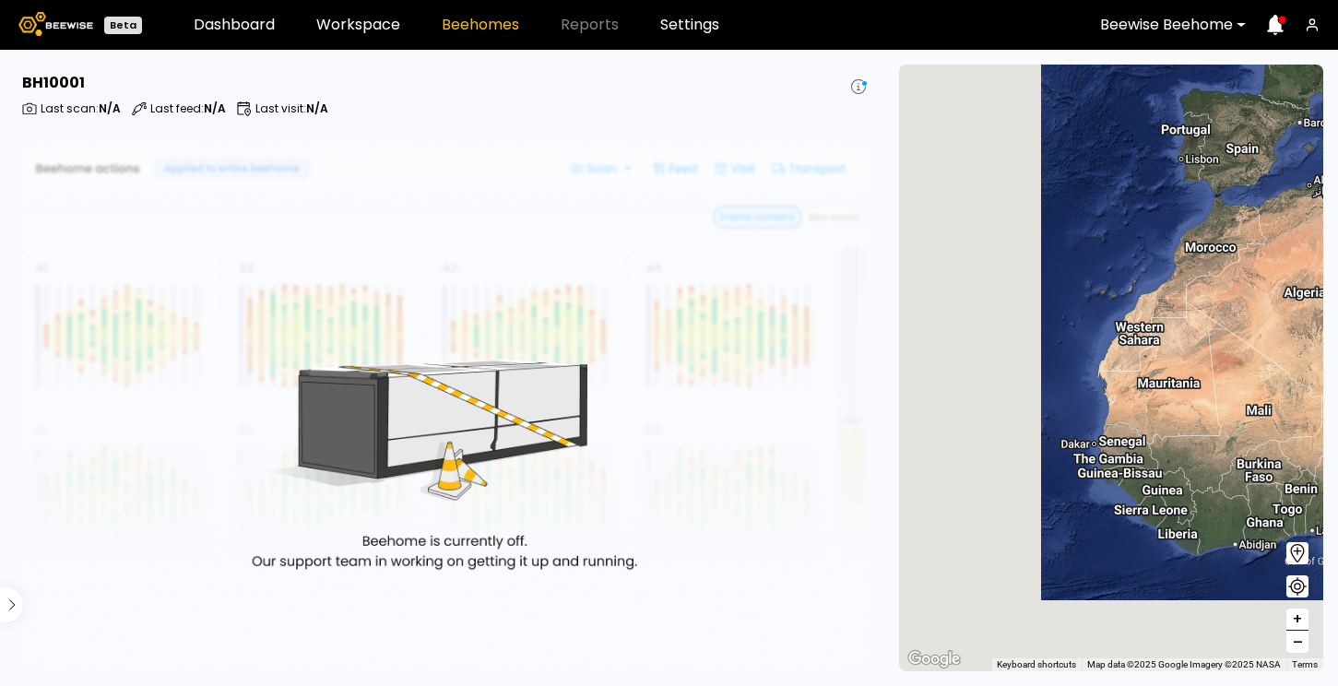
drag, startPoint x: 1035, startPoint y: 375, endPoint x: 1344, endPoint y: 227, distance: 342.7
click at [1337, 227] on html "Beta Dashboard Workspace Beehomes Reports Settings Beewise Beehome BH 10001 Las…" at bounding box center [669, 343] width 1338 height 686
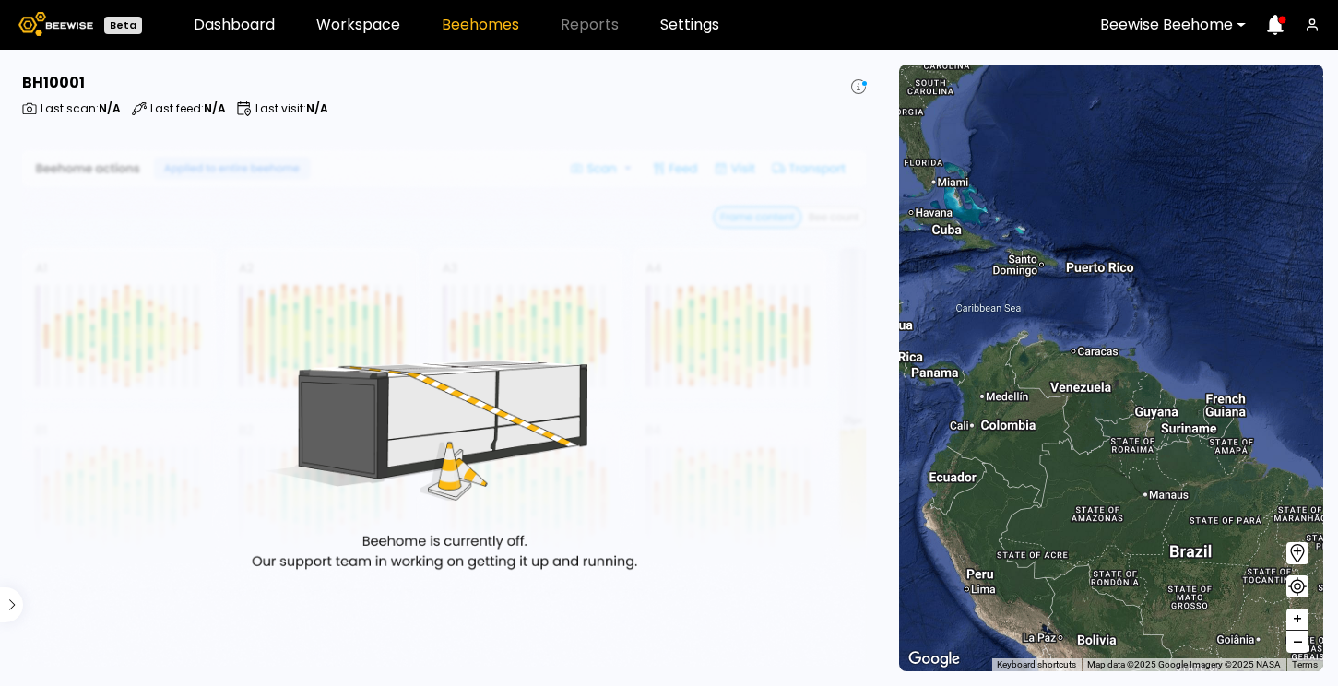
drag, startPoint x: 1022, startPoint y: 276, endPoint x: 1344, endPoint y: 184, distance: 334.5
click at [1337, 184] on html "Beta Dashboard Workspace Beehomes Reports Settings Beewise Beehome BH 10001 Las…" at bounding box center [669, 343] width 1338 height 686
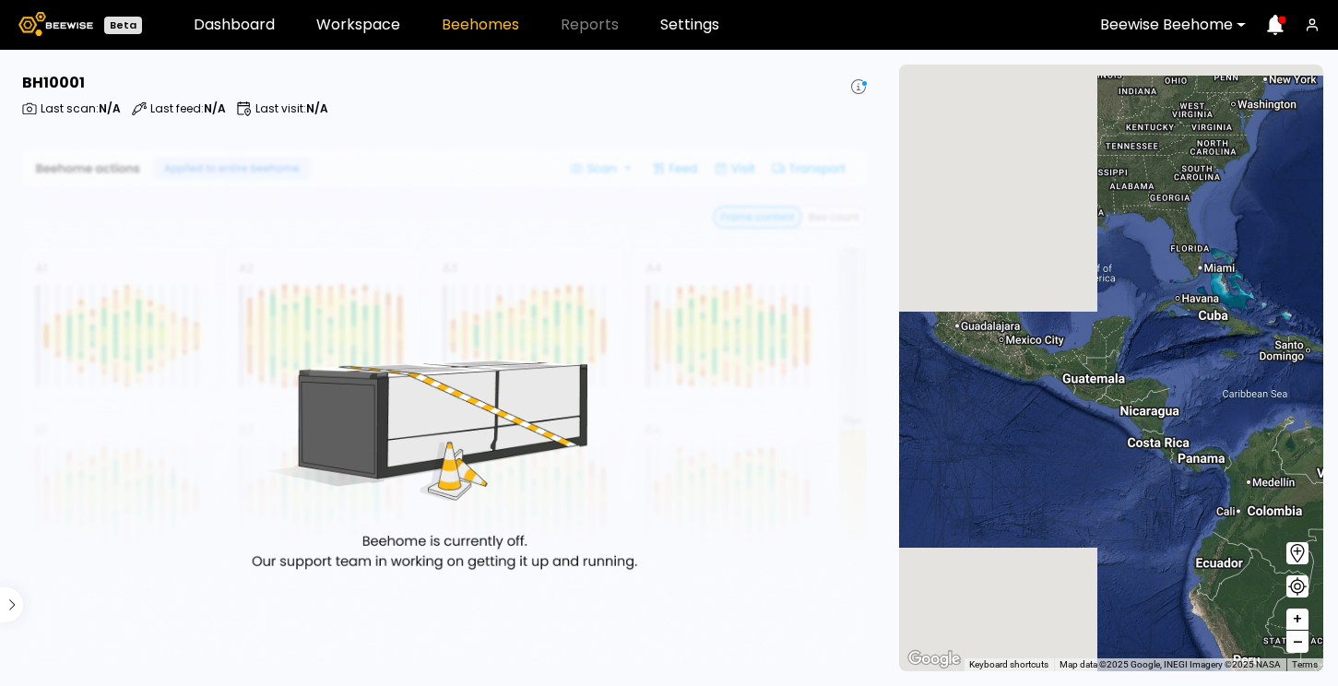
drag, startPoint x: 1010, startPoint y: 238, endPoint x: 1304, endPoint y: 378, distance: 325.8
click at [1304, 378] on div "10 BH" at bounding box center [1111, 368] width 424 height 607
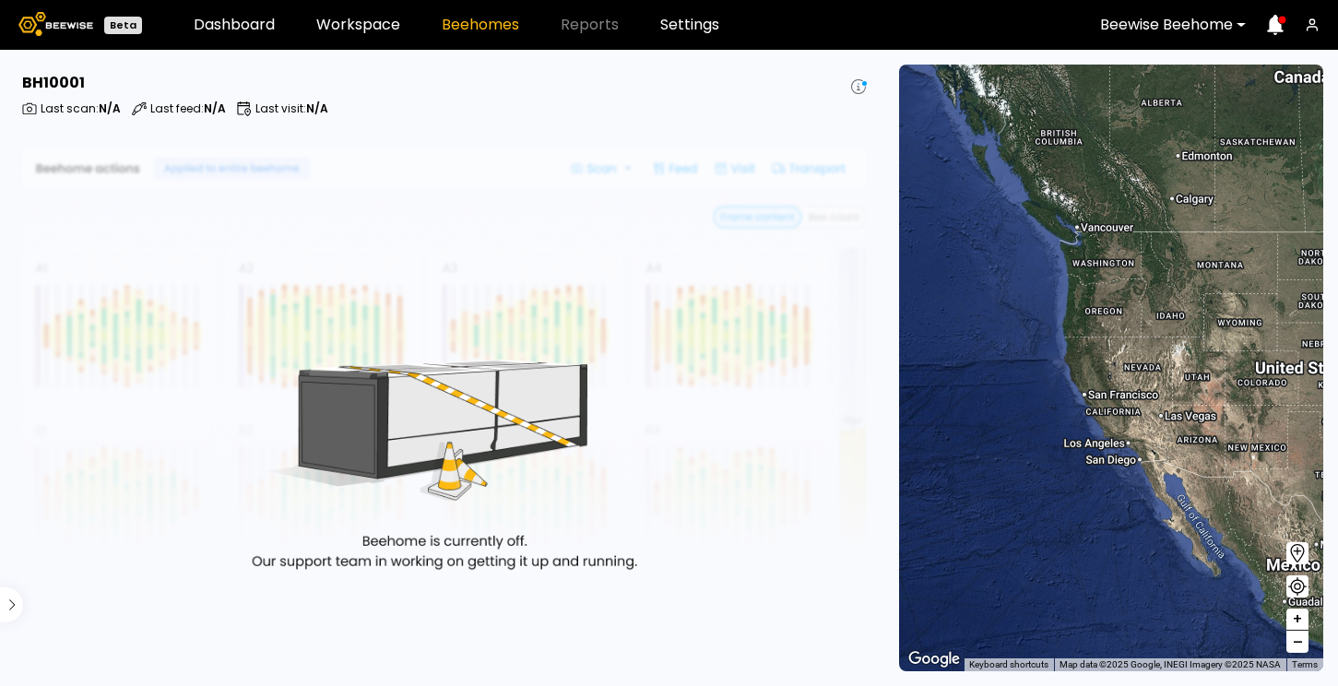
drag, startPoint x: 968, startPoint y: 276, endPoint x: 1238, endPoint y: 523, distance: 366.2
click at [1238, 523] on div "10 BH" at bounding box center [1111, 368] width 424 height 607
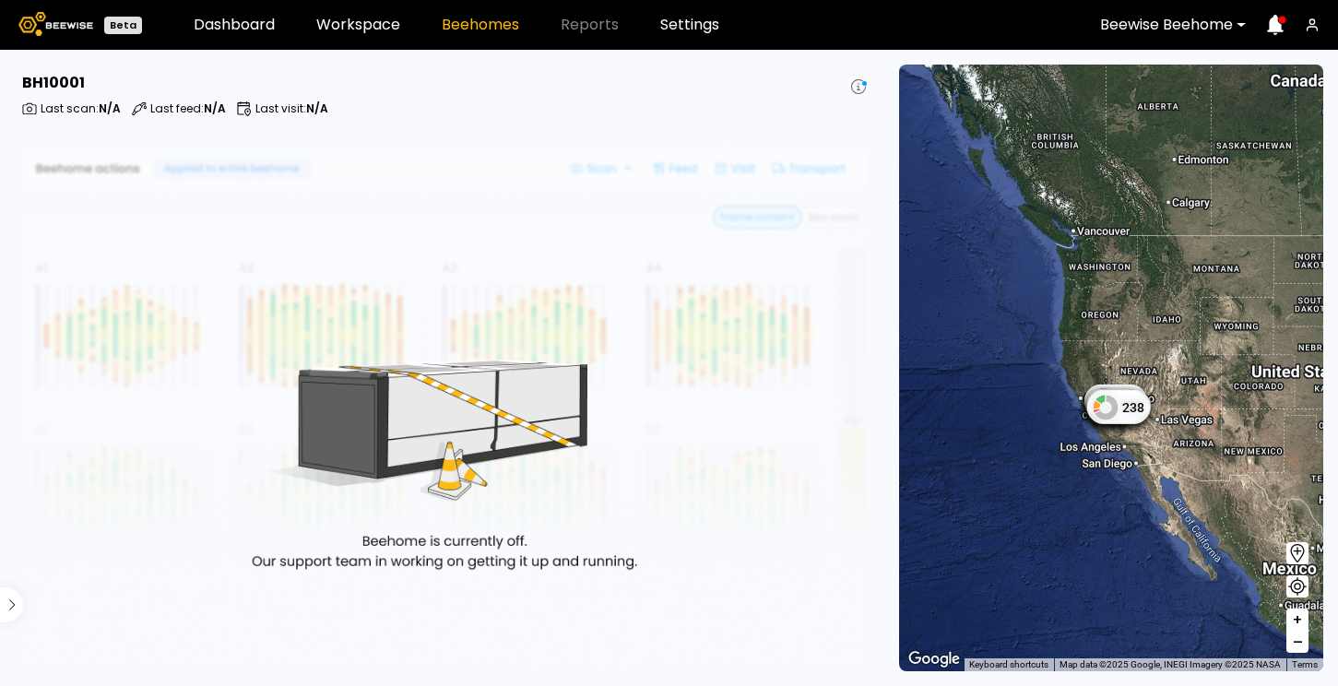
click at [1293, 623] on span "+" at bounding box center [1297, 620] width 11 height 23
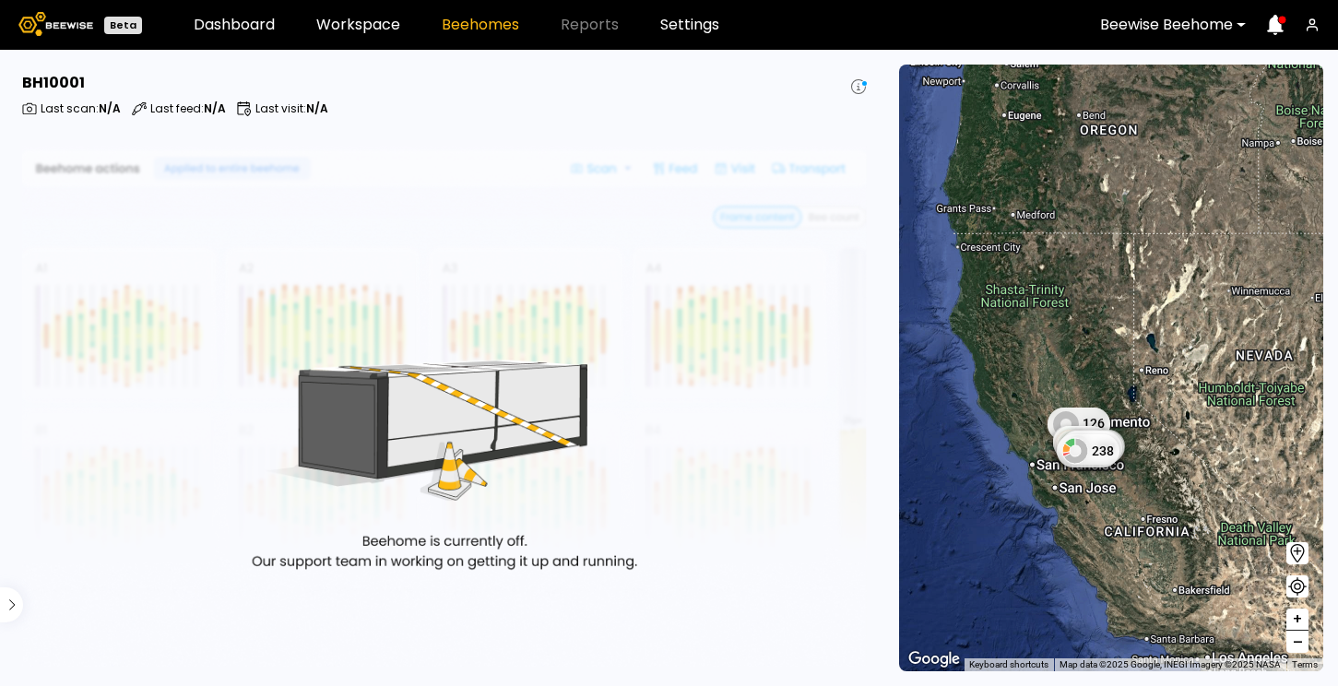
drag, startPoint x: 1037, startPoint y: 531, endPoint x: 1085, endPoint y: 503, distance: 55.8
click at [1085, 503] on div "124 126 0 49 12 222 87 0 40 0 93 157 101 238 2 BH 8 BH" at bounding box center [1111, 368] width 424 height 607
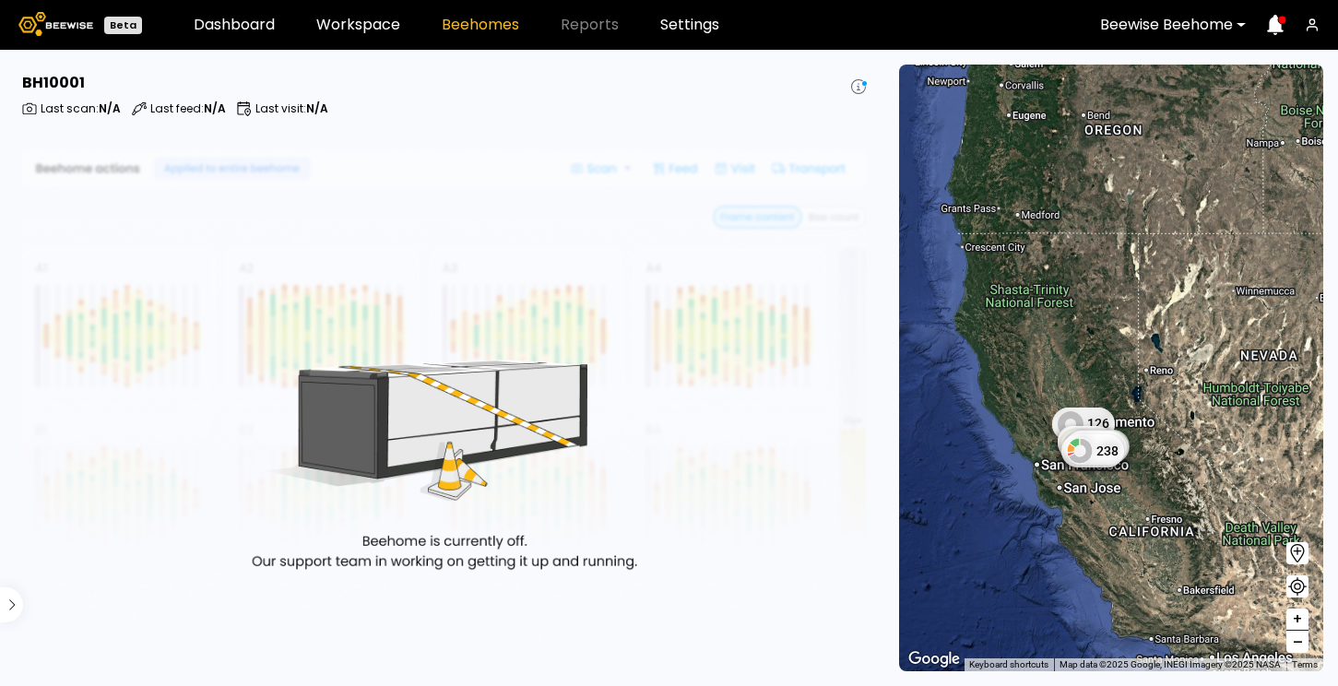
click at [1200, 429] on div "124 126 0 49 12 222 87 0 40 0 93 157 101 238 2 BH 8 BH" at bounding box center [1111, 368] width 424 height 607
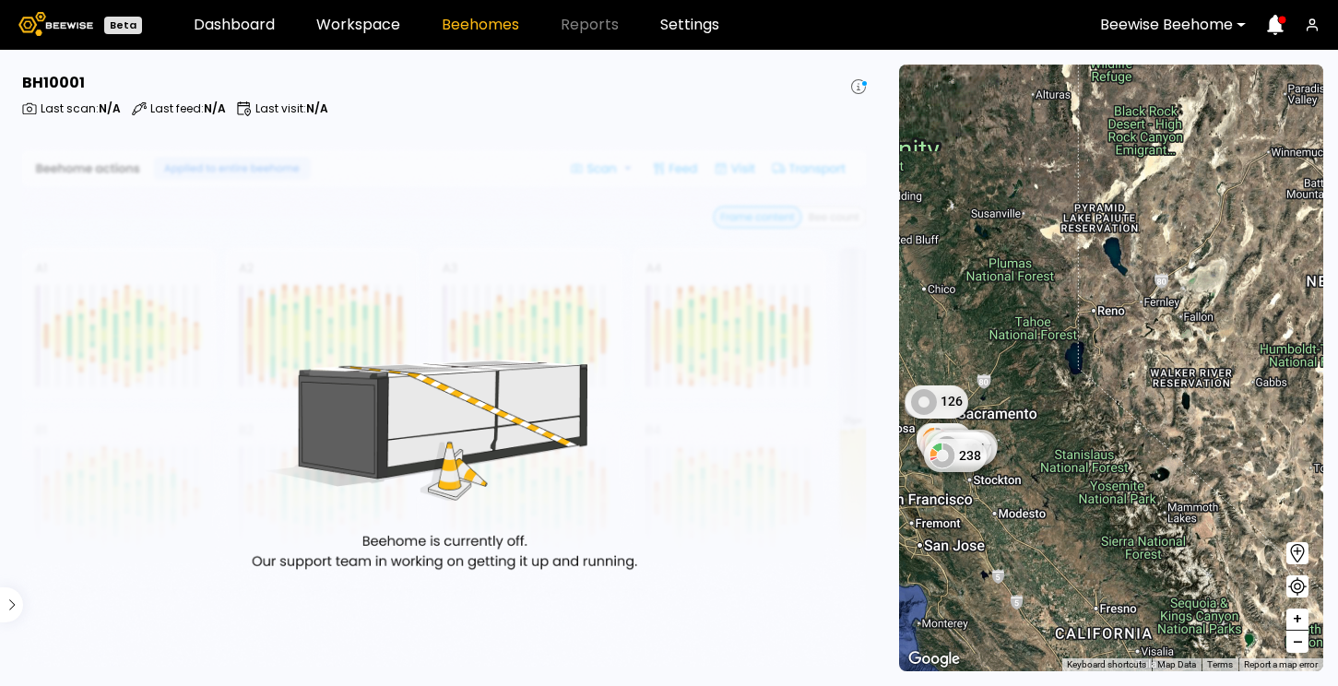
click at [1200, 429] on div "124 126 0 49 12 222 87 0 40 0 93 157 101 238 2 BH 8 BH" at bounding box center [1111, 368] width 424 height 607
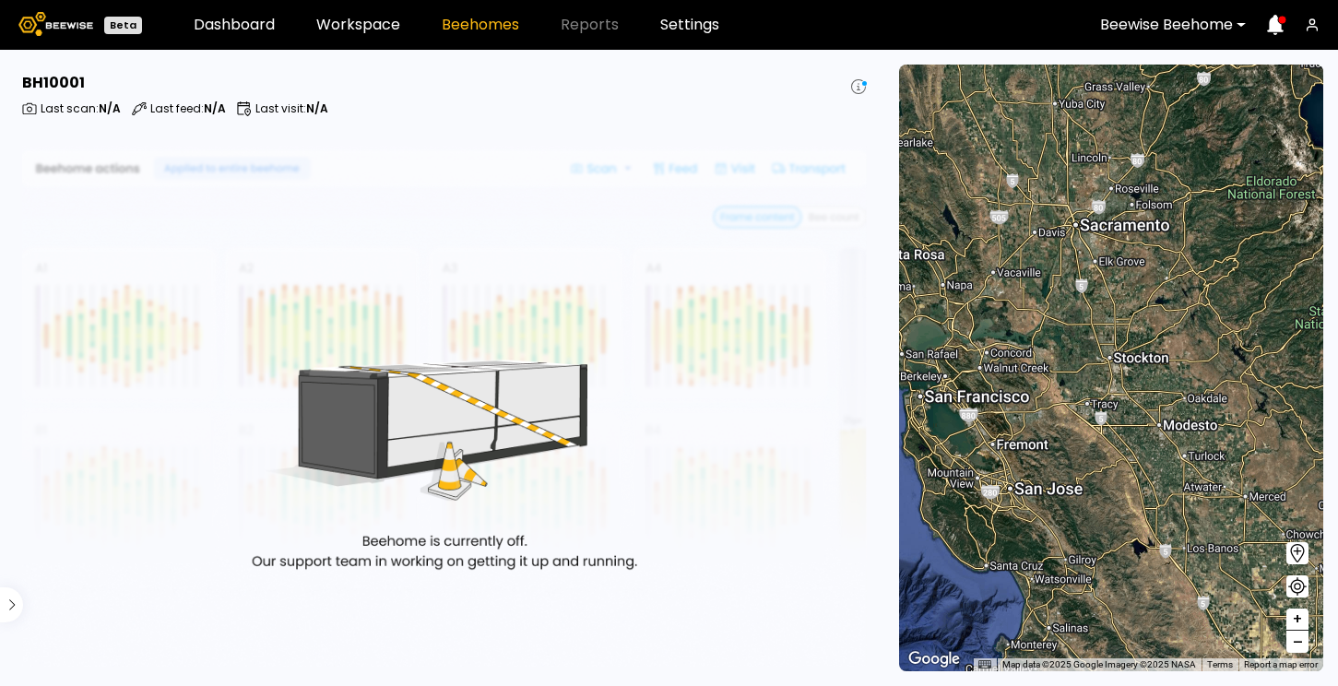
drag, startPoint x: 922, startPoint y: 520, endPoint x: 1301, endPoint y: 339, distance: 419.9
click at [1301, 339] on div "2 BH 7 BH 1 BH" at bounding box center [1111, 368] width 424 height 607
click at [1062, 388] on div "2 BH 7 BH 1 BH 124 126 0 49 12 222 87 0 40 0 93 157 101 238" at bounding box center [1111, 368] width 424 height 607
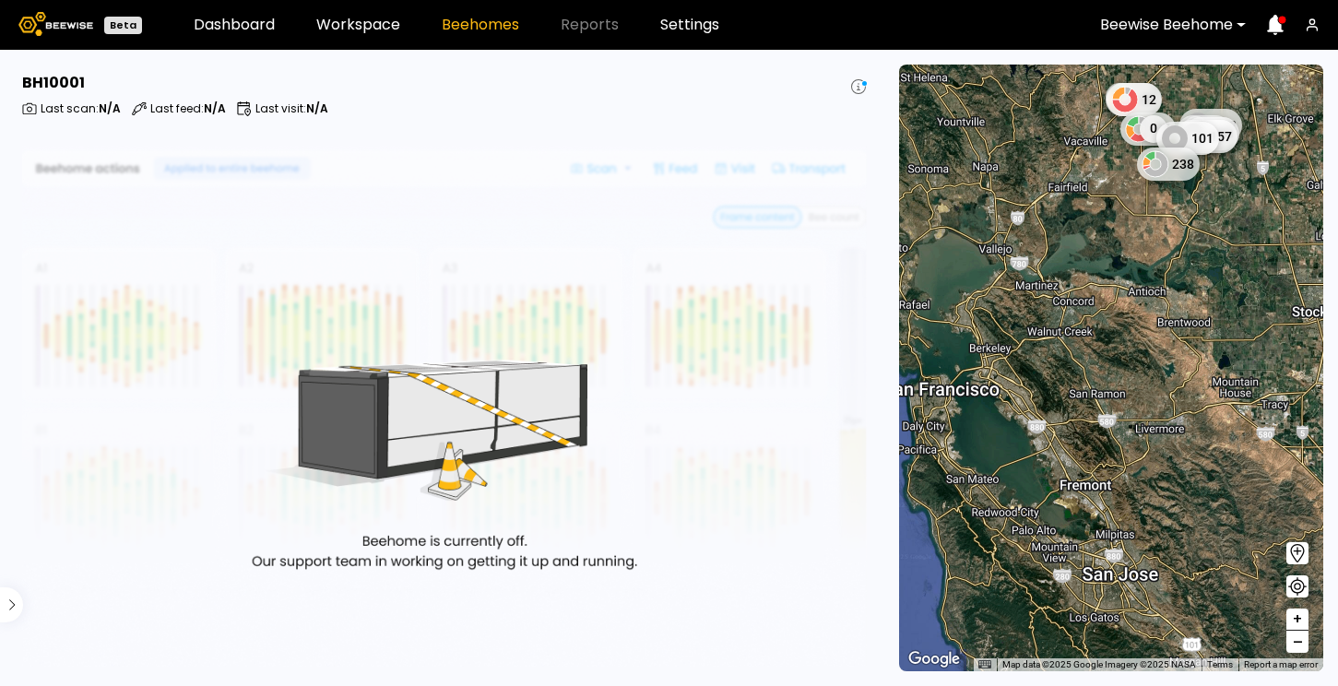
drag, startPoint x: 982, startPoint y: 548, endPoint x: 1147, endPoint y: 532, distance: 165.8
click at [1147, 532] on div "2 BH 7 BH 1 BH 0 49 12 222 87 0 40 0 93 157 101 238" at bounding box center [1111, 368] width 424 height 607
click at [1165, 401] on div "2 BH 7 BH 1 BH 0 49 12 222 87 0 40 0 93 157 101 238" at bounding box center [1111, 368] width 424 height 607
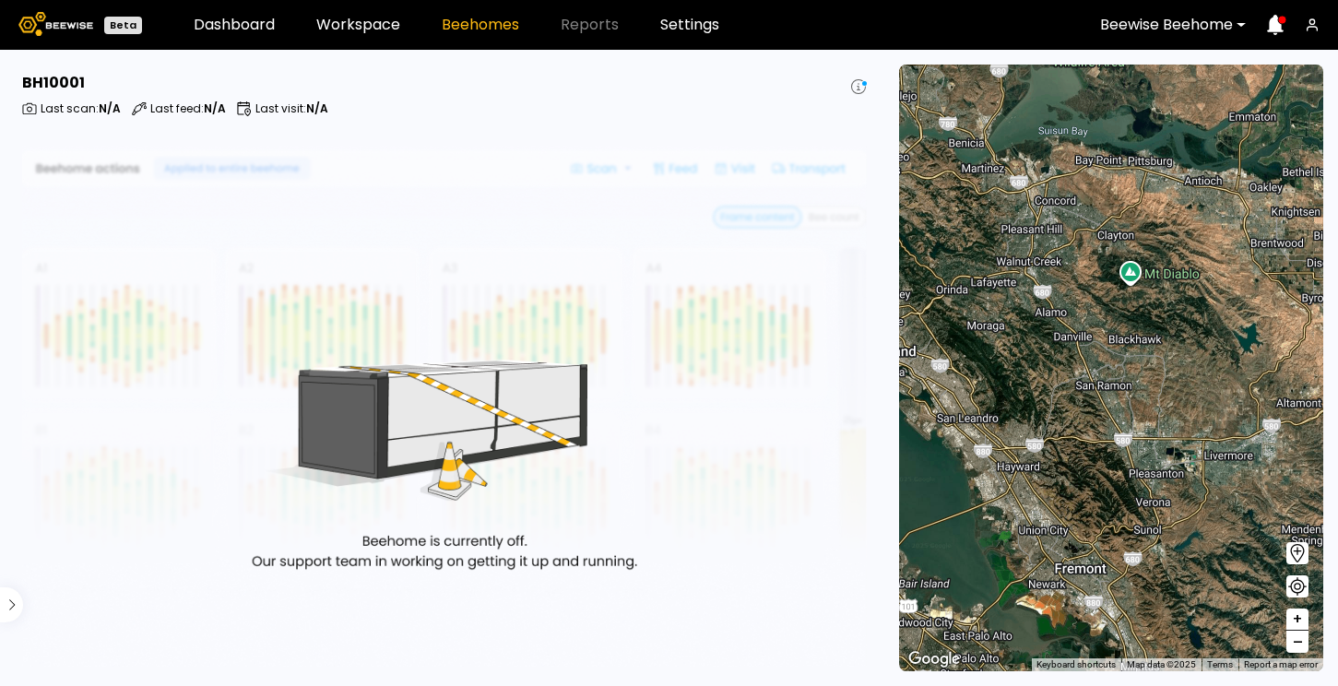
drag, startPoint x: 1065, startPoint y: 482, endPoint x: 1199, endPoint y: 478, distance: 133.8
click at [1199, 478] on div "2 BH 1 BH 5 BH 1 BH 1 BH" at bounding box center [1111, 368] width 424 height 607
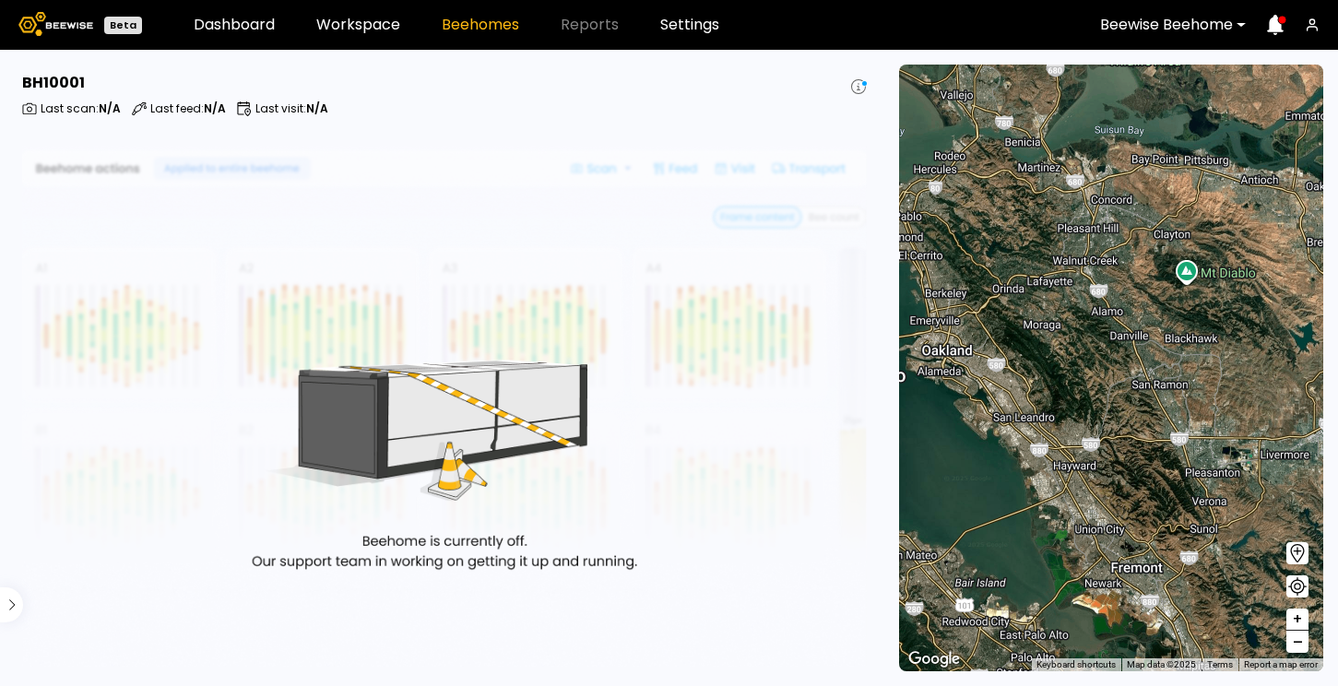
click at [1236, 341] on div "2 BH 1 BH 5 BH 1 BH 1 BH" at bounding box center [1111, 368] width 424 height 607
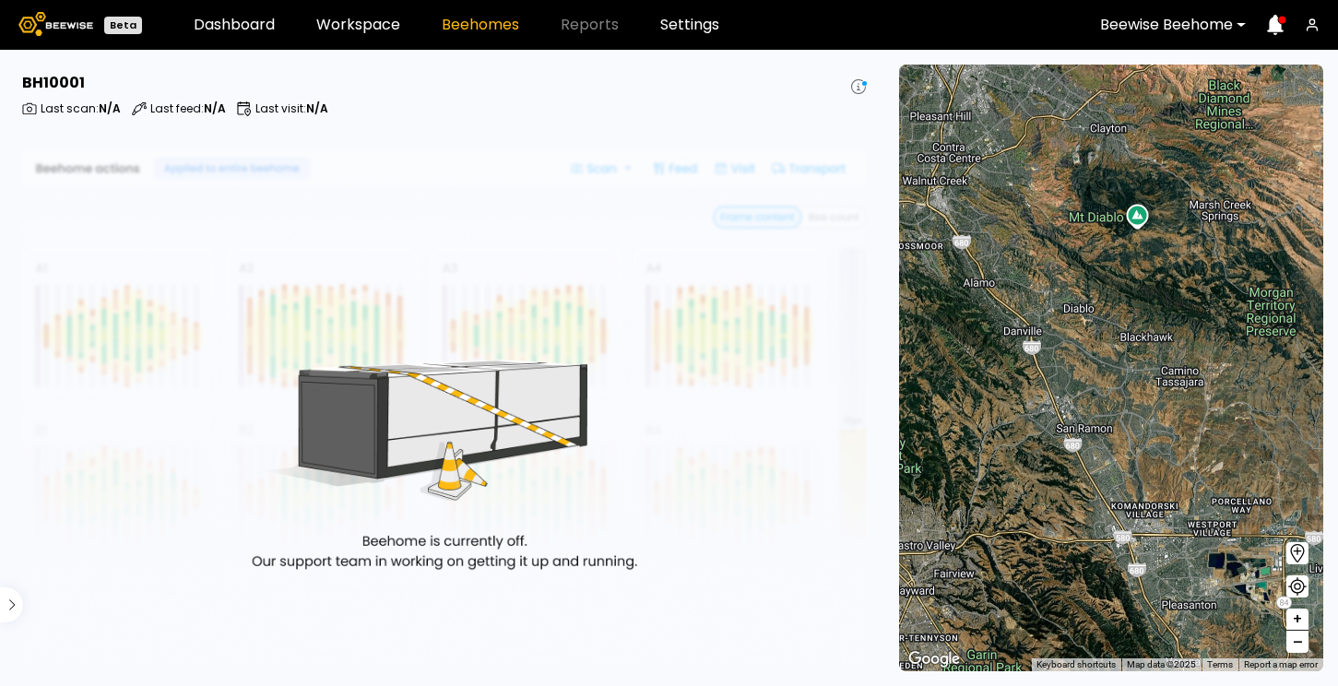
click at [1236, 341] on div "2 BH 1 BH 5 BH 1 BH 1 BH" at bounding box center [1111, 368] width 424 height 607
click at [1236, 341] on div "2 BH 1 BH 1 BH 1 BH 3 BH 2 BH" at bounding box center [1111, 368] width 424 height 607
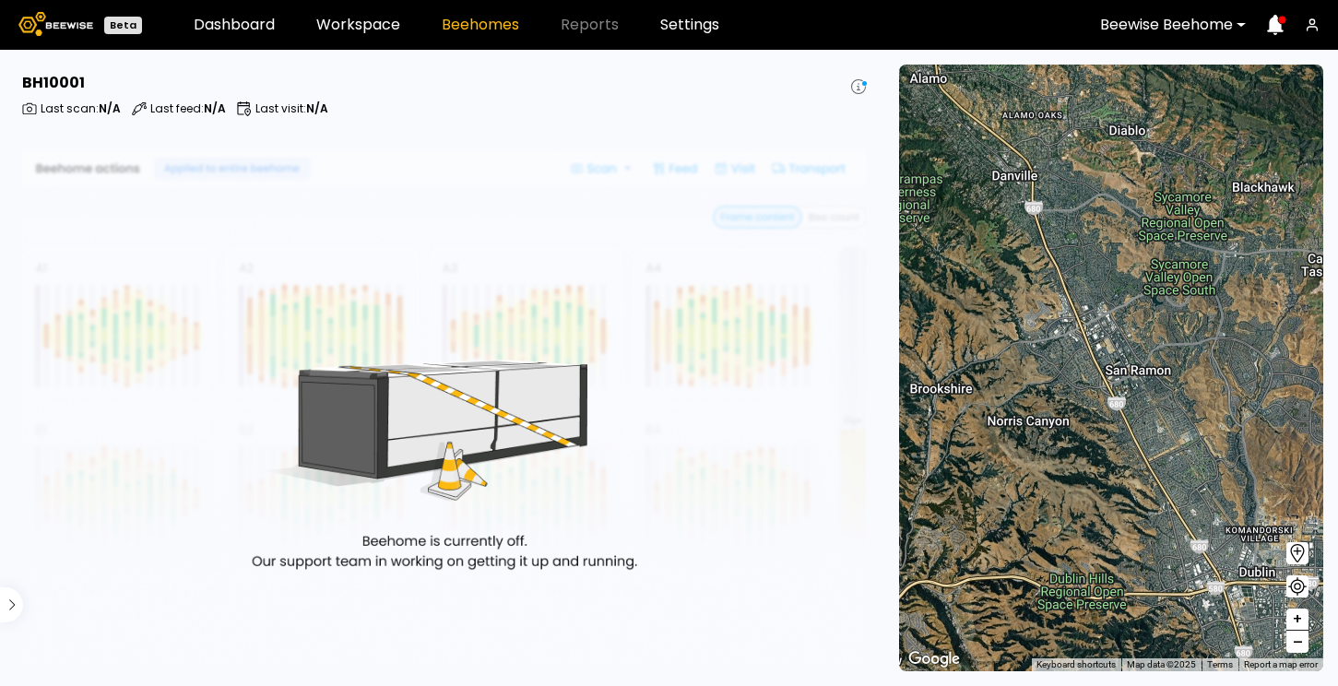
drag, startPoint x: 1083, startPoint y: 441, endPoint x: 1289, endPoint y: 296, distance: 252.2
click at [1289, 296] on div "2 BH 1 BH 1 BH 1 BH 3 BH 2 BH" at bounding box center [1111, 368] width 424 height 607
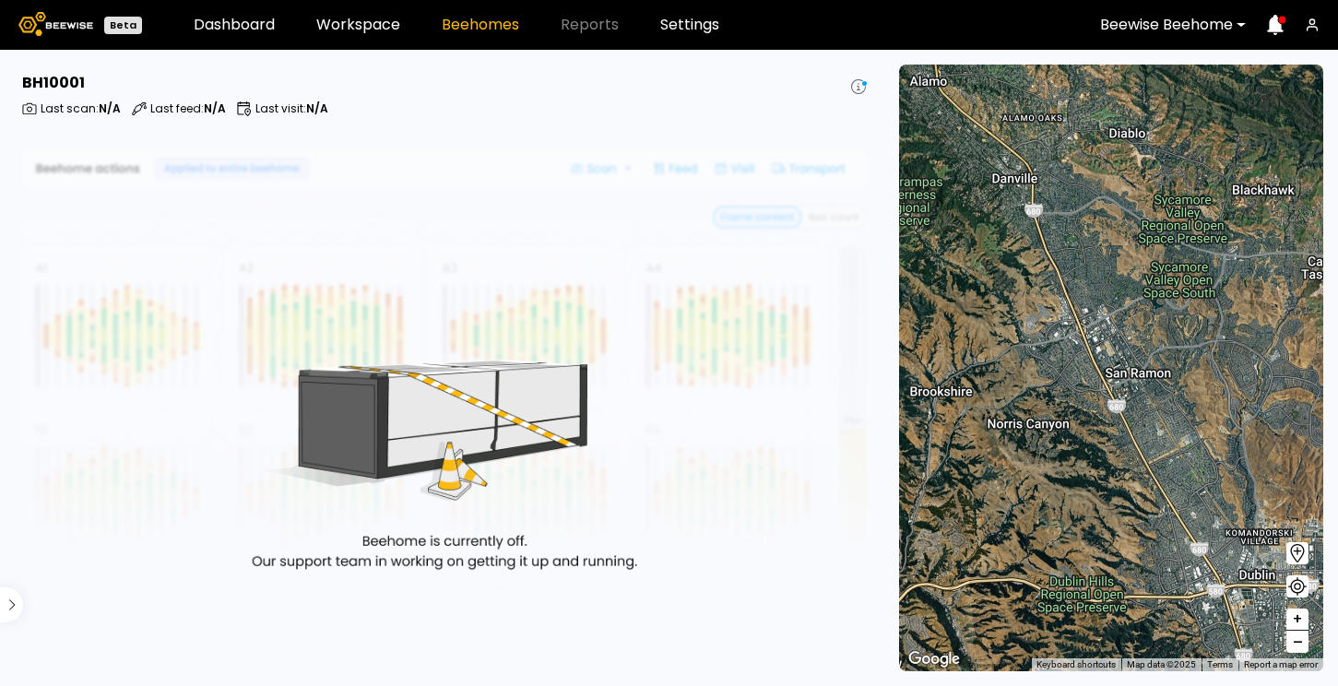
click at [1147, 373] on div "2 BH 1 BH 1 BH 1 BH 3 BH 2 BH" at bounding box center [1111, 368] width 424 height 607
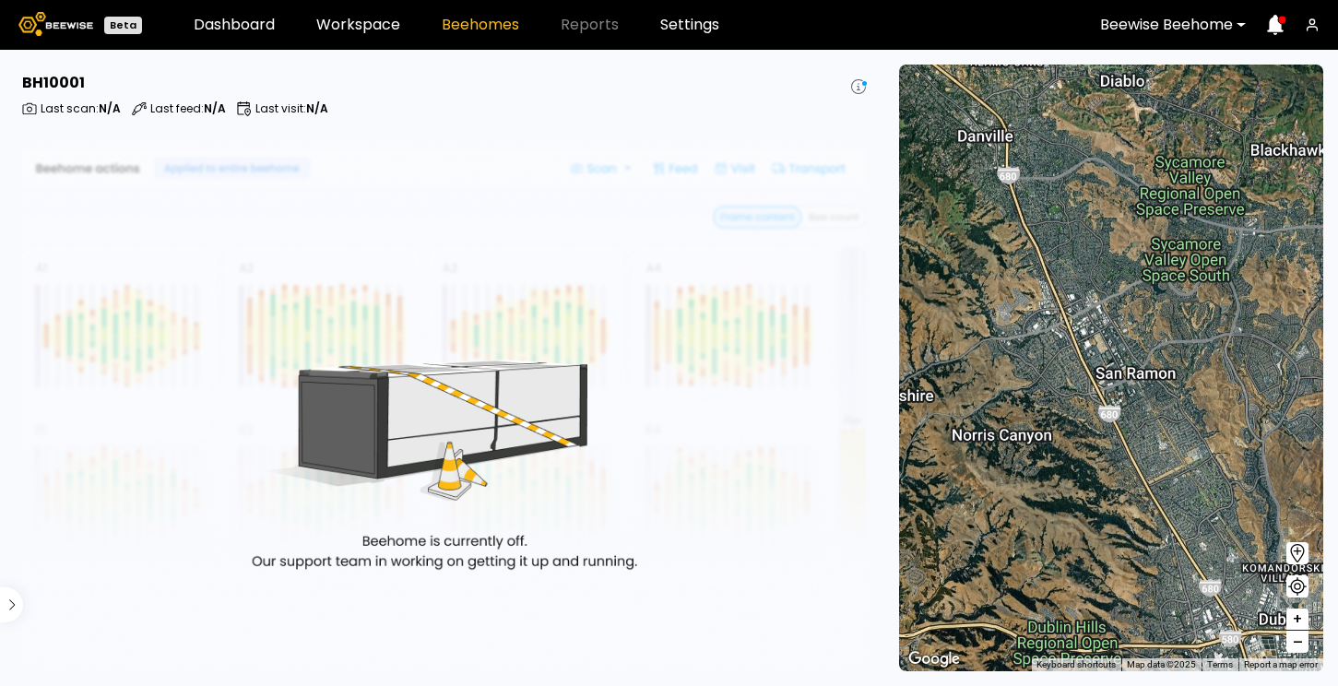
click at [1147, 373] on div "2 BH 1 BH 1 BH 1 BH 3 BH 2 BH" at bounding box center [1111, 368] width 424 height 607
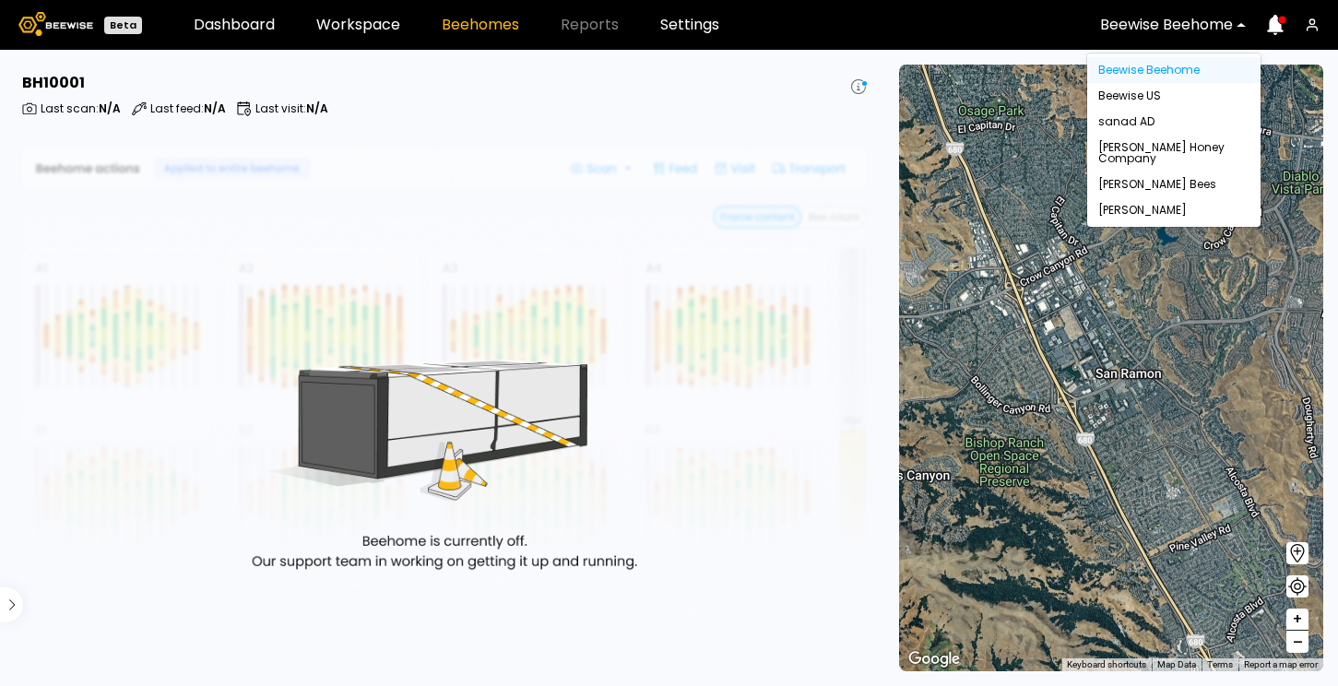
click at [1213, 17] on div at bounding box center [1166, 25] width 133 height 17
click at [1128, 89] on div "Beewise US" at bounding box center [1173, 96] width 173 height 26
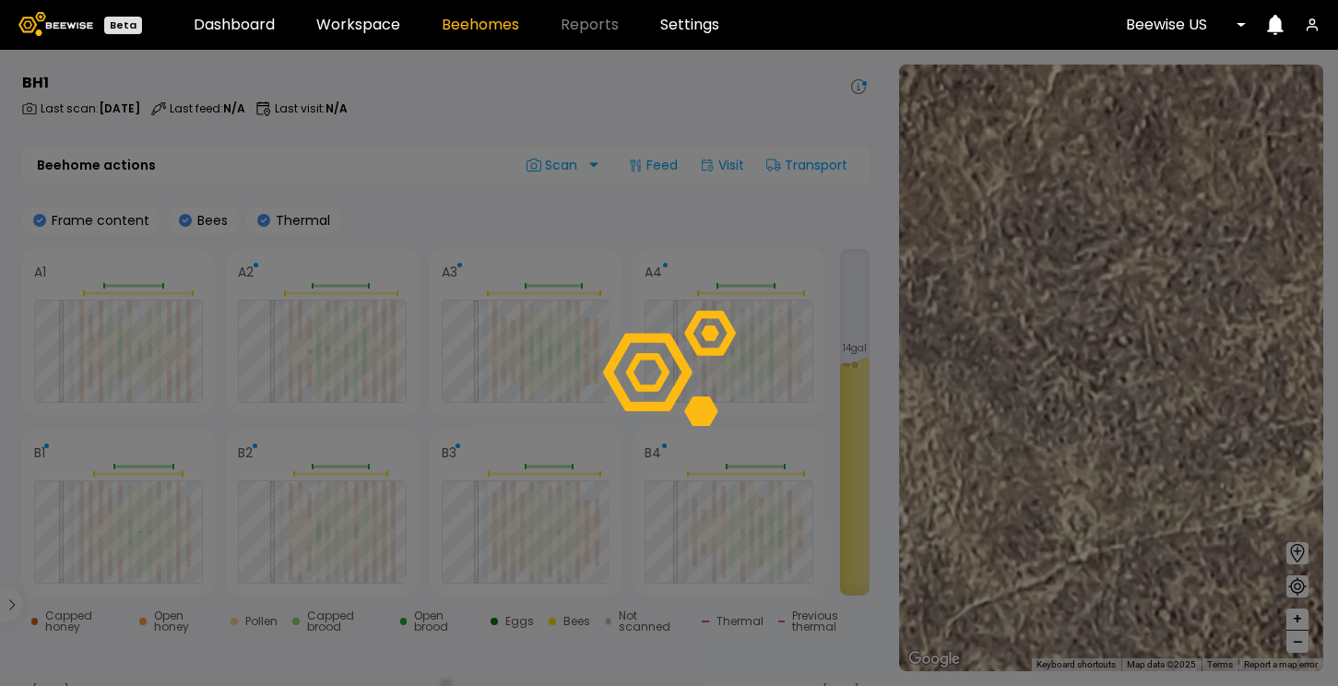
click at [1297, 641] on div at bounding box center [669, 368] width 1338 height 636
click at [1299, 642] on div at bounding box center [669, 368] width 1338 height 636
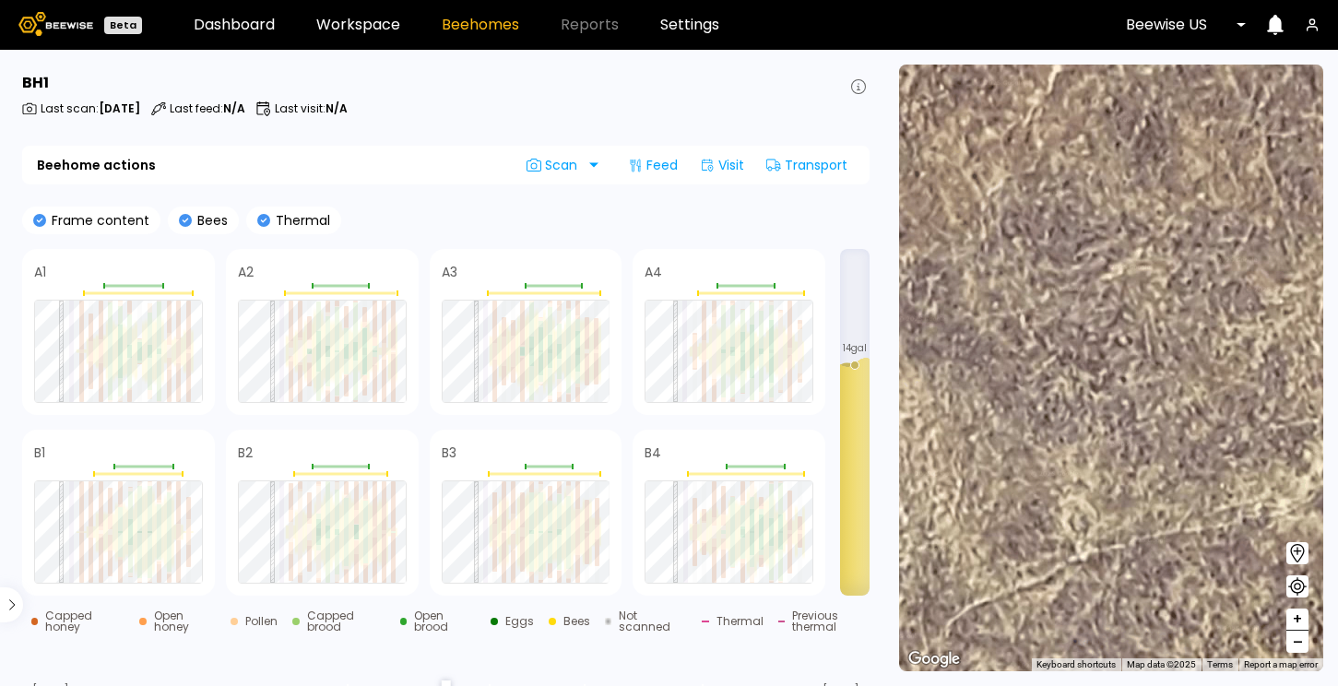
click at [1297, 634] on span "–" at bounding box center [1298, 642] width 10 height 23
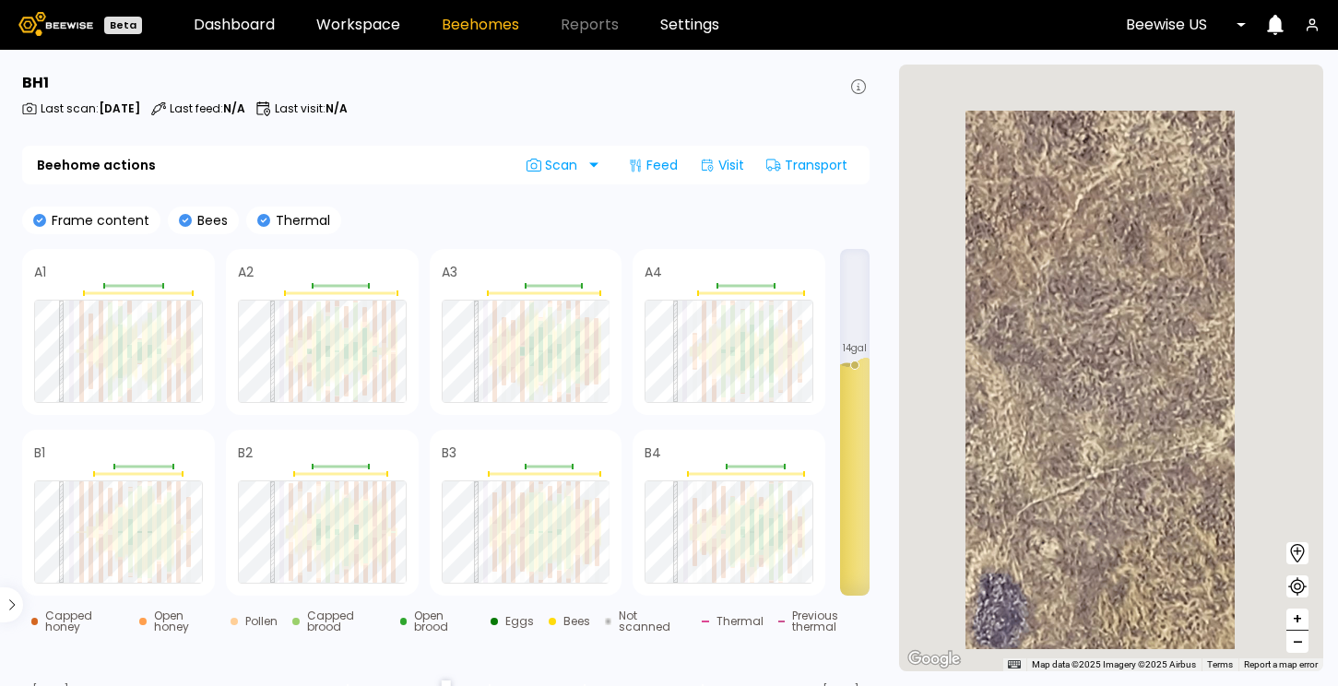
click at [1297, 634] on span "–" at bounding box center [1298, 642] width 10 height 23
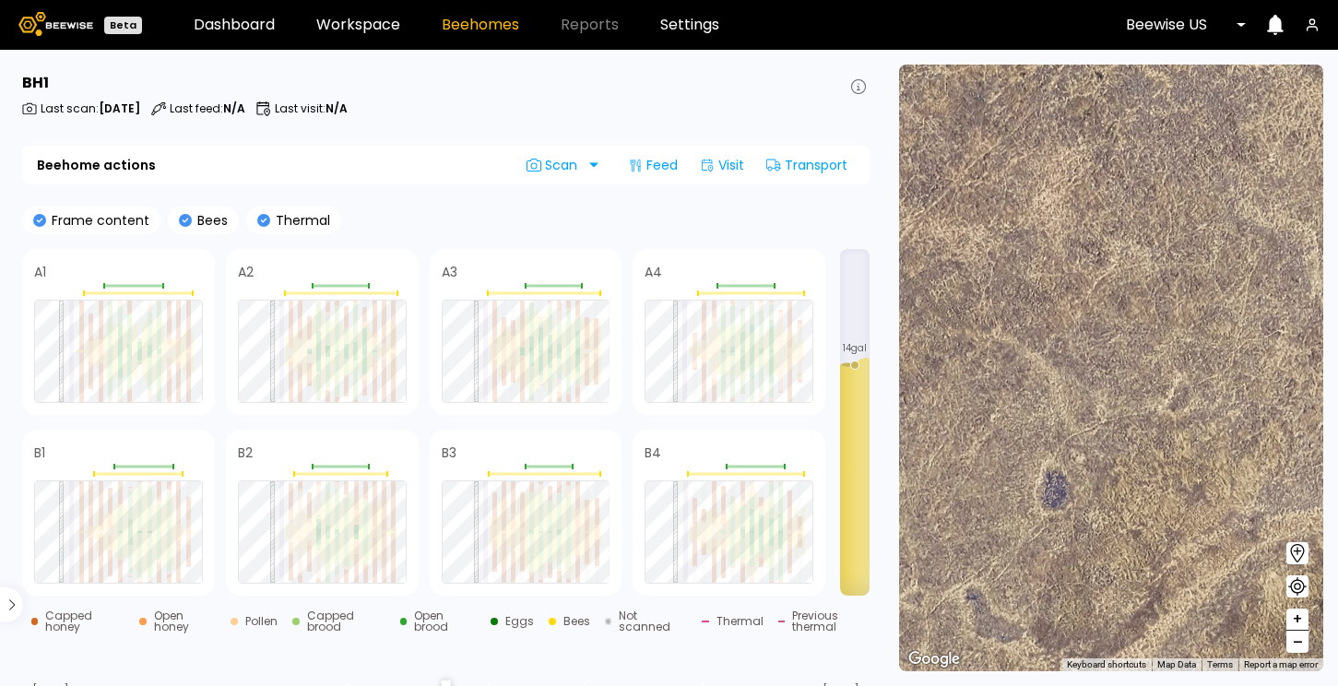
click at [1297, 634] on span "–" at bounding box center [1298, 642] width 10 height 23
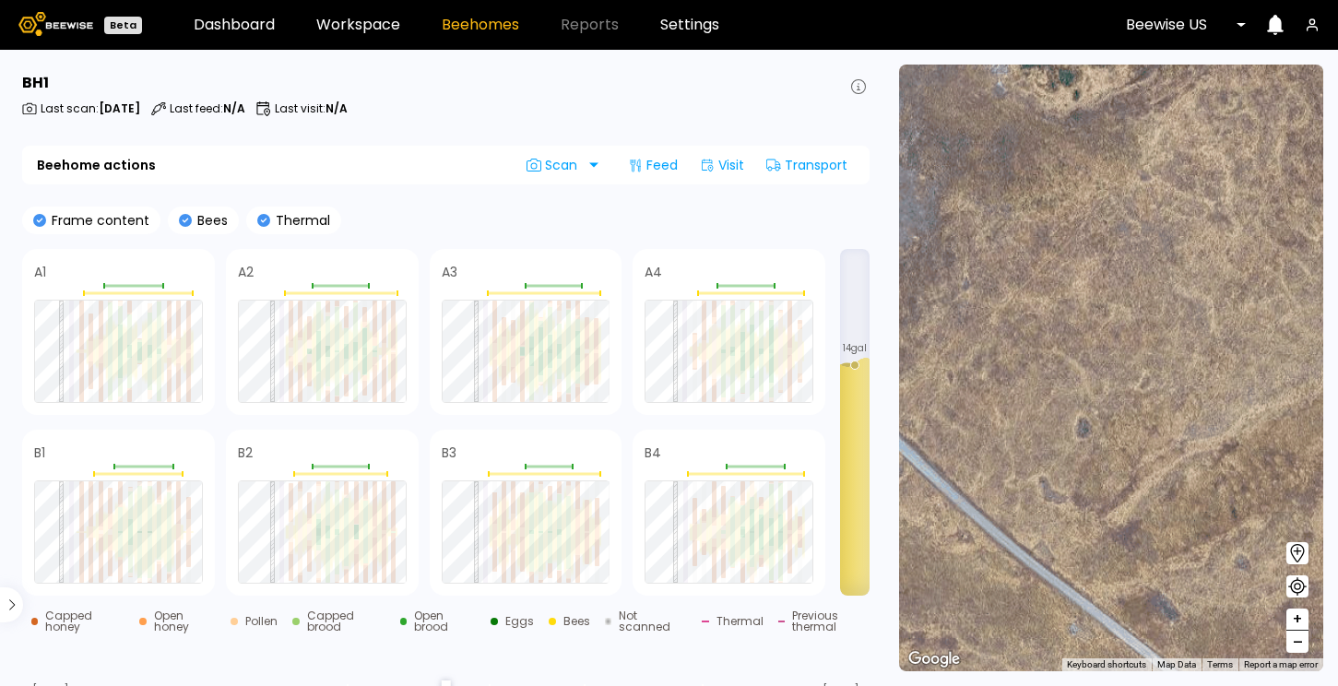
click at [1297, 634] on span "–" at bounding box center [1298, 642] width 10 height 23
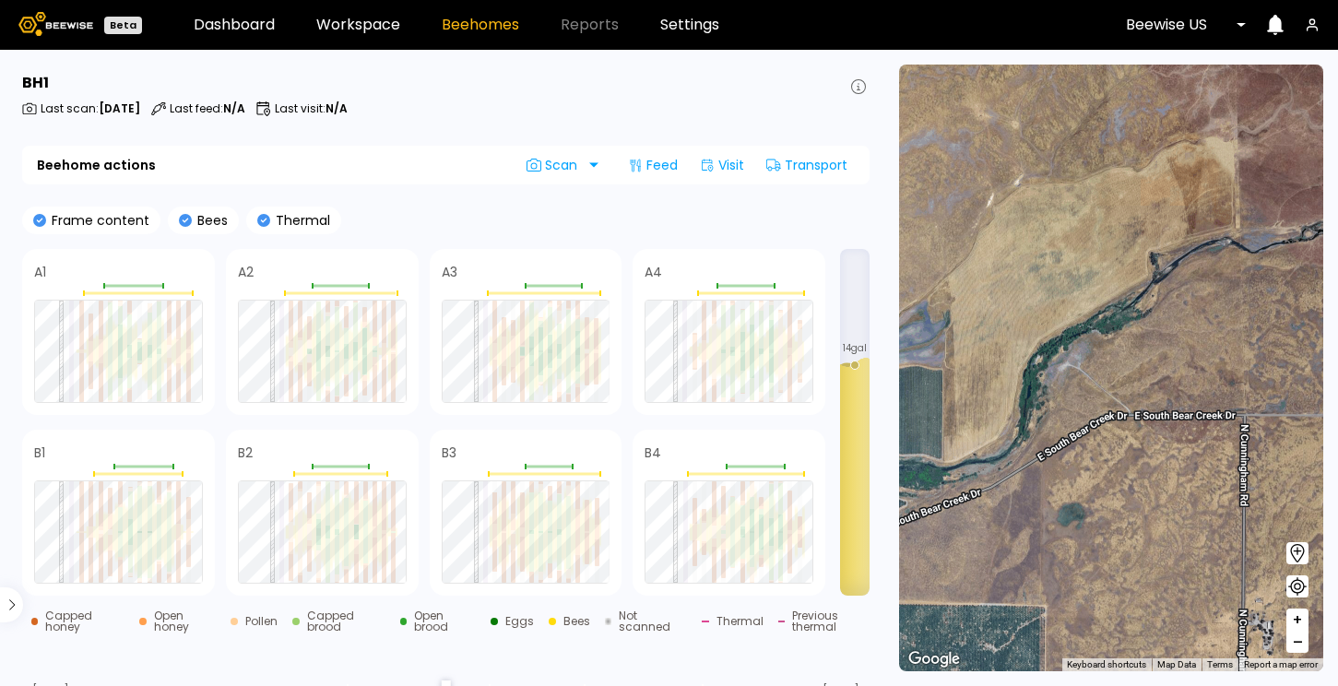
click at [1294, 629] on span "+" at bounding box center [1297, 620] width 11 height 23
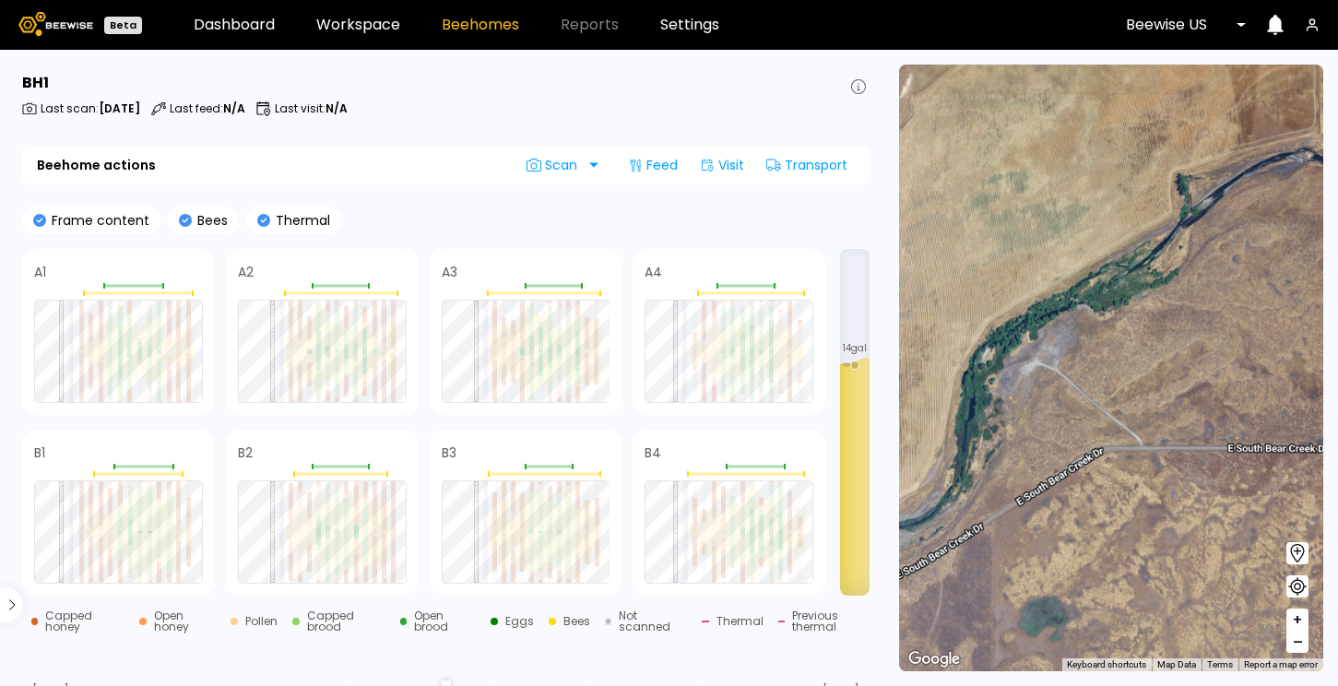
click at [1294, 629] on span "+" at bounding box center [1297, 620] width 11 height 23
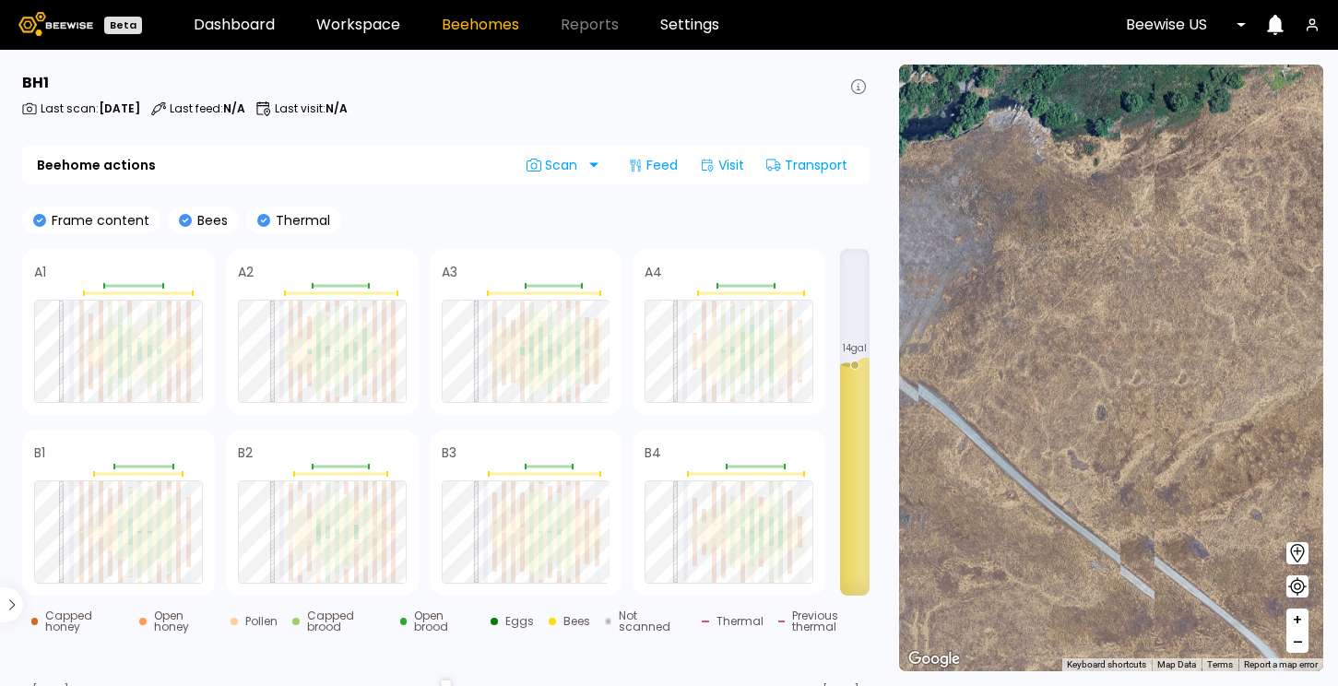
click at [1294, 623] on span "+" at bounding box center [1297, 620] width 11 height 23
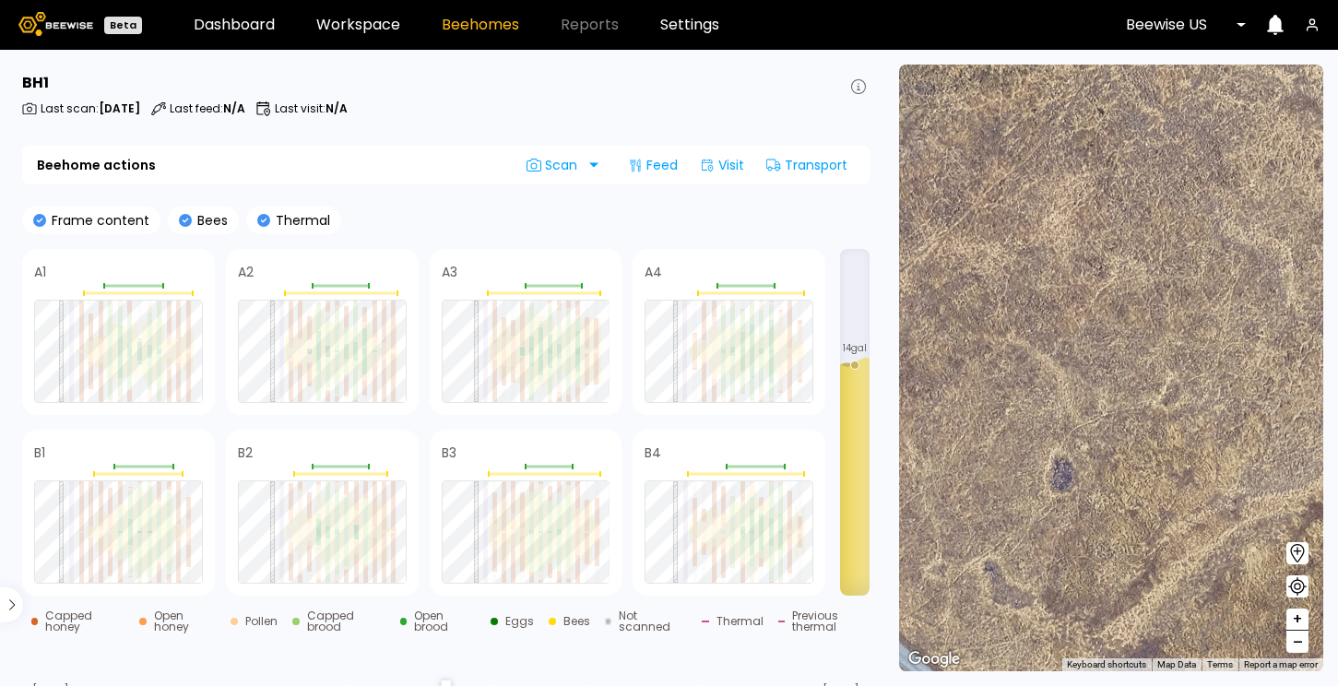
click at [1294, 642] on span "–" at bounding box center [1298, 642] width 10 height 23
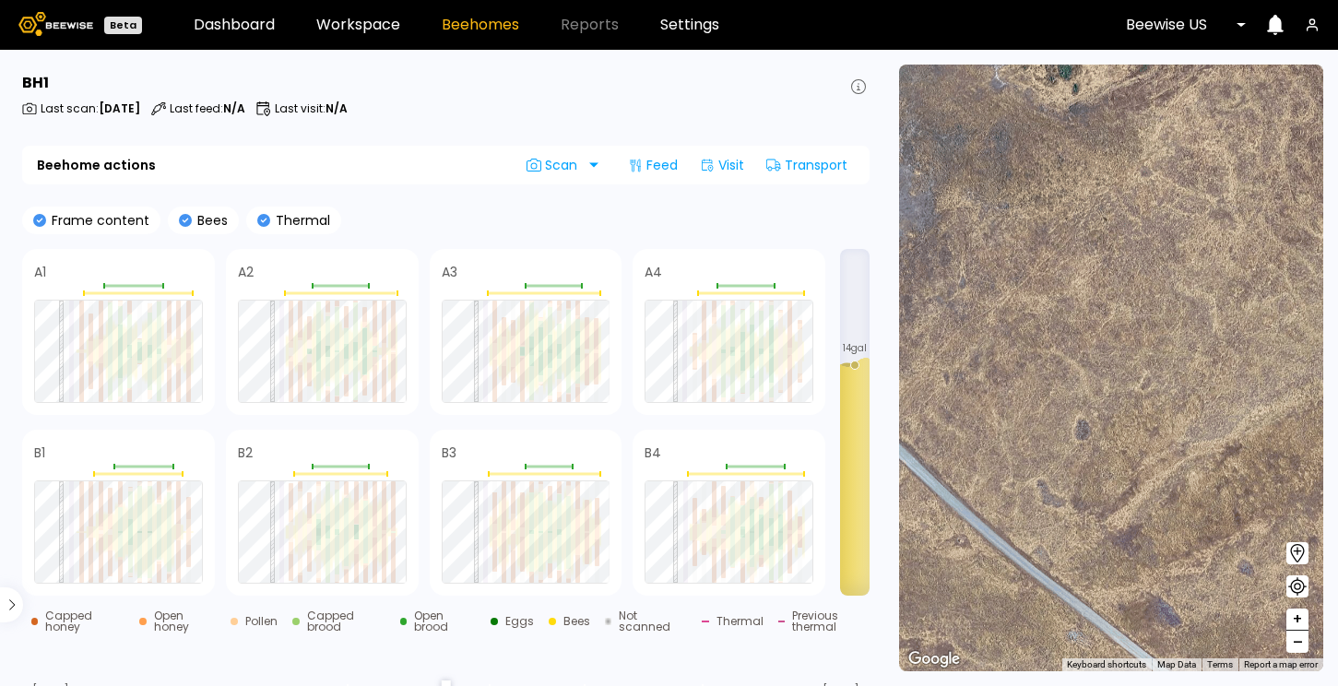
click at [1293, 634] on span "–" at bounding box center [1298, 642] width 10 height 23
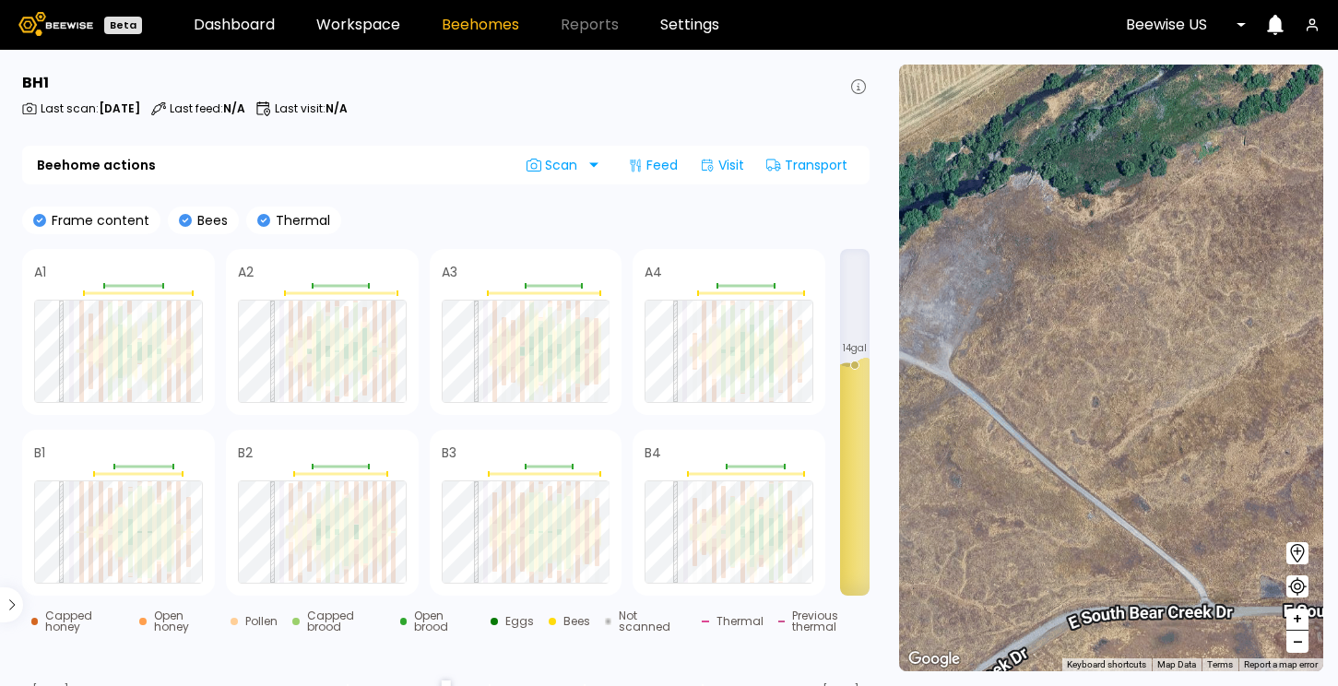
click at [1293, 634] on span "–" at bounding box center [1298, 642] width 10 height 23
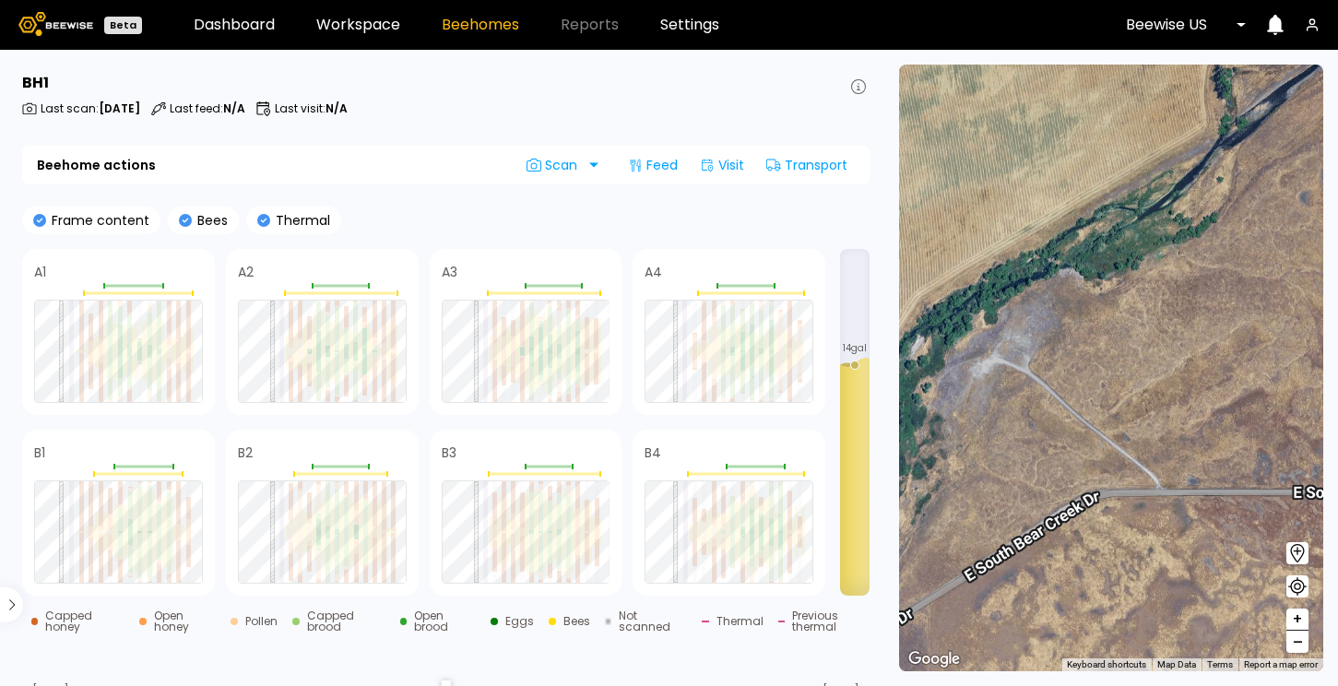
click at [1297, 638] on span "–" at bounding box center [1298, 642] width 10 height 23
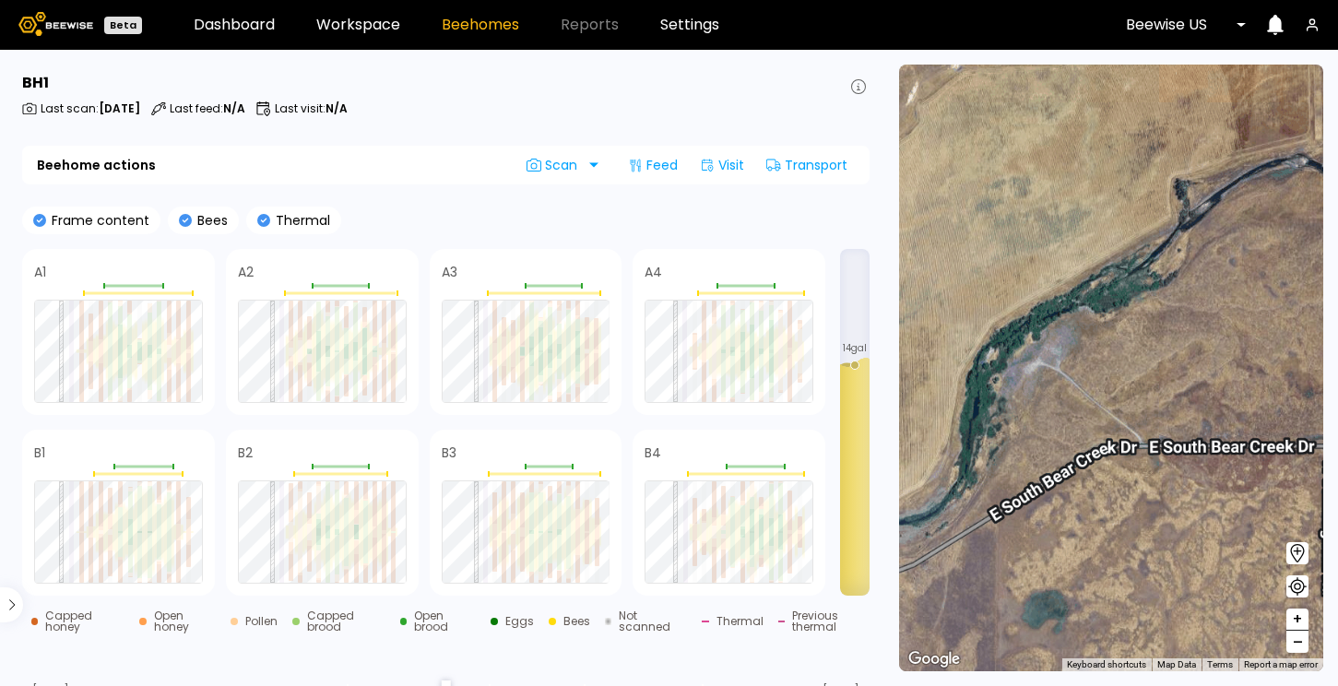
click at [1297, 638] on span "–" at bounding box center [1298, 642] width 10 height 23
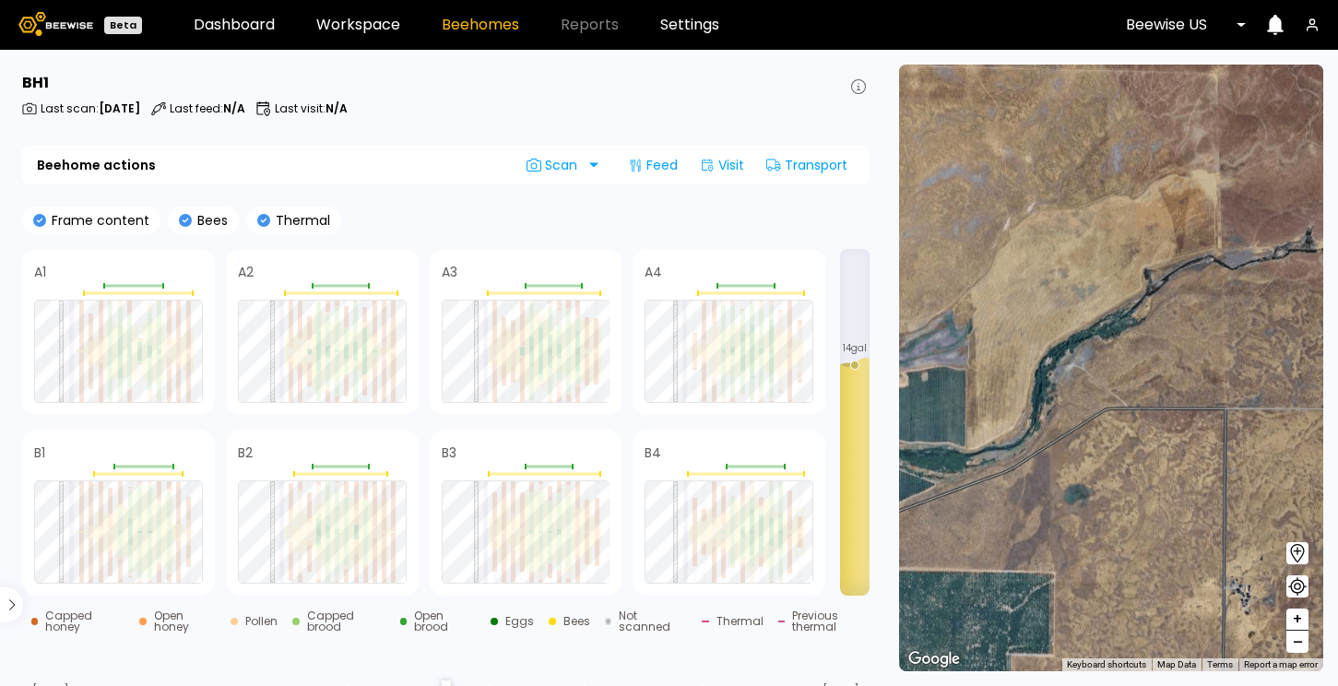
click at [1297, 638] on span "–" at bounding box center [1298, 642] width 10 height 23
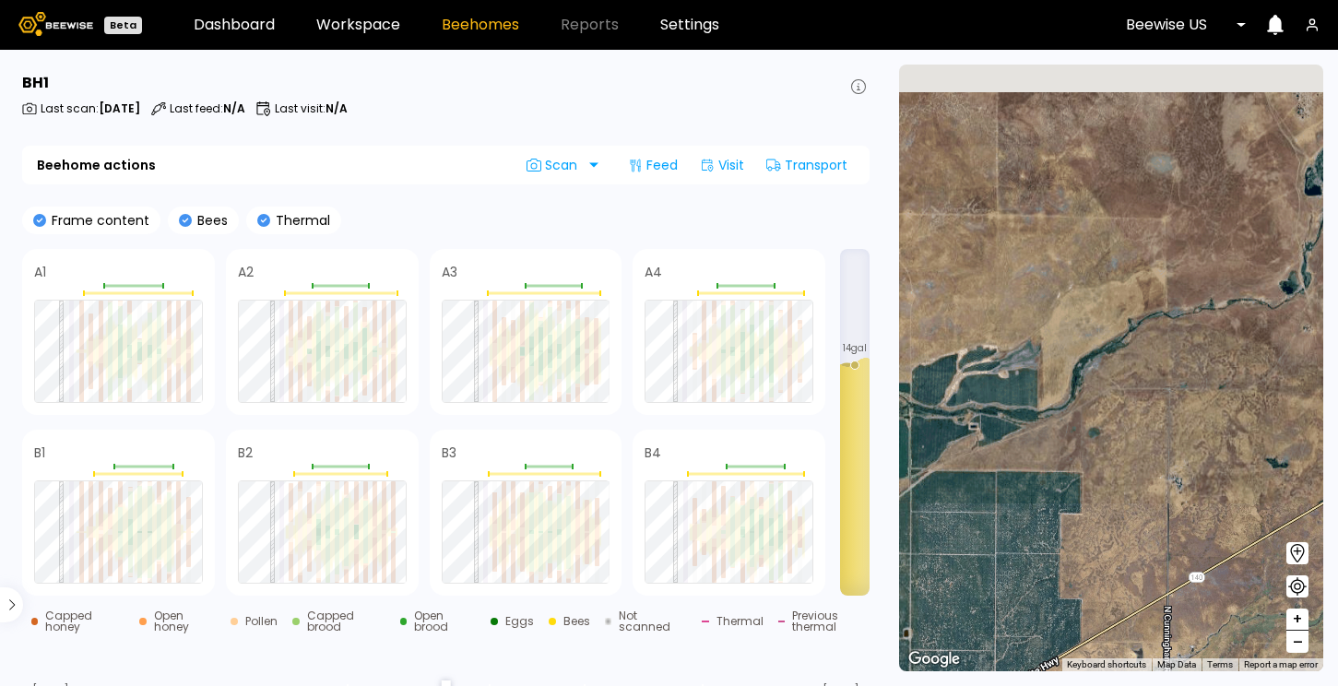
click at [1297, 638] on span "–" at bounding box center [1298, 642] width 10 height 23
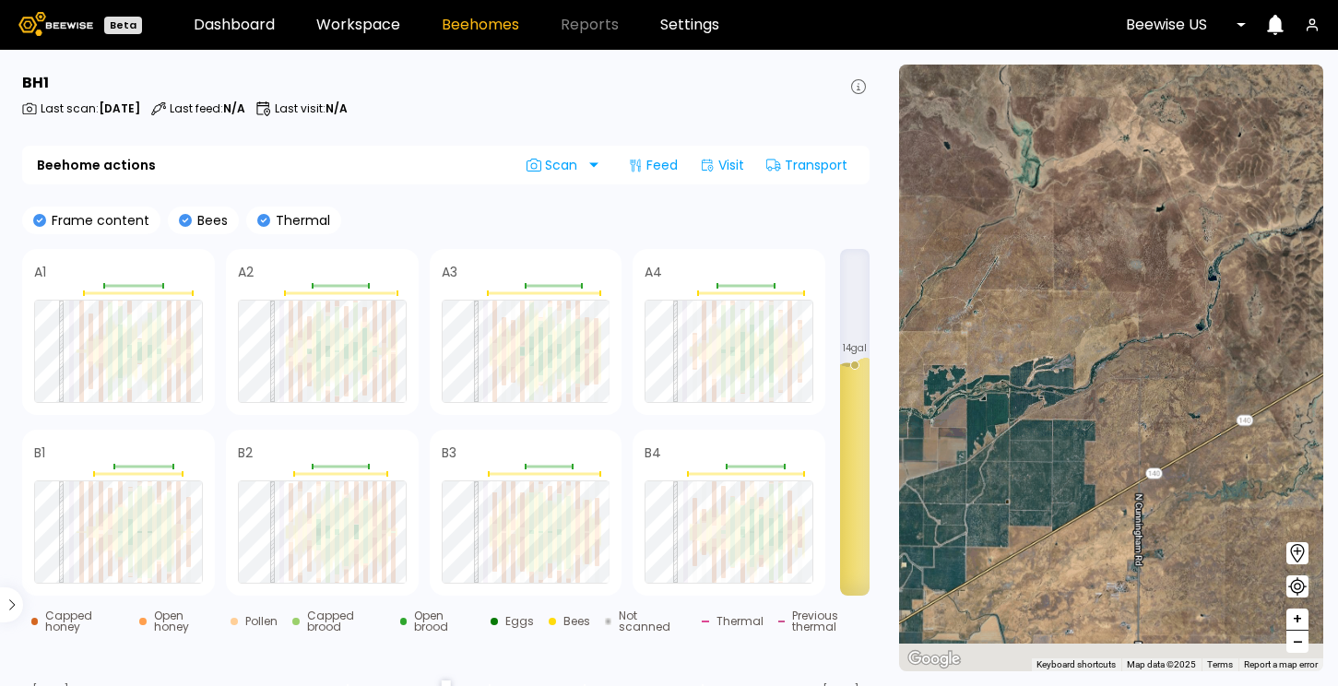
click at [1297, 640] on span "–" at bounding box center [1298, 642] width 10 height 23
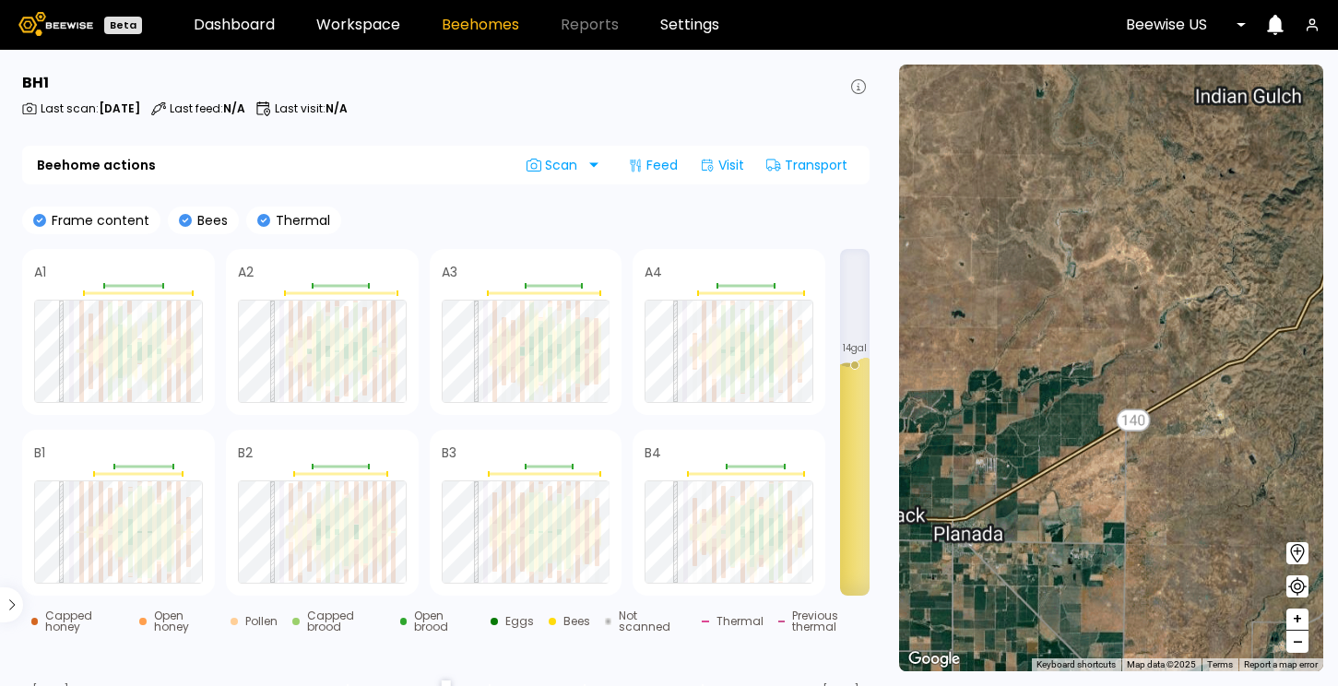
click at [1297, 640] on span "–" at bounding box center [1298, 642] width 10 height 23
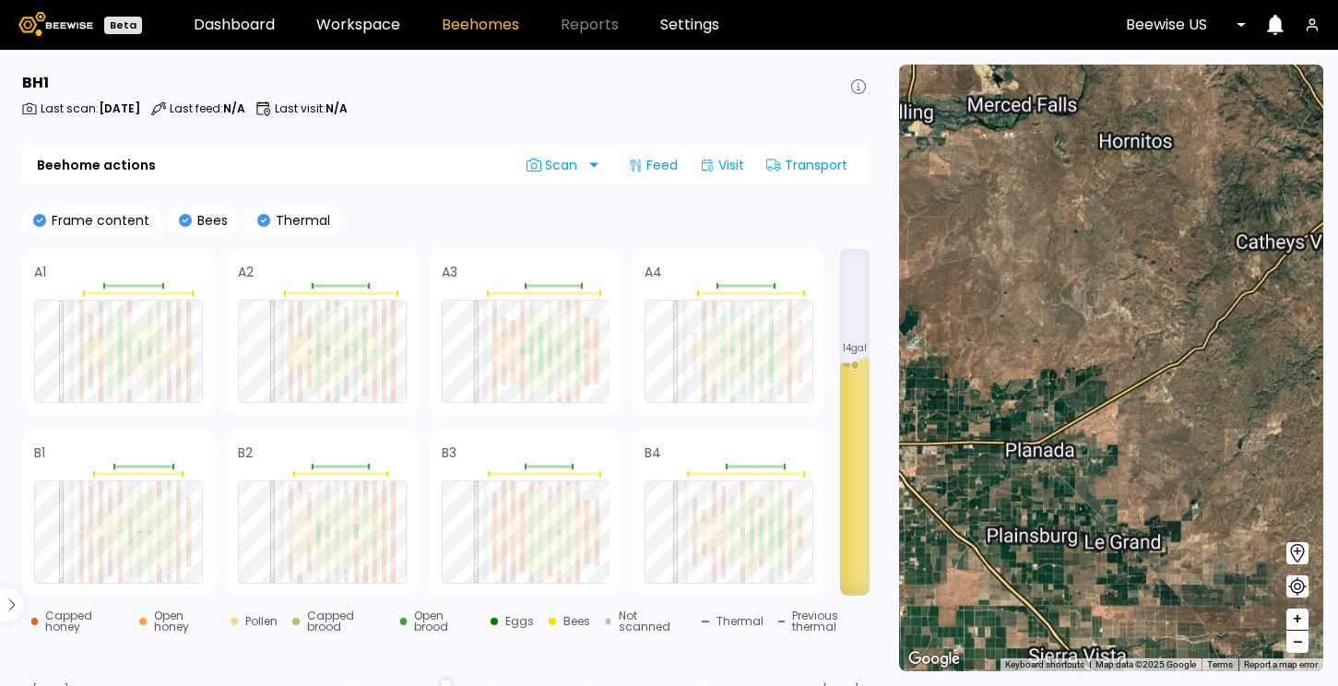
click at [1297, 640] on span "–" at bounding box center [1298, 642] width 10 height 23
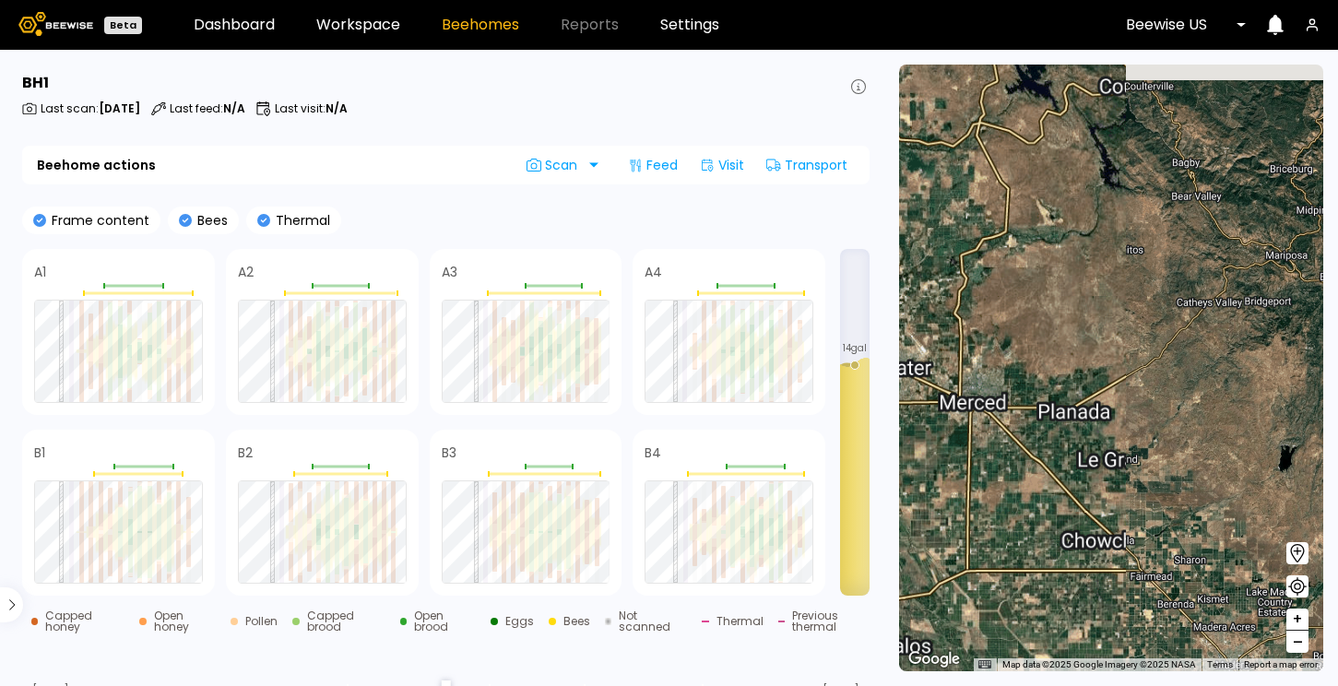
click at [1297, 640] on span "–" at bounding box center [1298, 642] width 10 height 23
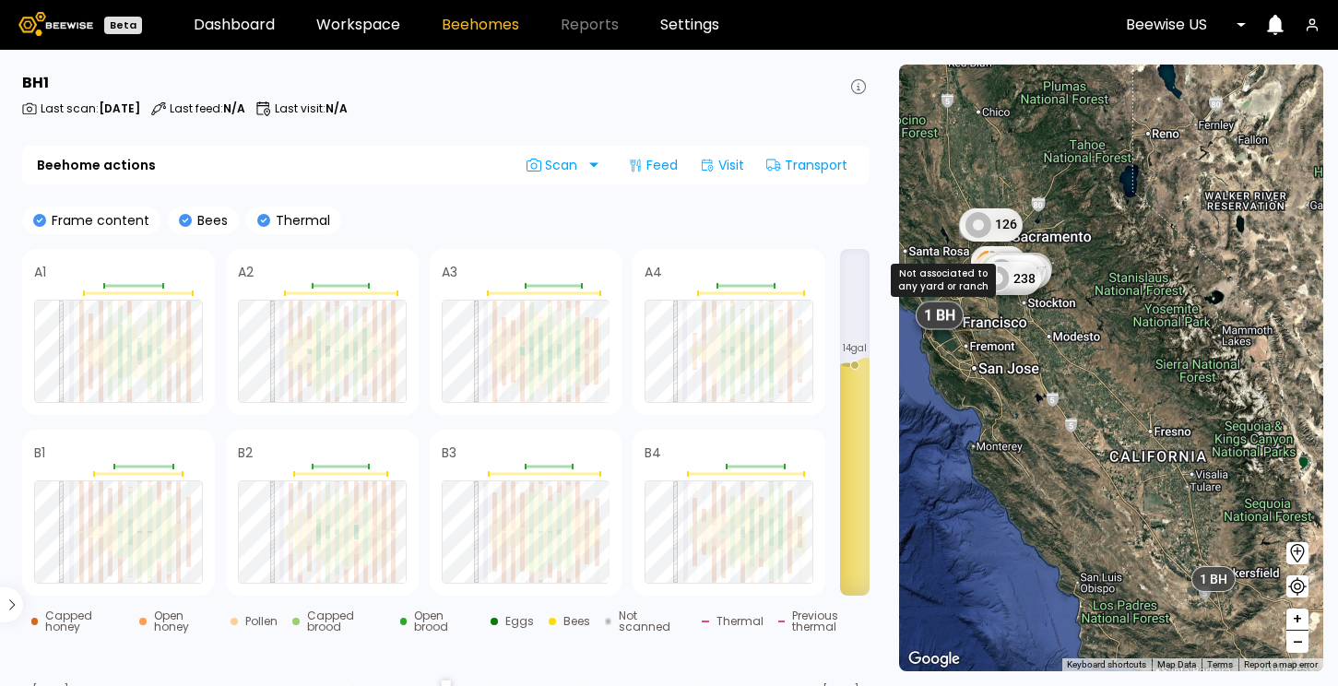
click at [949, 316] on span "1 BH" at bounding box center [939, 315] width 31 height 19
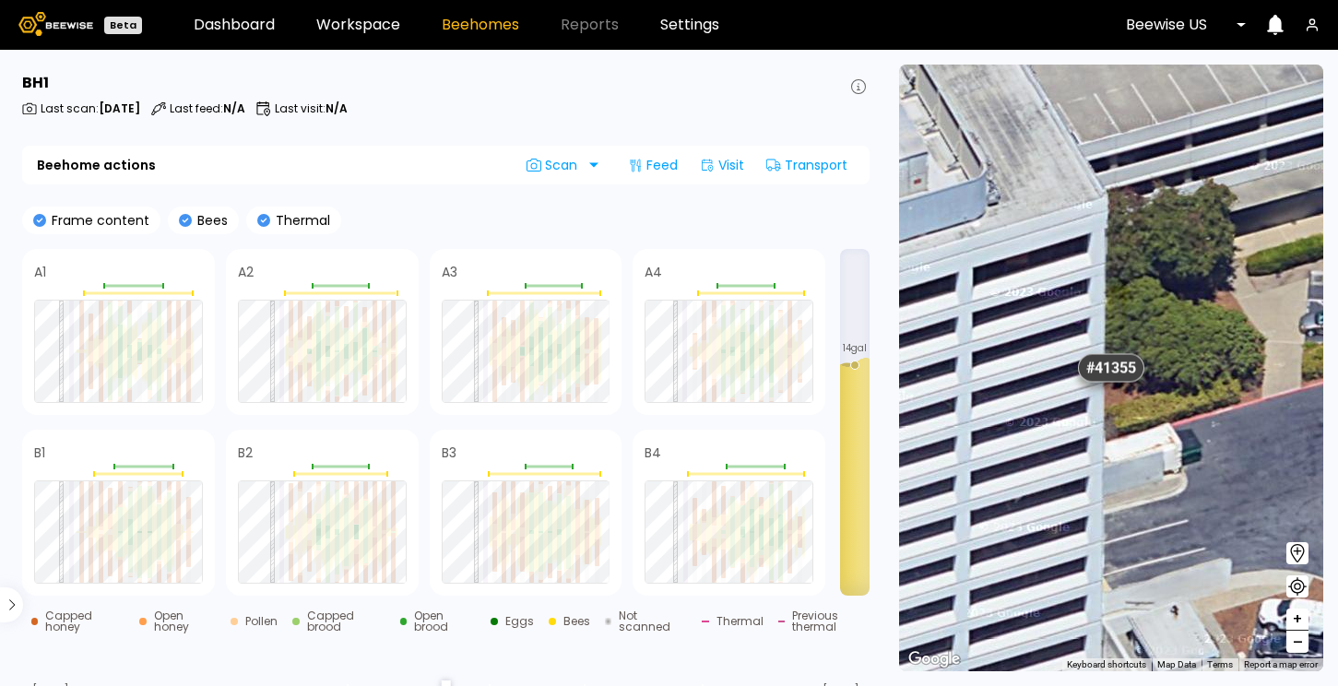
click at [1125, 370] on div "# 41355" at bounding box center [1111, 368] width 66 height 29
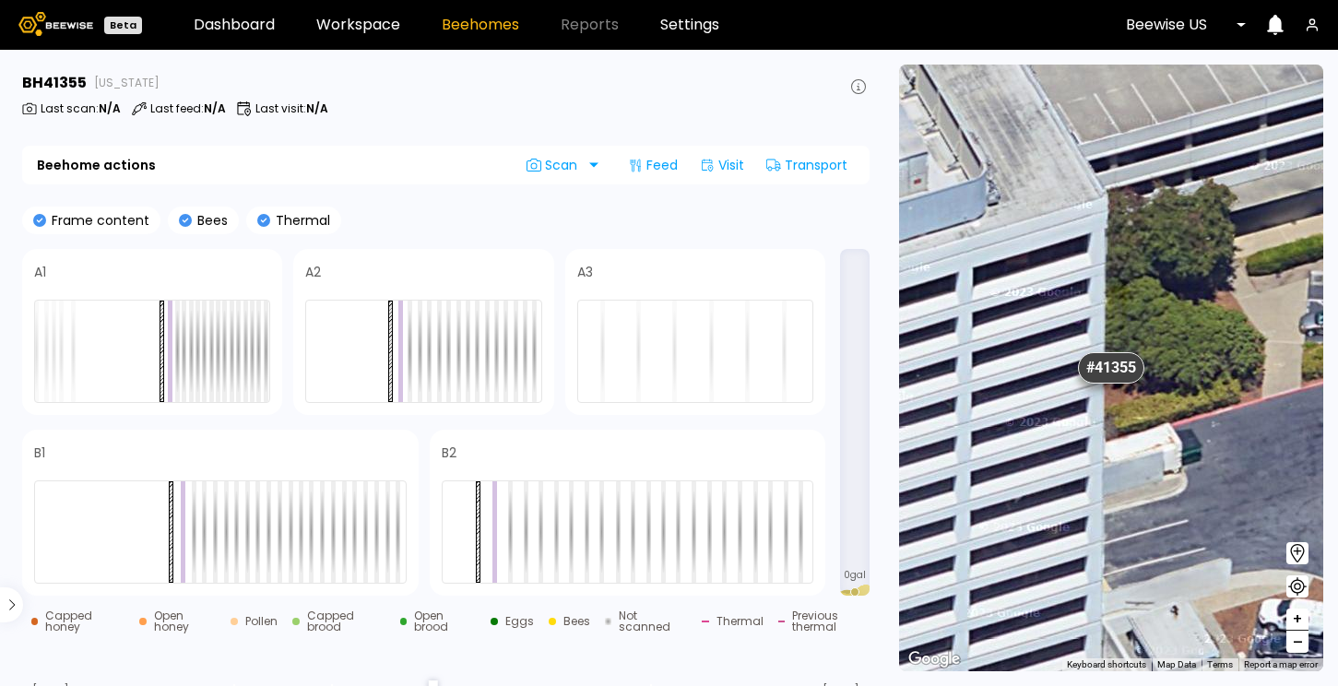
click at [1299, 638] on span "–" at bounding box center [1298, 642] width 10 height 23
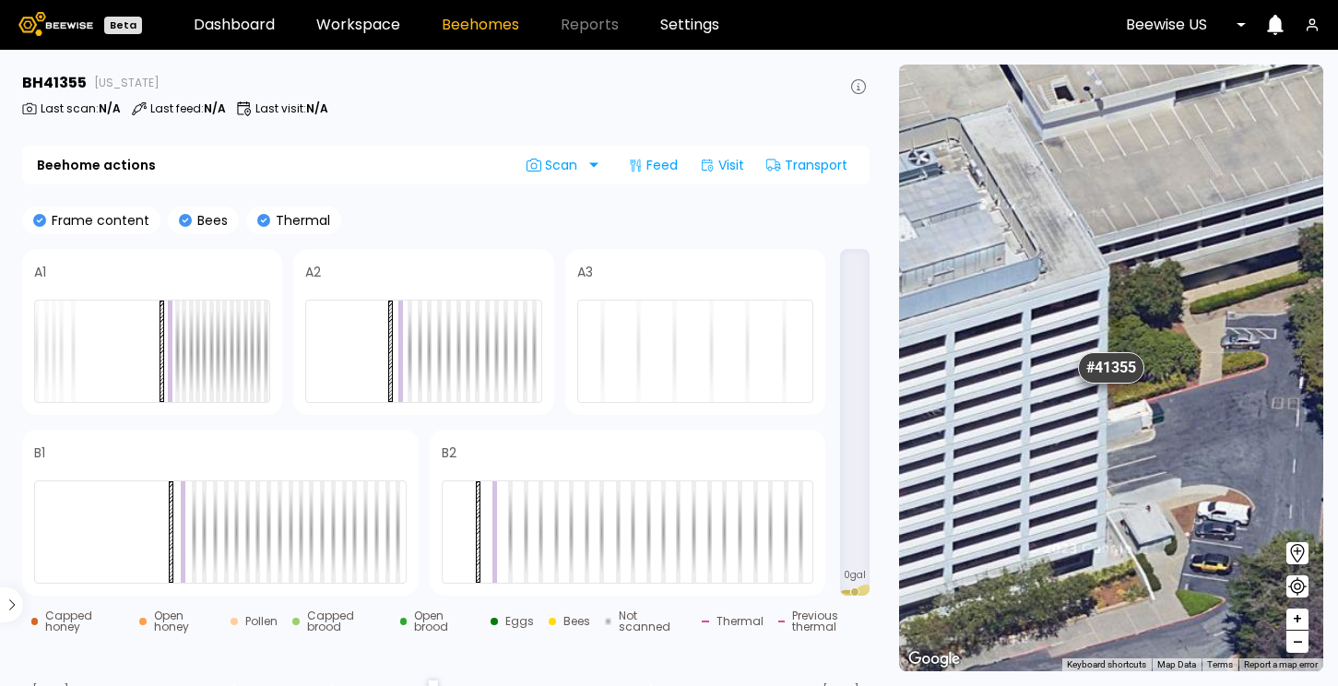
click at [1299, 638] on span "–" at bounding box center [1298, 642] width 10 height 23
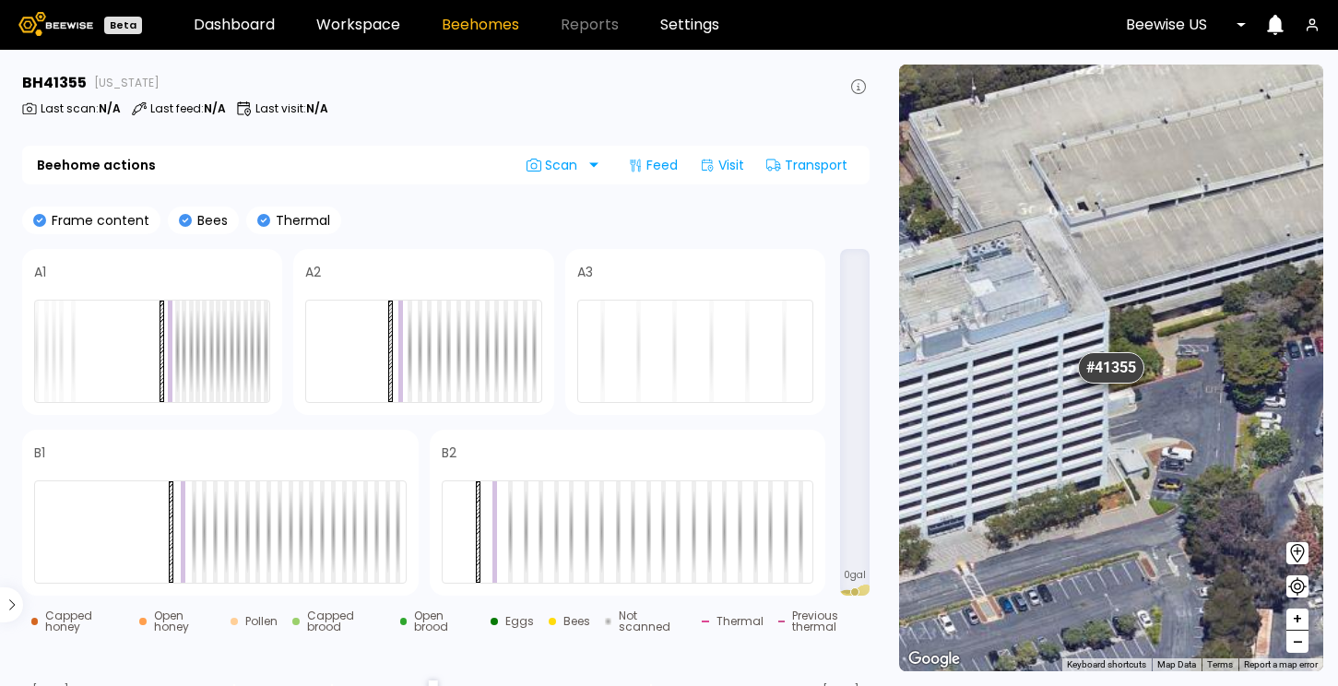
click at [1299, 638] on span "–" at bounding box center [1298, 642] width 10 height 23
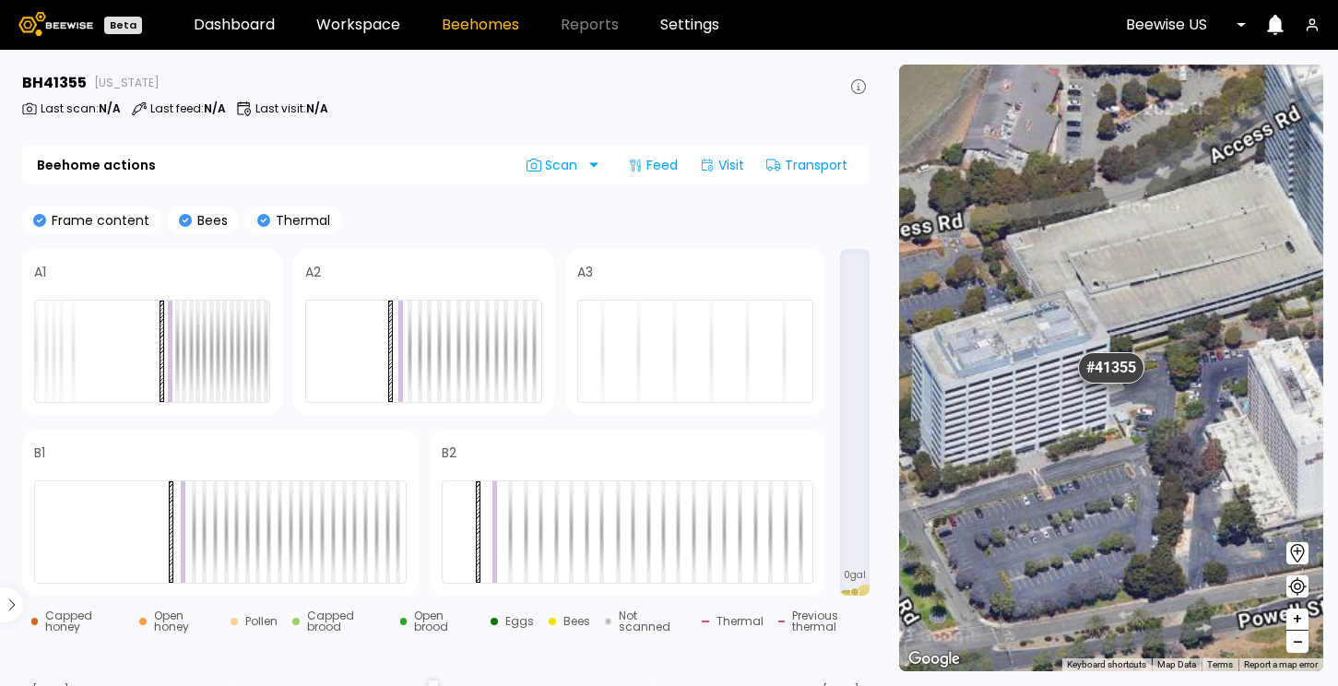
click at [1299, 638] on span "–" at bounding box center [1298, 642] width 10 height 23
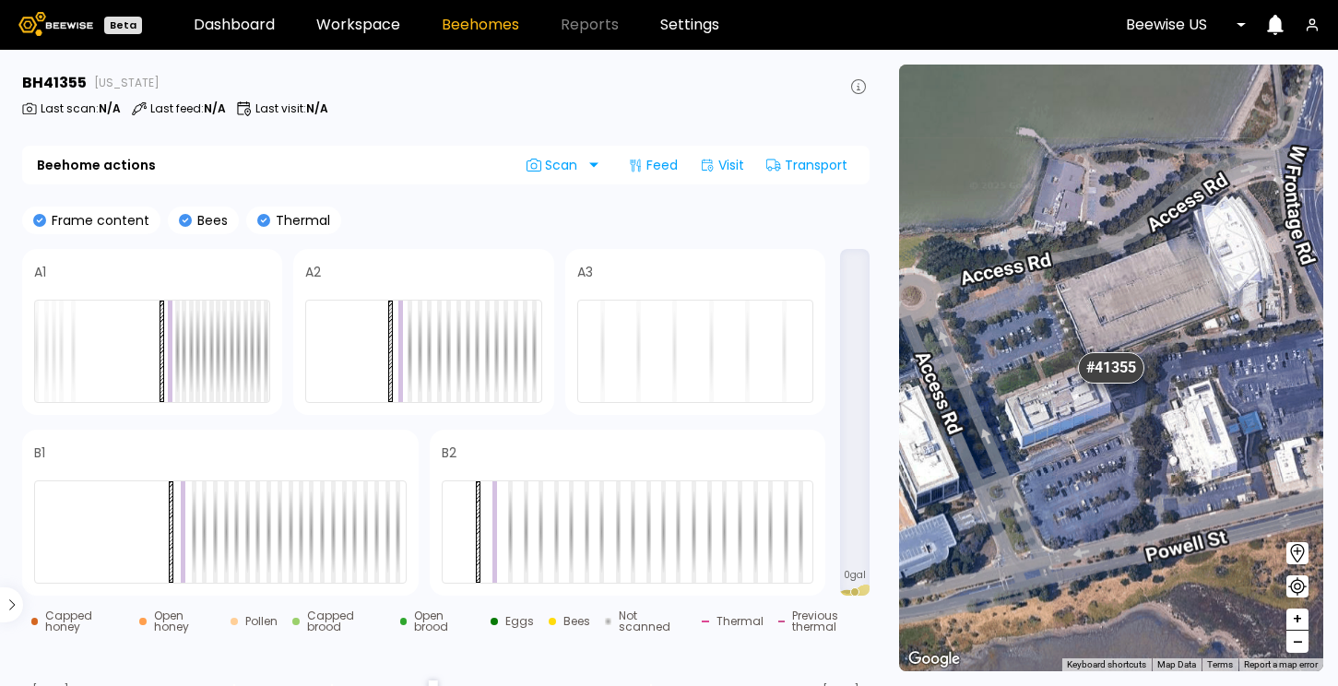
click at [1299, 638] on span "–" at bounding box center [1298, 642] width 10 height 23
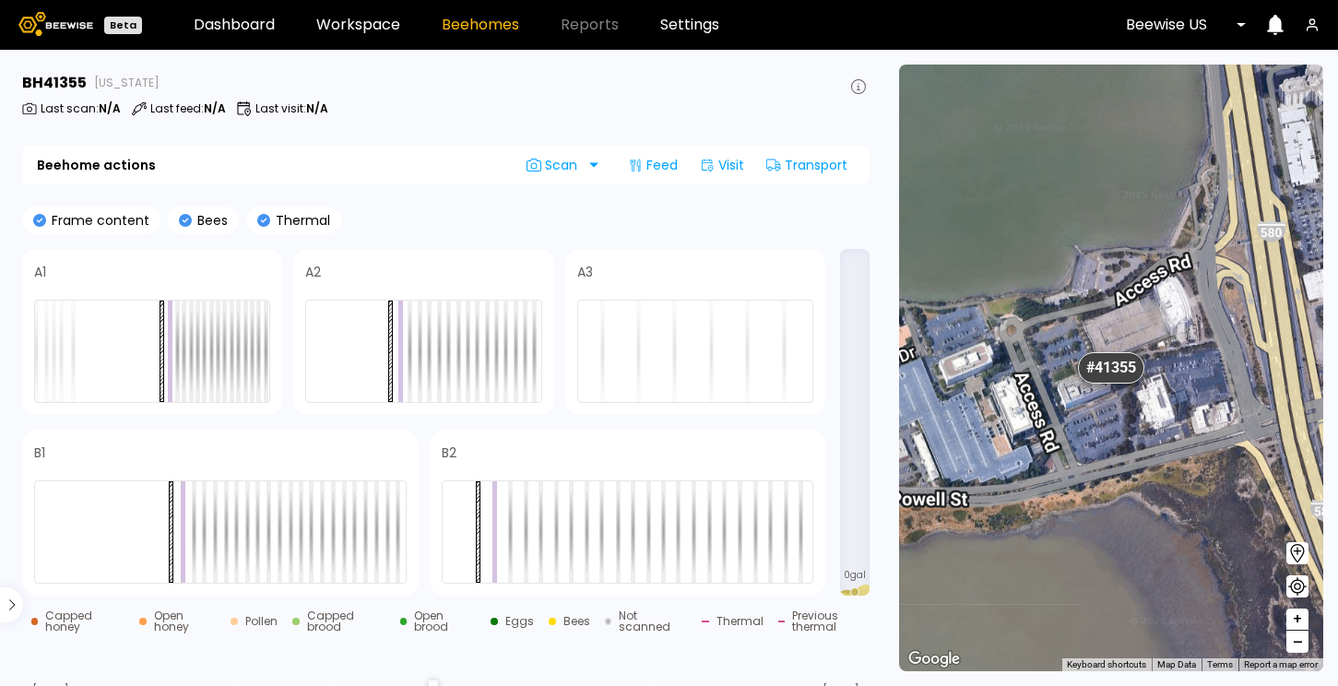
click at [1299, 638] on span "–" at bounding box center [1298, 642] width 10 height 23
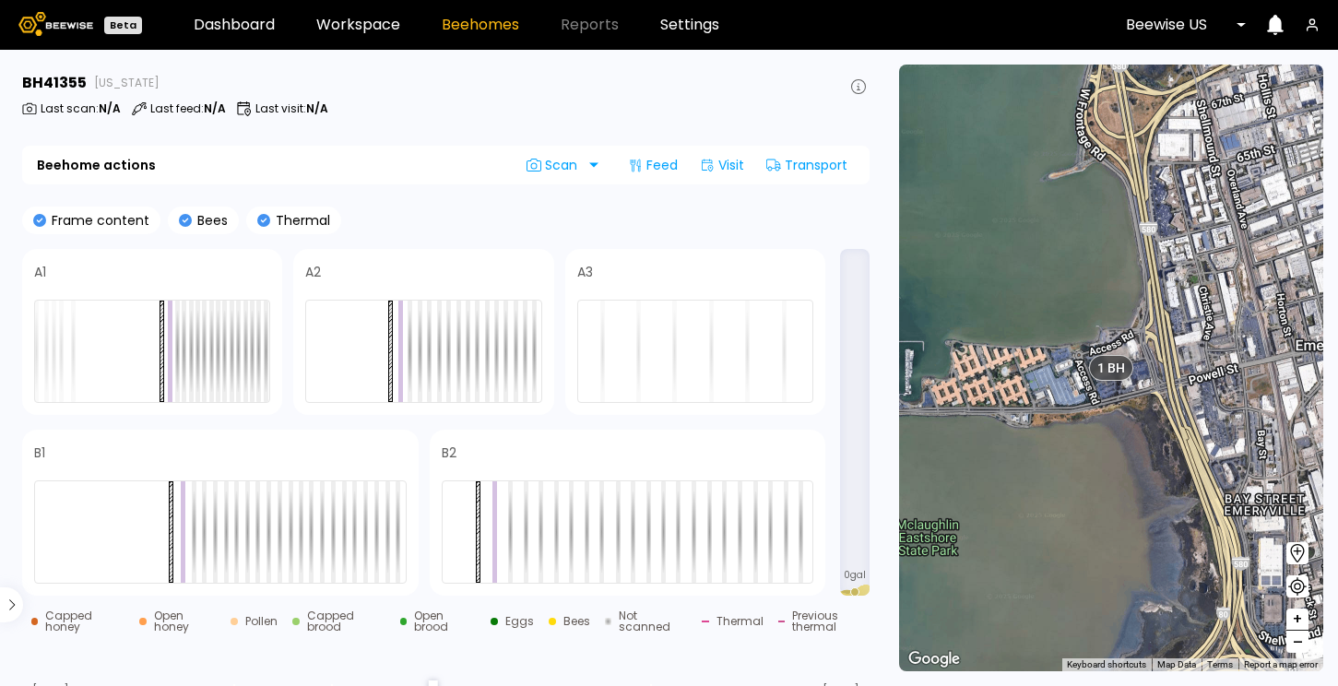
click at [181, 17] on header "Beta Dashboard Workspace Beehomes Reports Settings Beewise [GEOGRAPHIC_DATA]" at bounding box center [669, 25] width 1338 height 50
click at [203, 18] on link "Dashboard" at bounding box center [234, 25] width 81 height 15
